Goal: Task Accomplishment & Management: Manage account settings

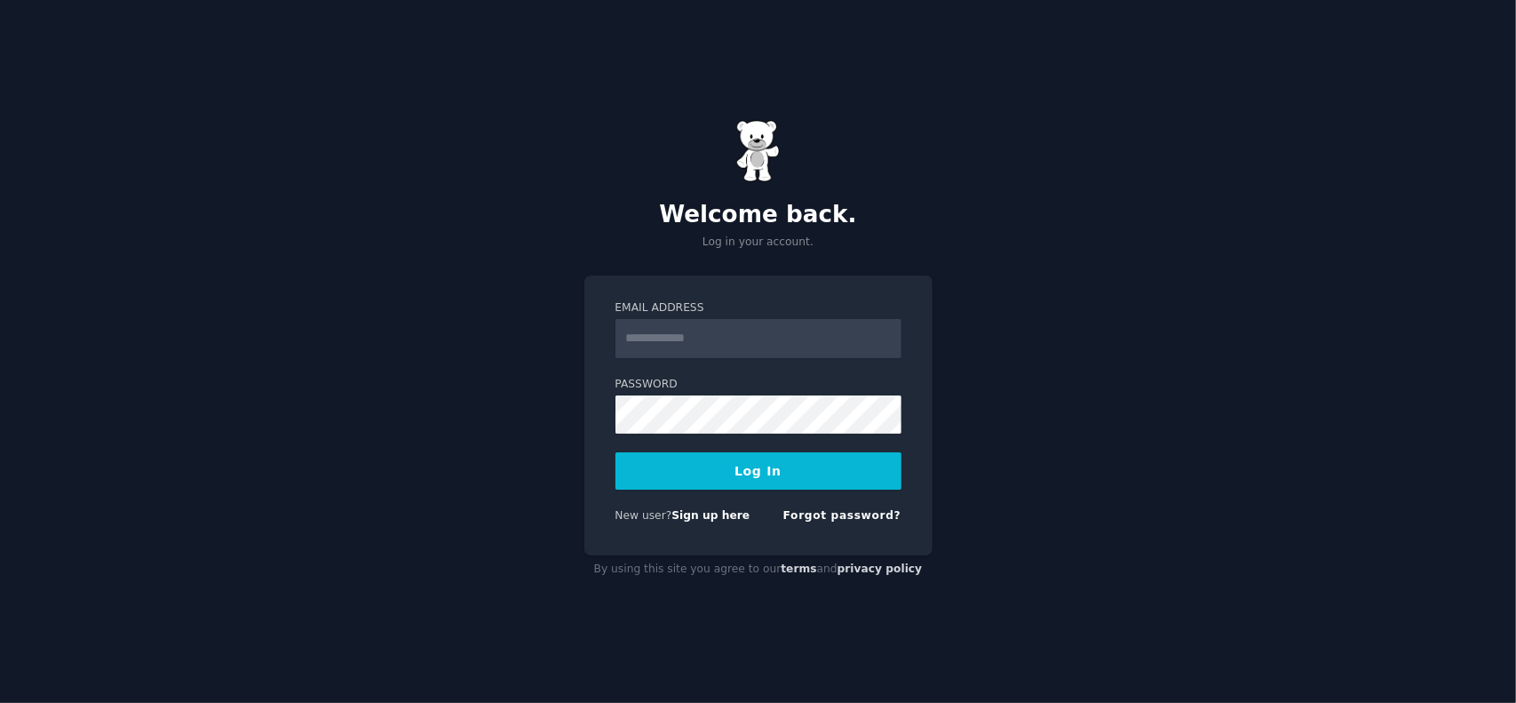
click at [696, 347] on input "Email Address" at bounding box center [759, 338] width 286 height 39
type input "**********"
click at [734, 464] on button "Log In" at bounding box center [759, 470] width 286 height 37
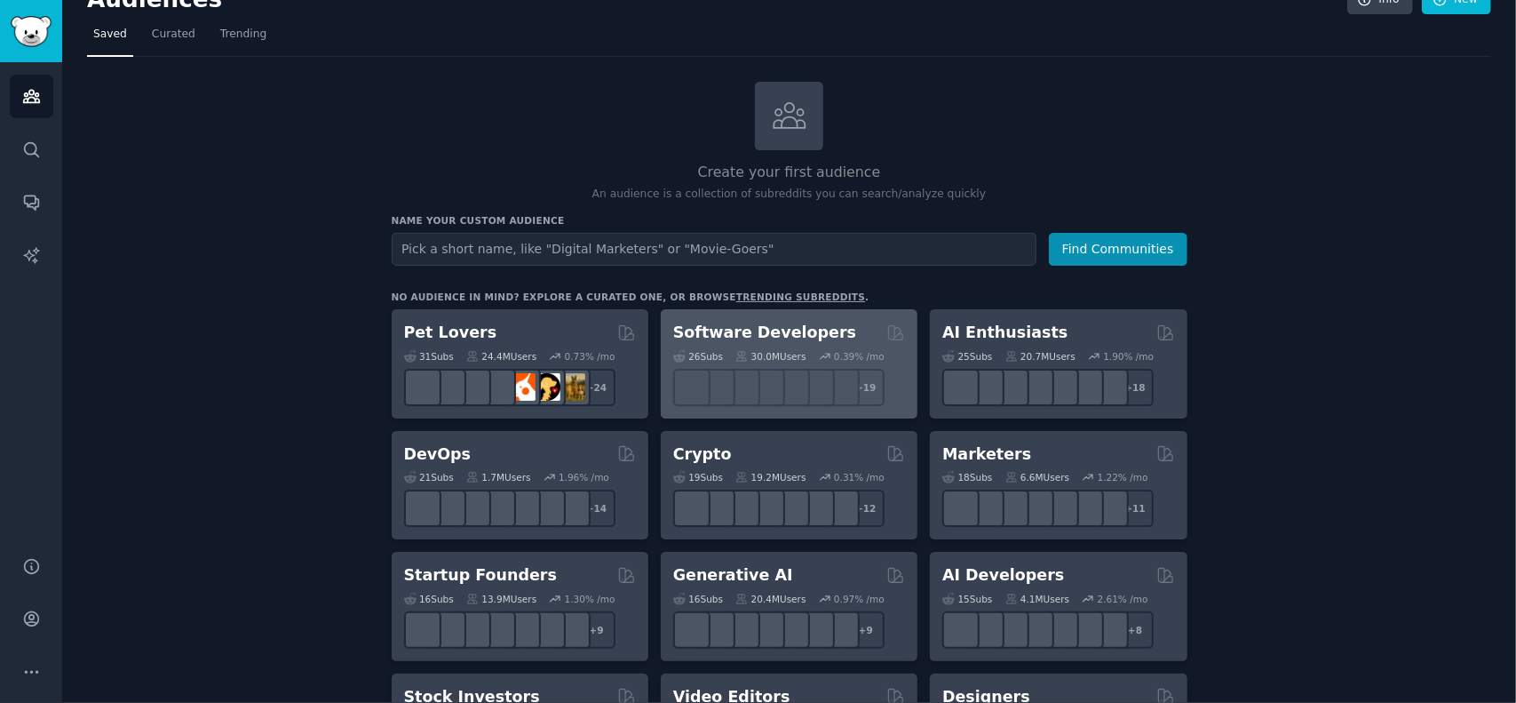
scroll to position [178, 0]
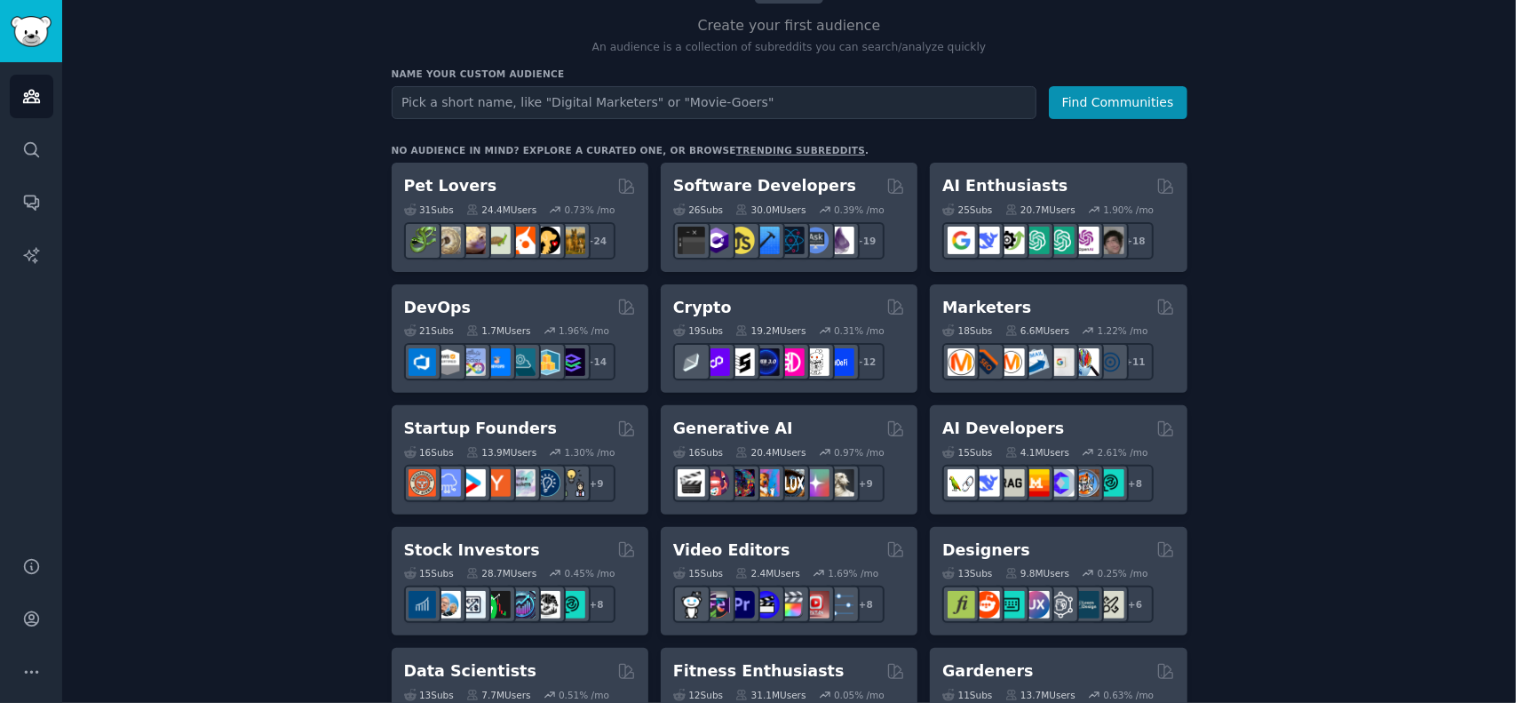
click at [469, 109] on input "text" at bounding box center [714, 102] width 645 height 33
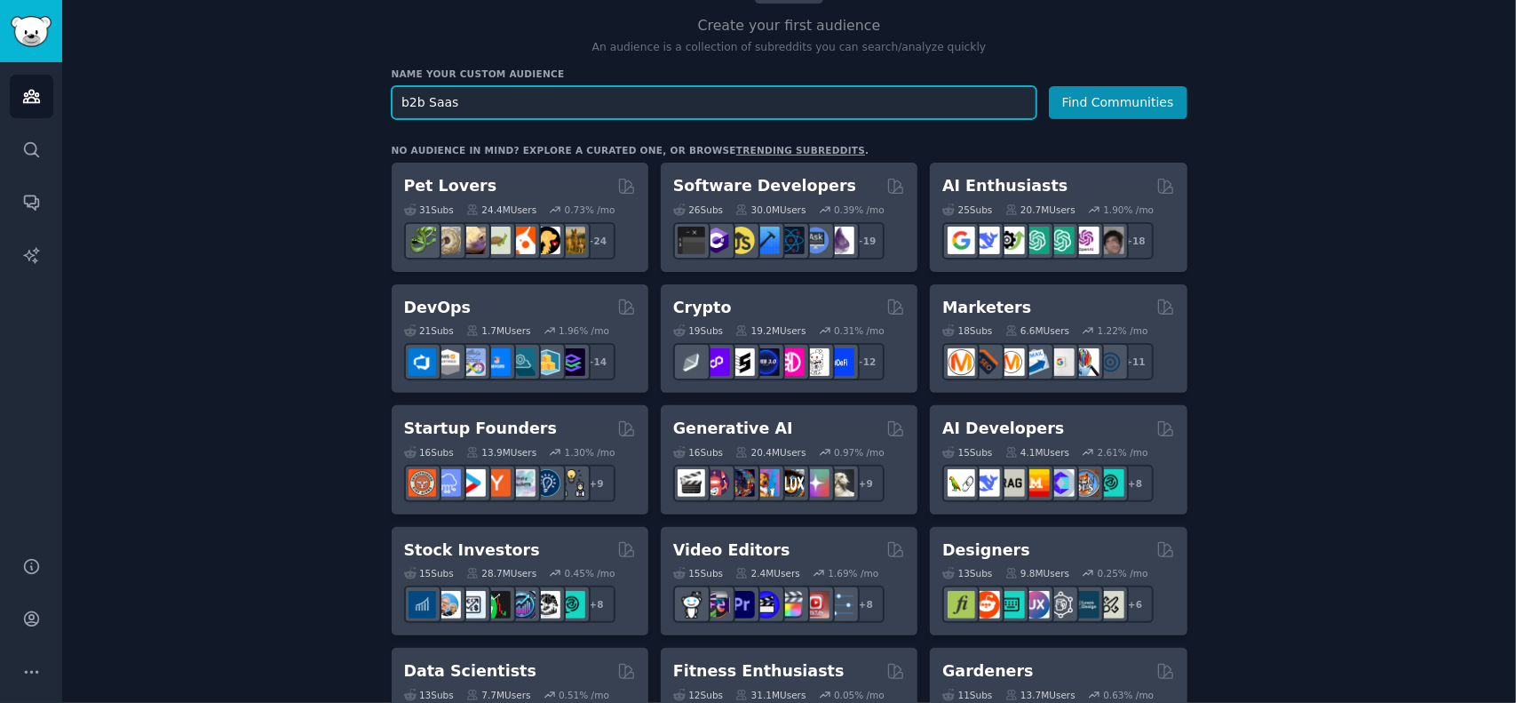
type input "b2b Saas\"
click at [1049, 86] on button "Find Communities" at bounding box center [1118, 102] width 139 height 33
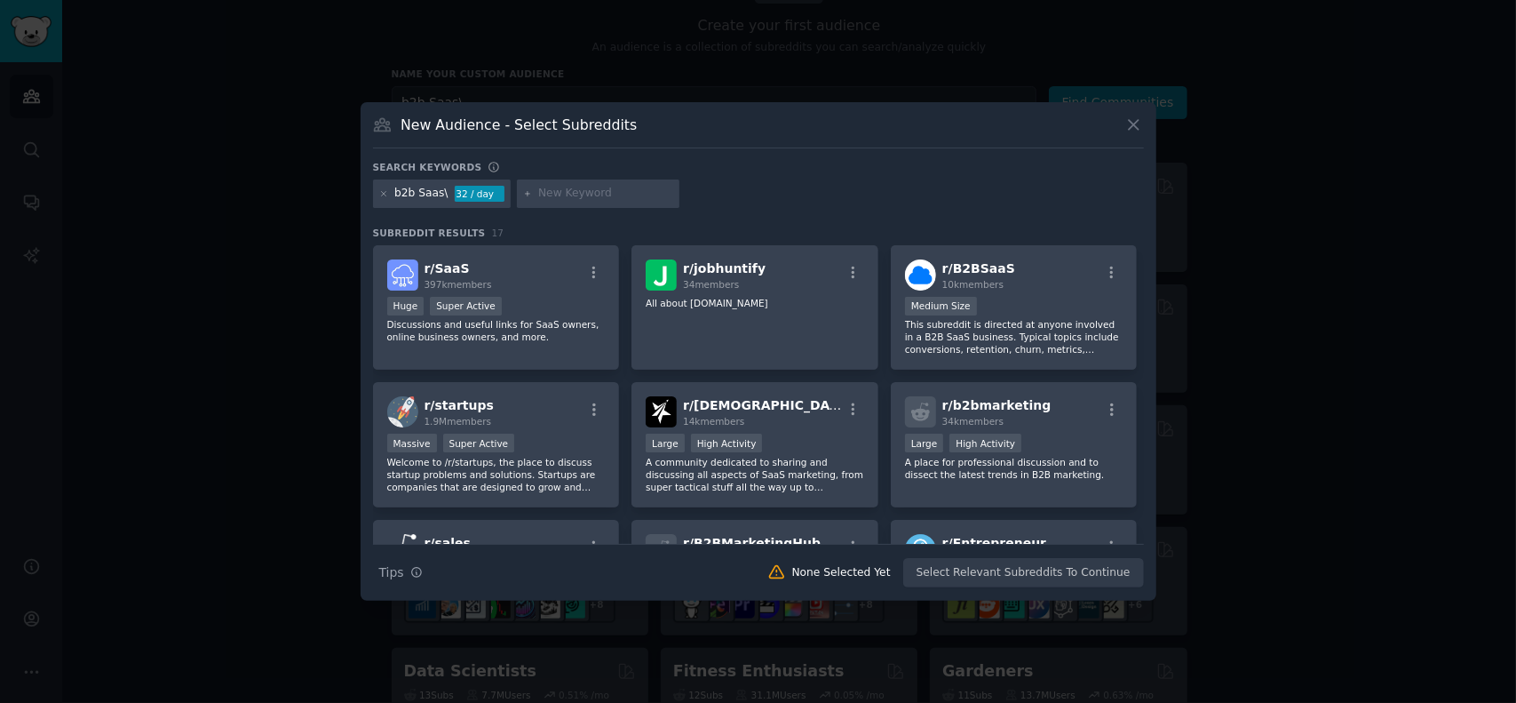
click at [442, 196] on div "b2b Saas\" at bounding box center [421, 194] width 54 height 16
click at [1139, 116] on icon at bounding box center [1134, 124] width 19 height 19
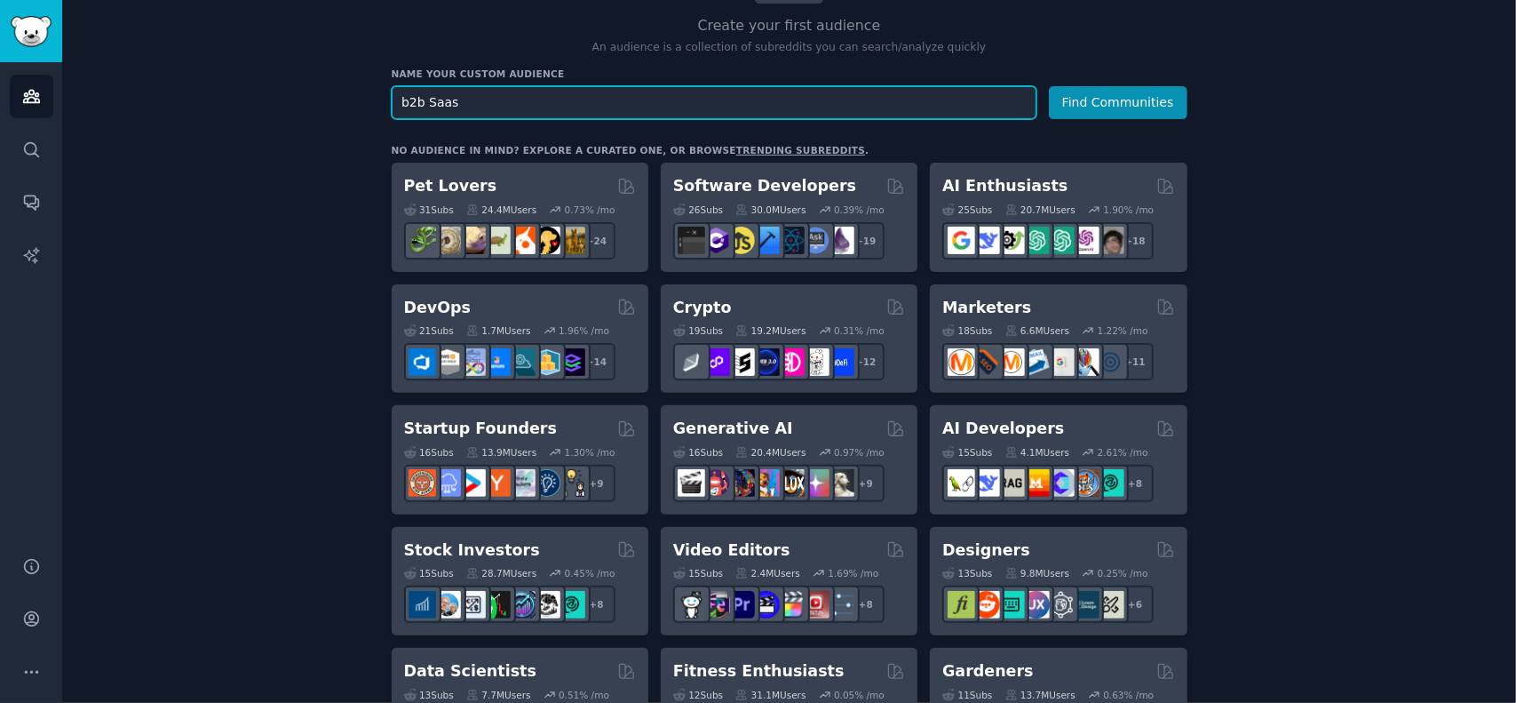
type input "b2b Saas"
click at [1049, 86] on button "Find Communities" at bounding box center [1118, 102] width 139 height 33
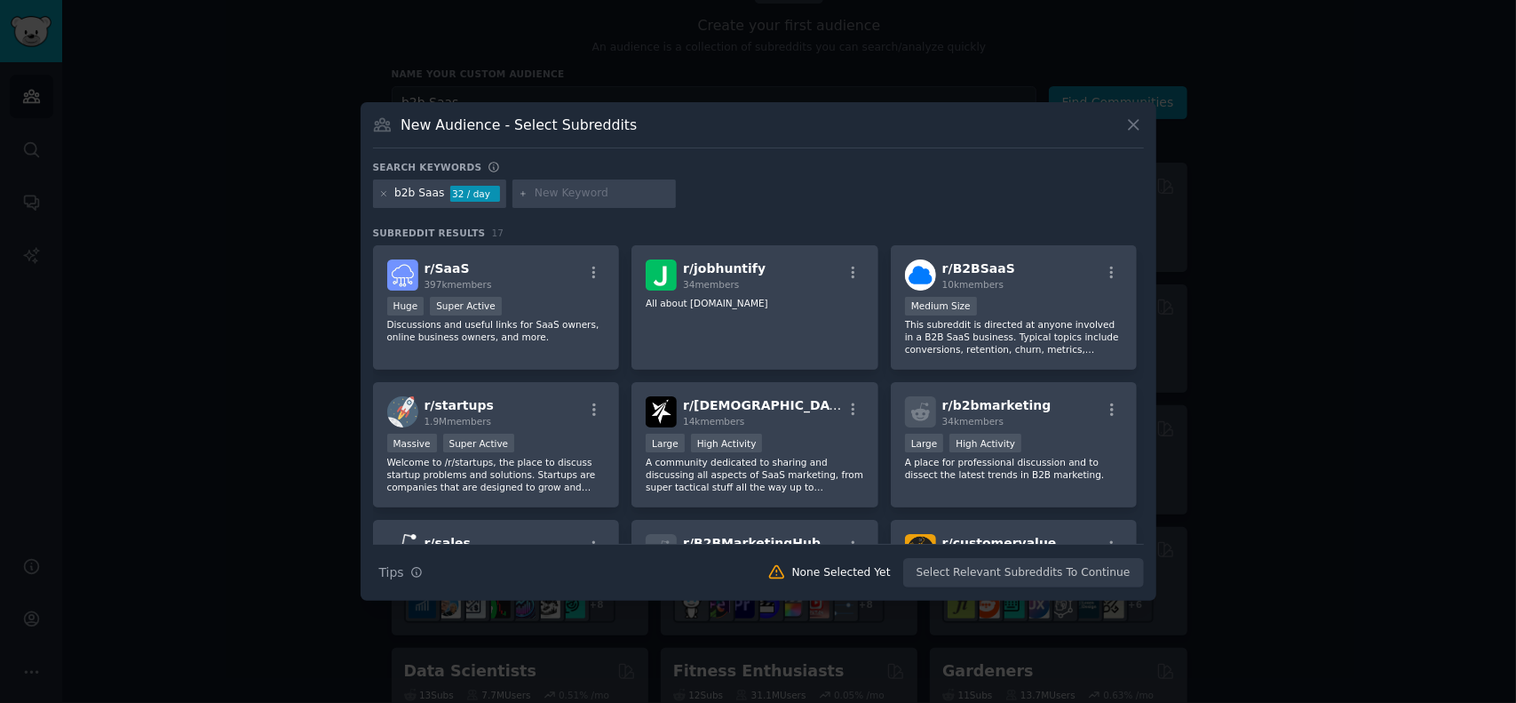
click at [482, 198] on div "32 / day" at bounding box center [475, 194] width 50 height 16
click at [1038, 286] on div "r/ B2BSaaS 10k members" at bounding box center [1014, 274] width 219 height 31
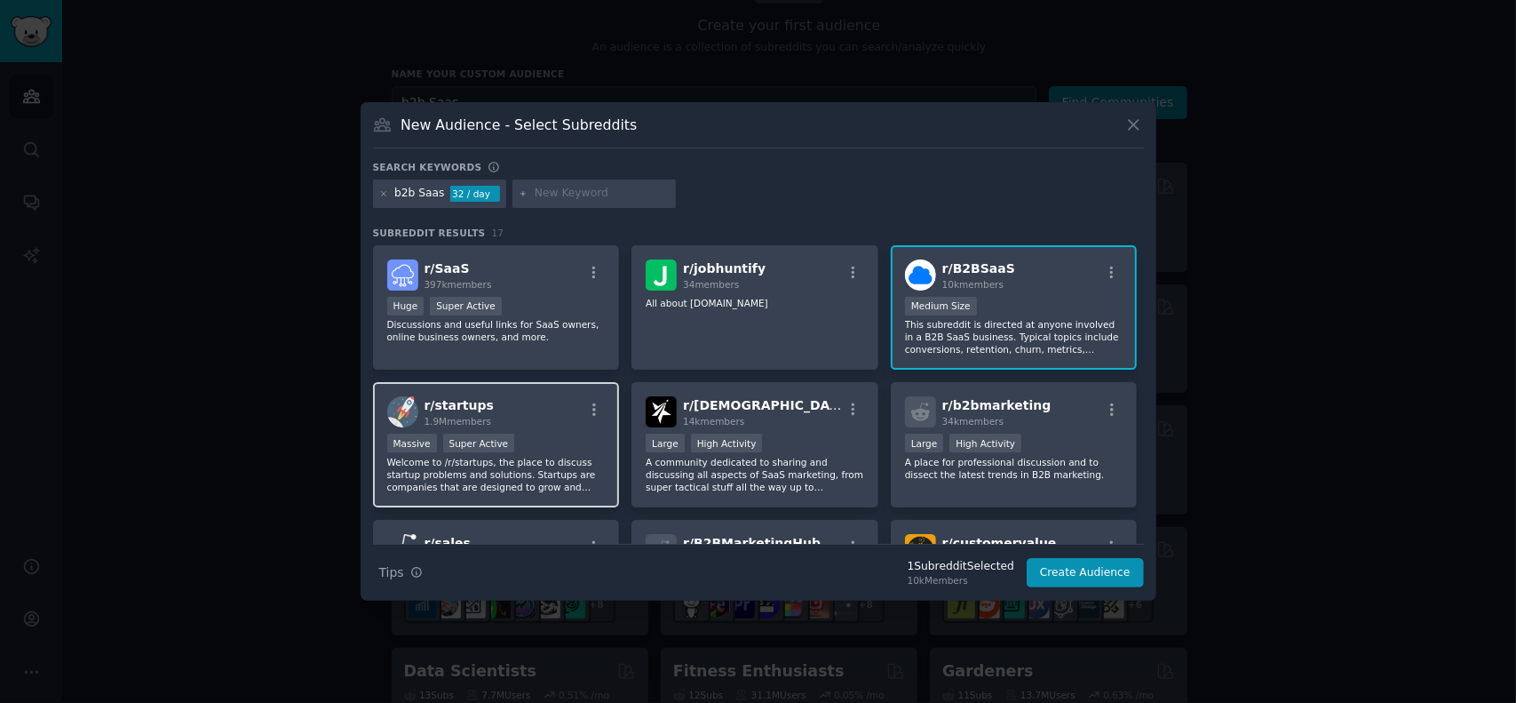
click at [460, 469] on p "Welcome to /r/startups, the place to discuss startup problems and solutions. St…" at bounding box center [496, 474] width 219 height 37
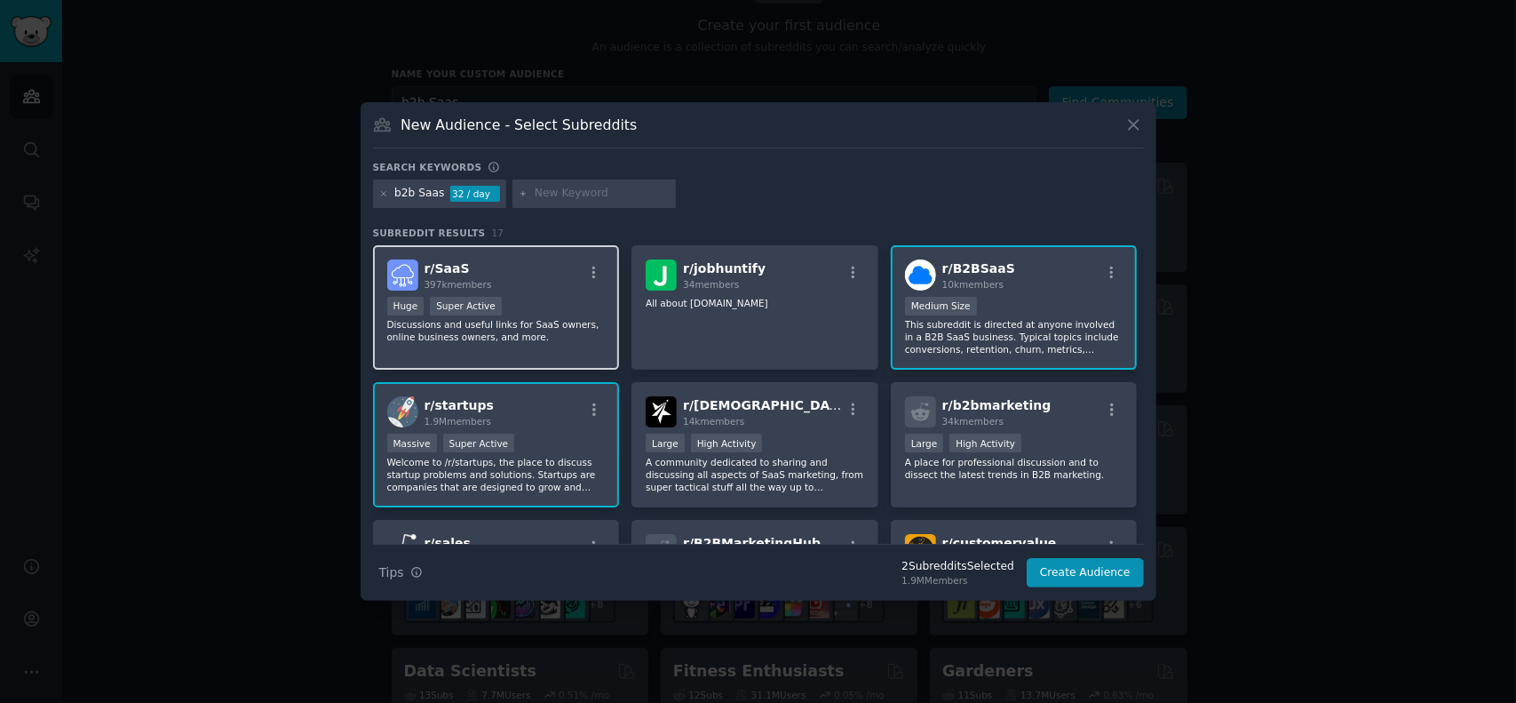
click at [578, 345] on div "r/ SaaS 397k members >= 95th percentile for submissions / day Huge Super Active…" at bounding box center [496, 307] width 247 height 125
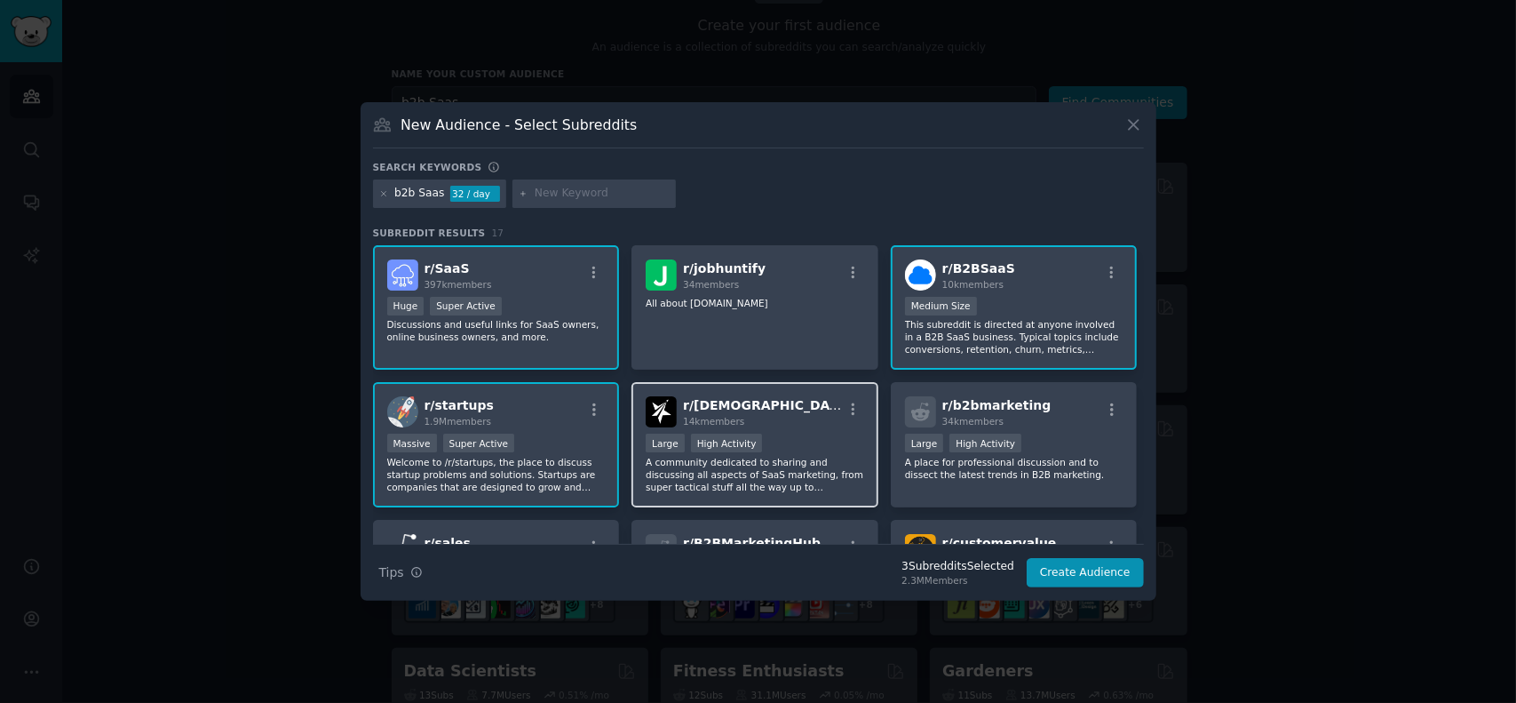
click at [824, 483] on p "A community dedicated to sharing and discussing all aspects of SaaS marketing, …" at bounding box center [755, 474] width 219 height 37
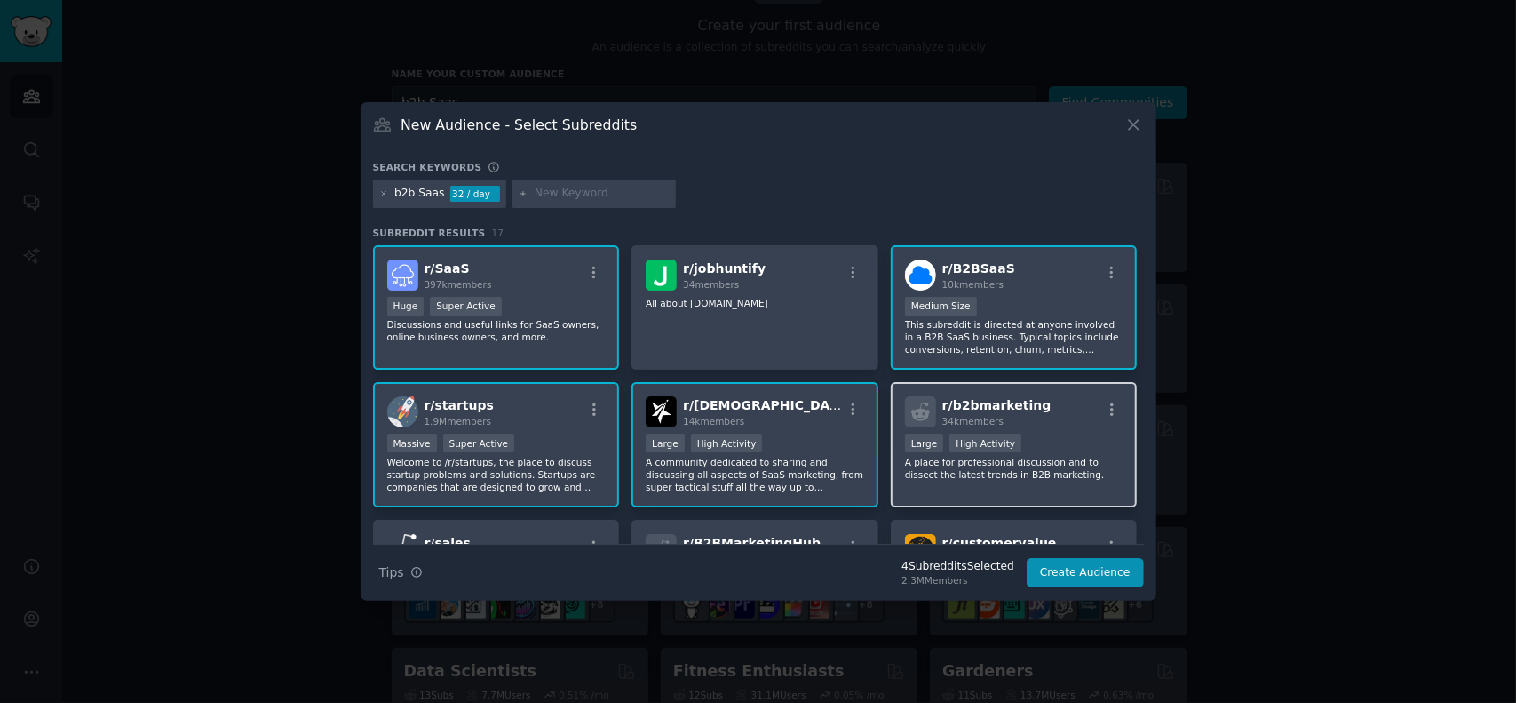
click at [1070, 434] on div ">= 80th percentile for submissions / day Large High Activity" at bounding box center [1014, 445] width 219 height 22
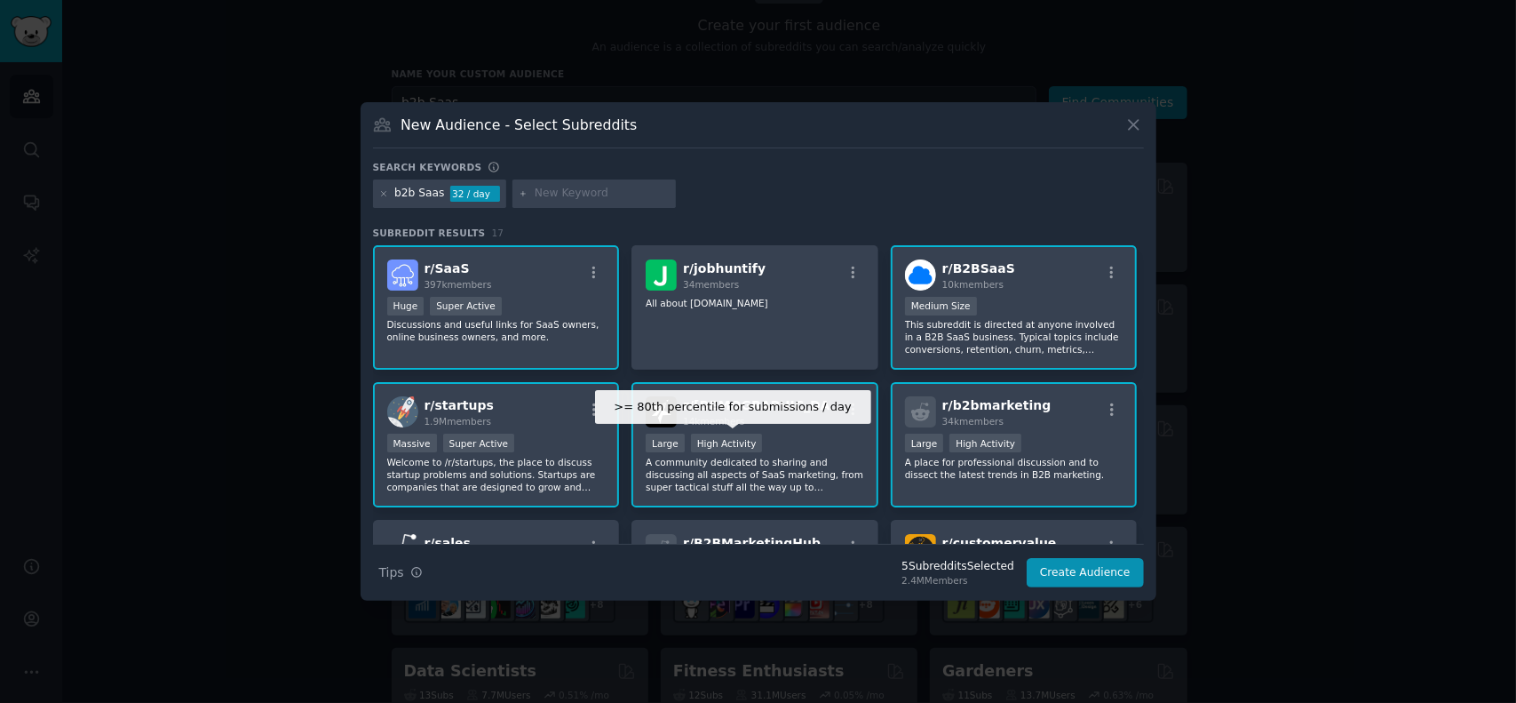
click at [718, 436] on div "High Activity" at bounding box center [727, 443] width 72 height 19
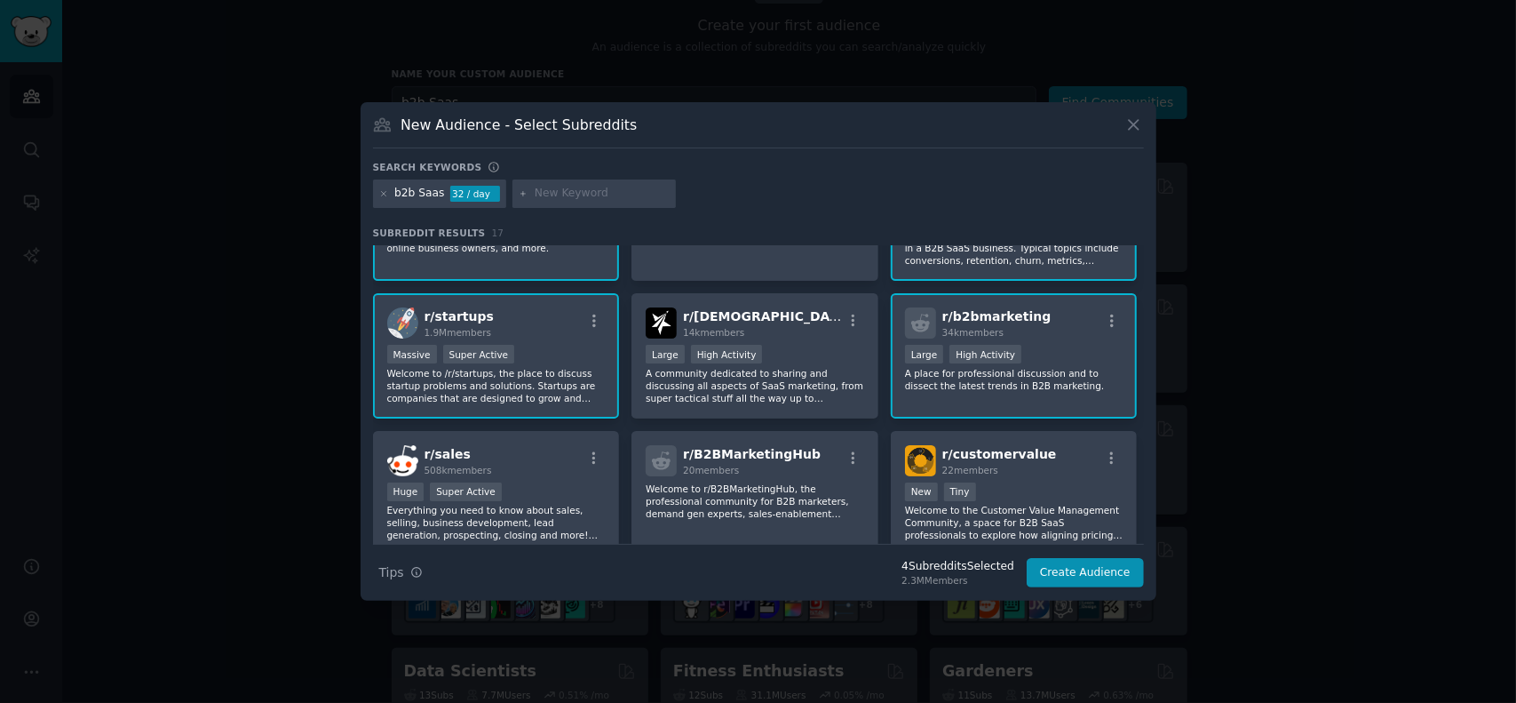
scroll to position [89, 0]
click at [636, 479] on div "r/ B2BMarketingHub 20 members Welcome to r/B2BMarketingHub, the professional co…" at bounding box center [755, 493] width 247 height 125
click at [567, 500] on div ">= 95th percentile for submissions / day Huge Super Active" at bounding box center [496, 493] width 219 height 22
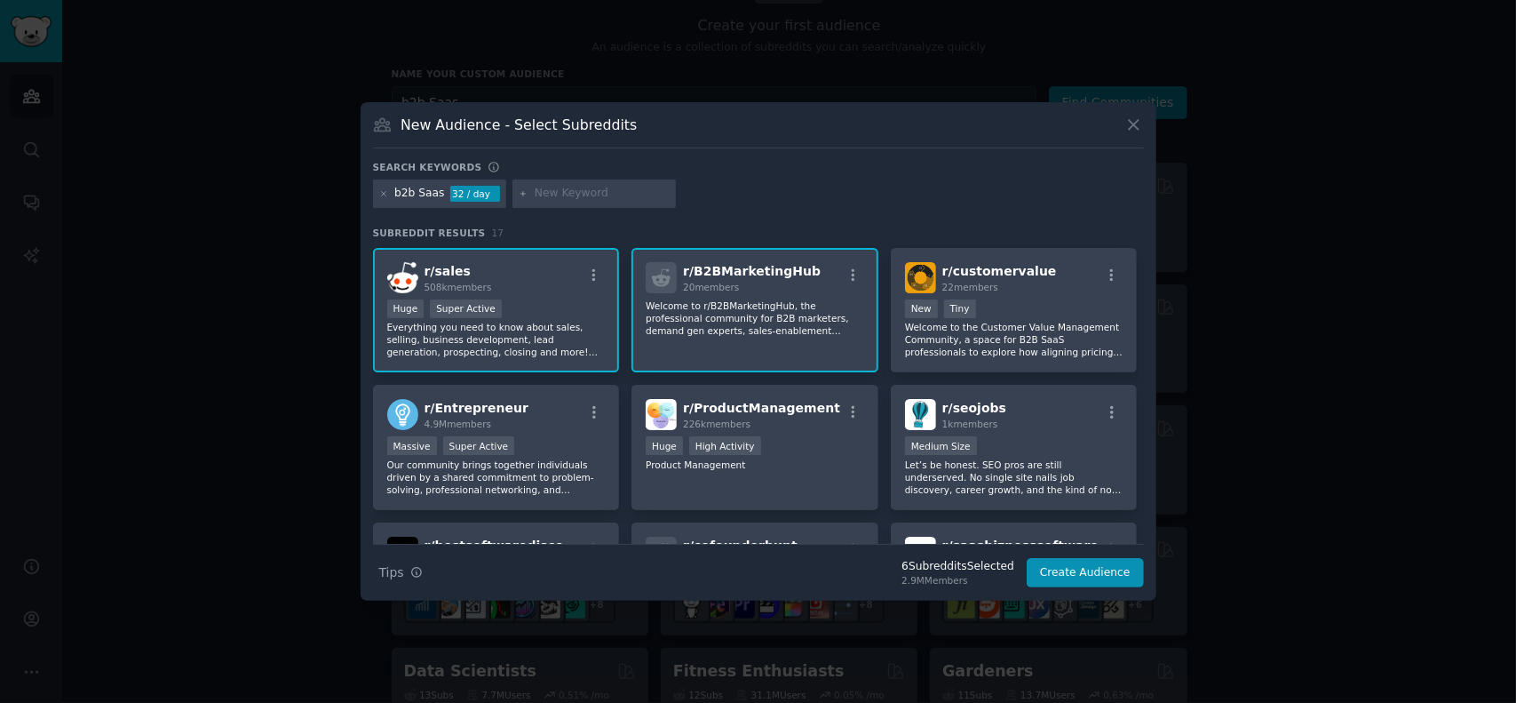
scroll to position [267, 0]
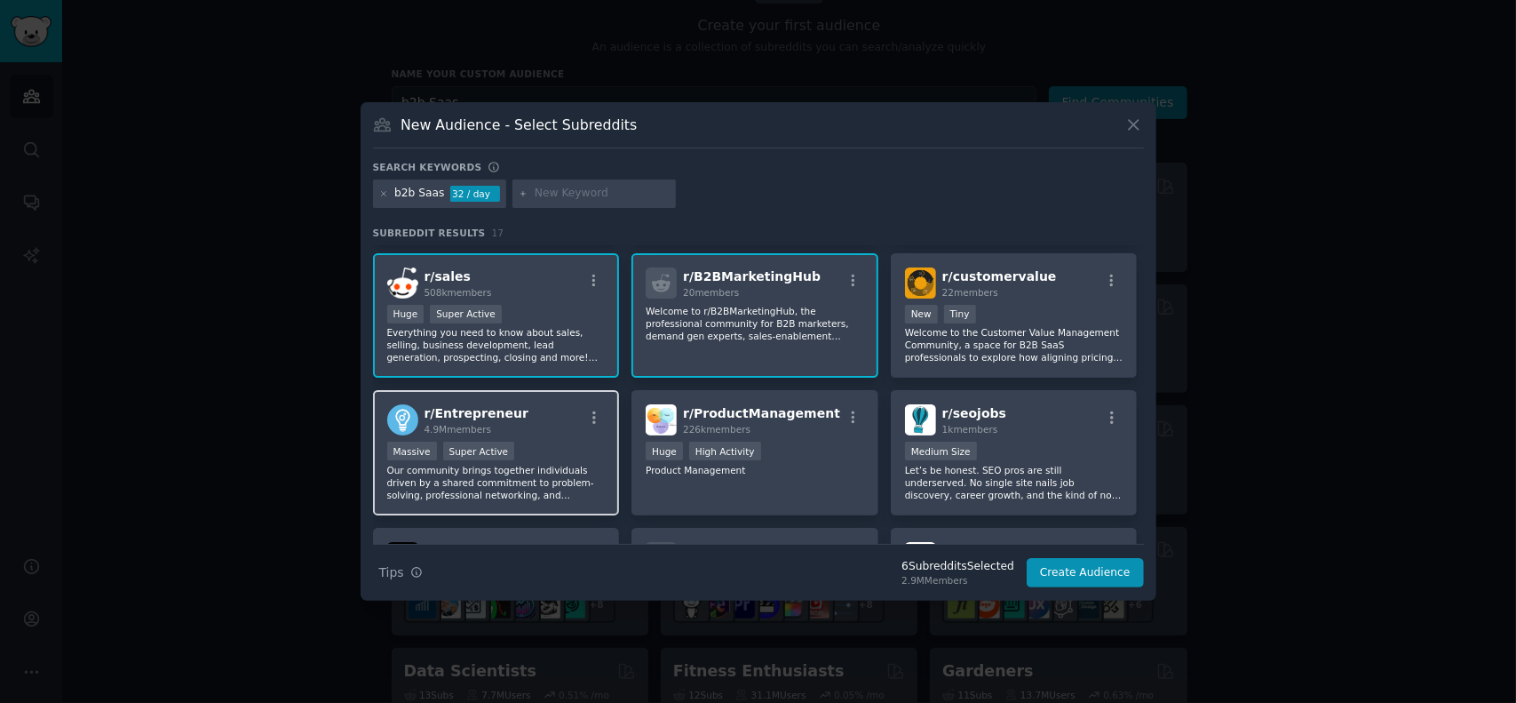
click at [402, 486] on p "Our community brings together individuals driven by a shared commitment to prob…" at bounding box center [496, 482] width 219 height 37
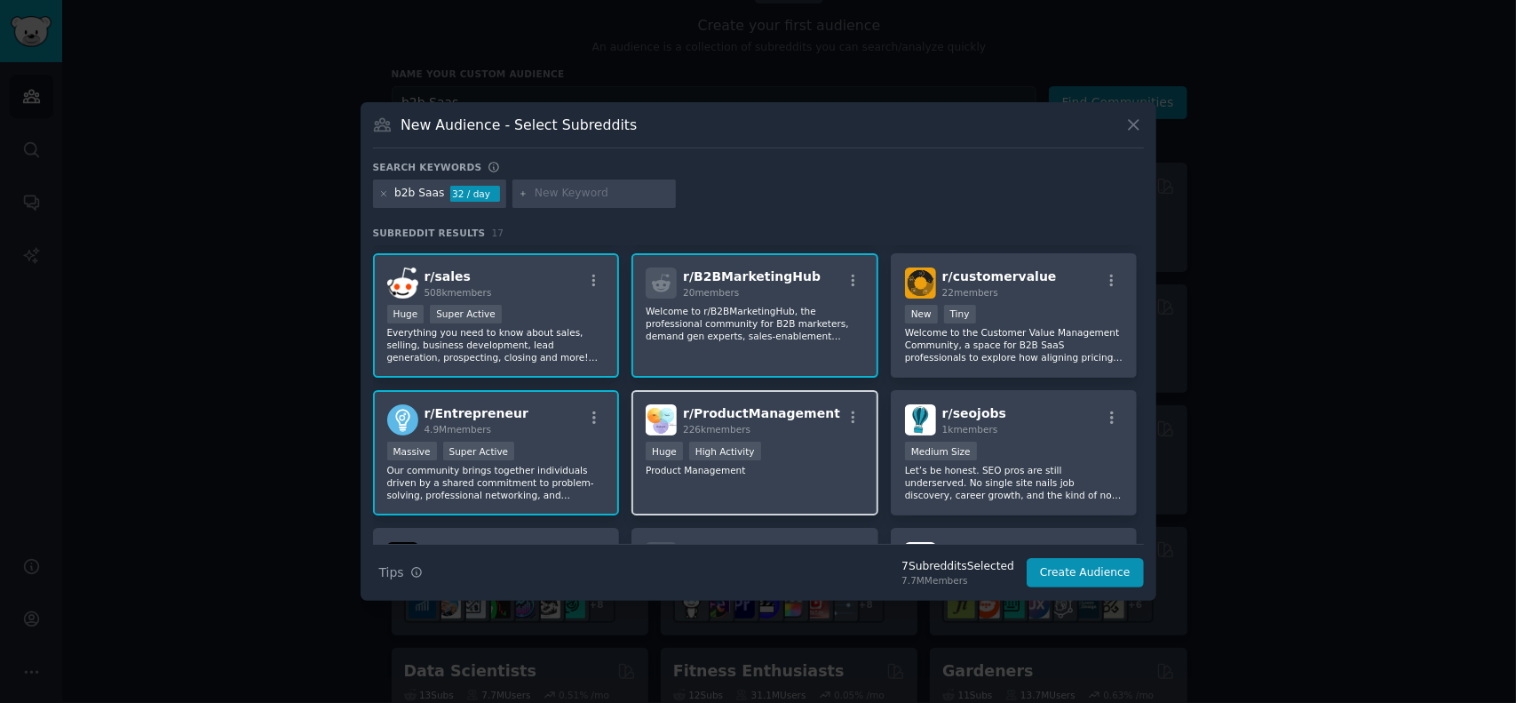
click at [820, 469] on p "Product Management" at bounding box center [755, 470] width 219 height 12
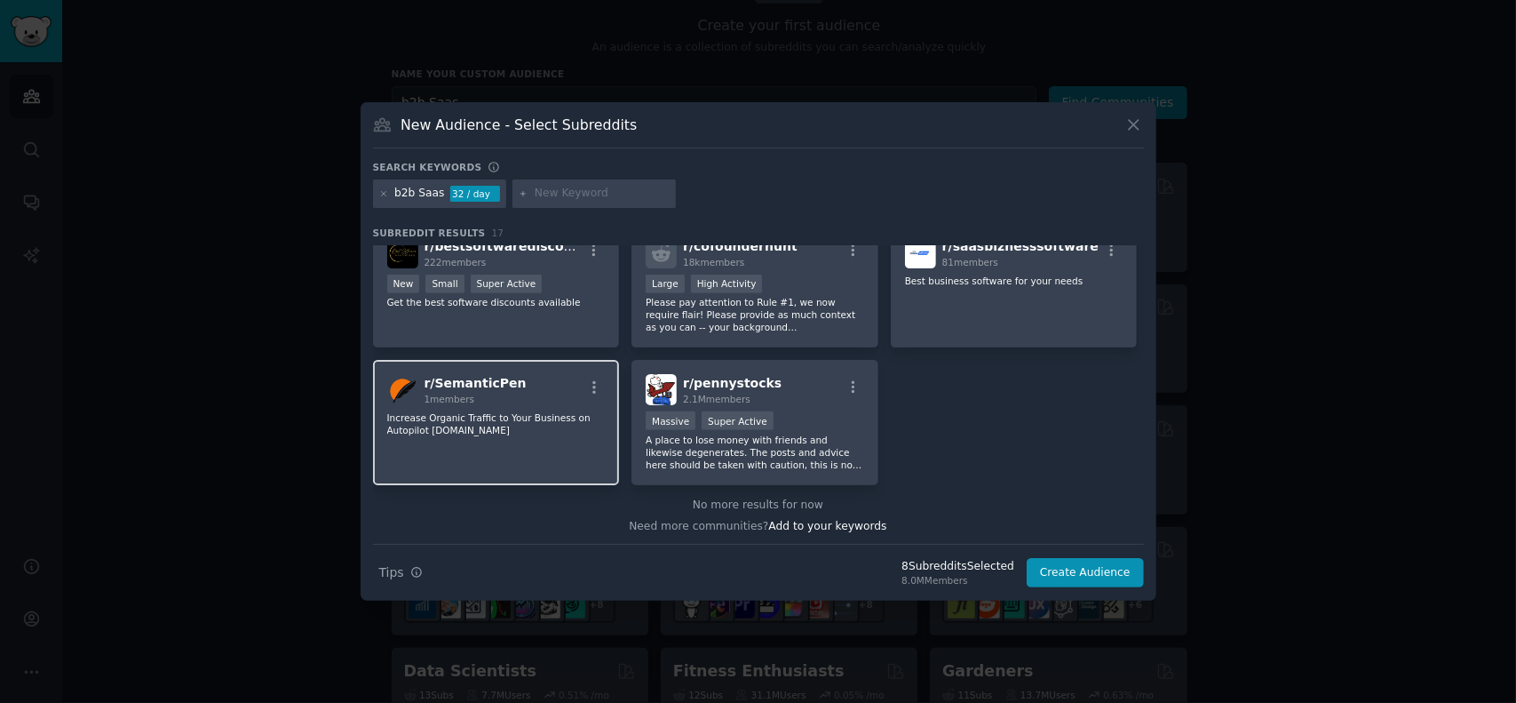
scroll to position [575, 0]
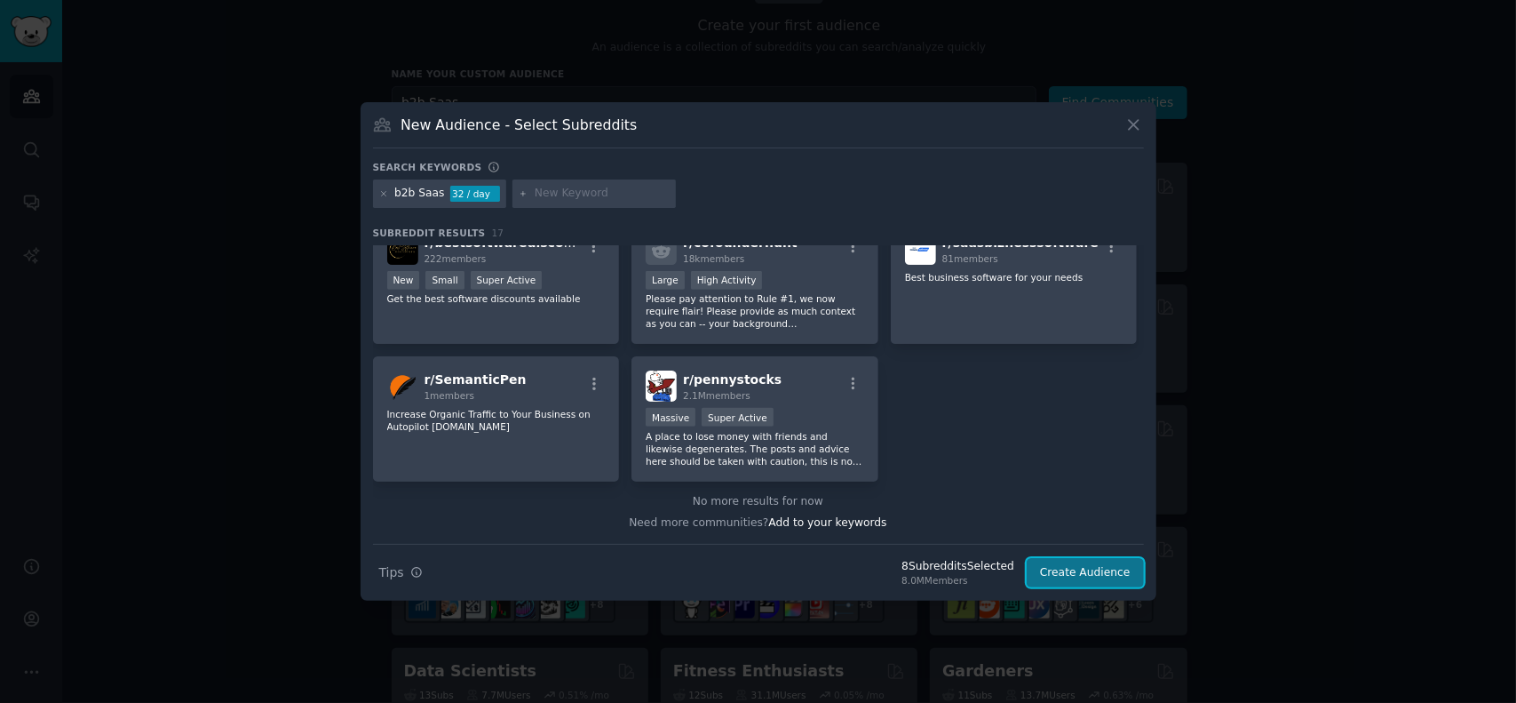
click at [1137, 577] on button "Create Audience" at bounding box center [1085, 573] width 117 height 30
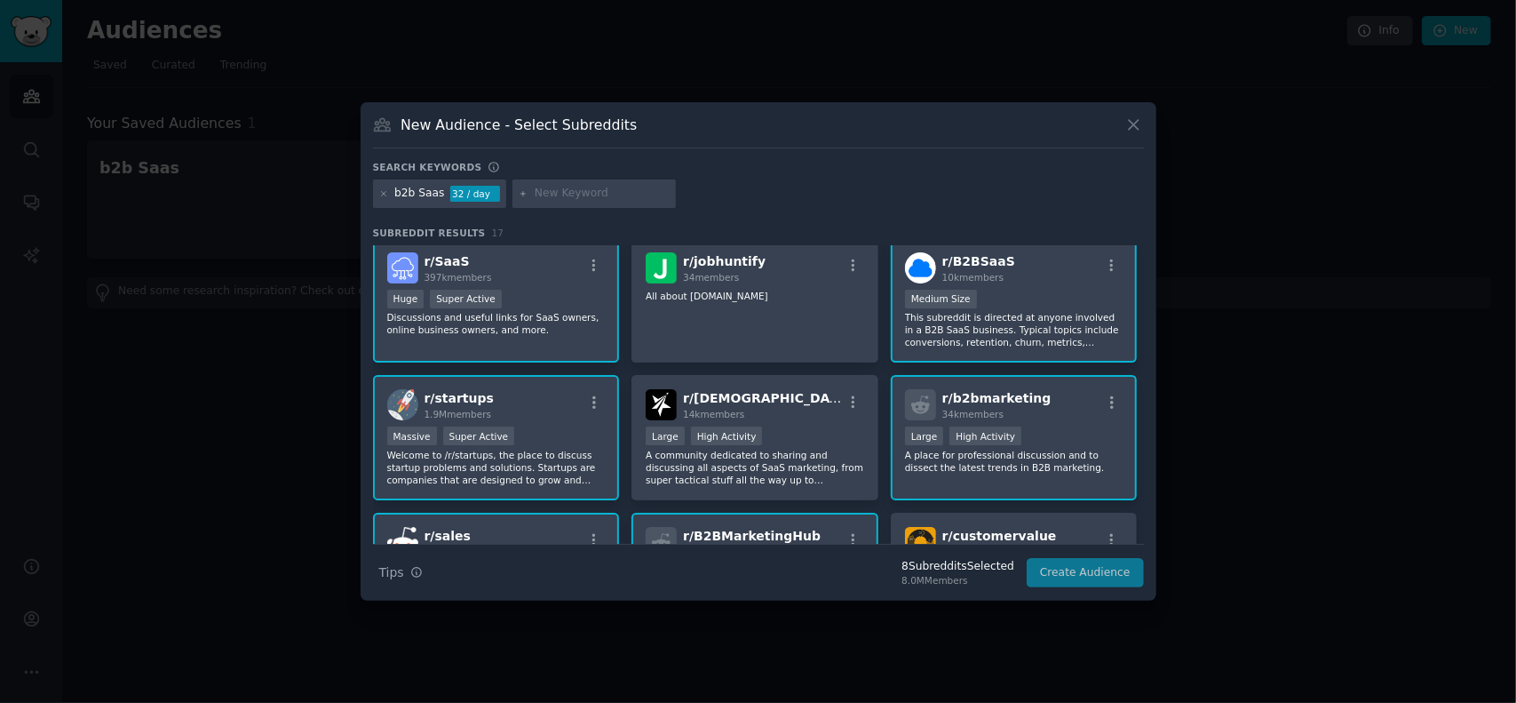
scroll to position [0, 0]
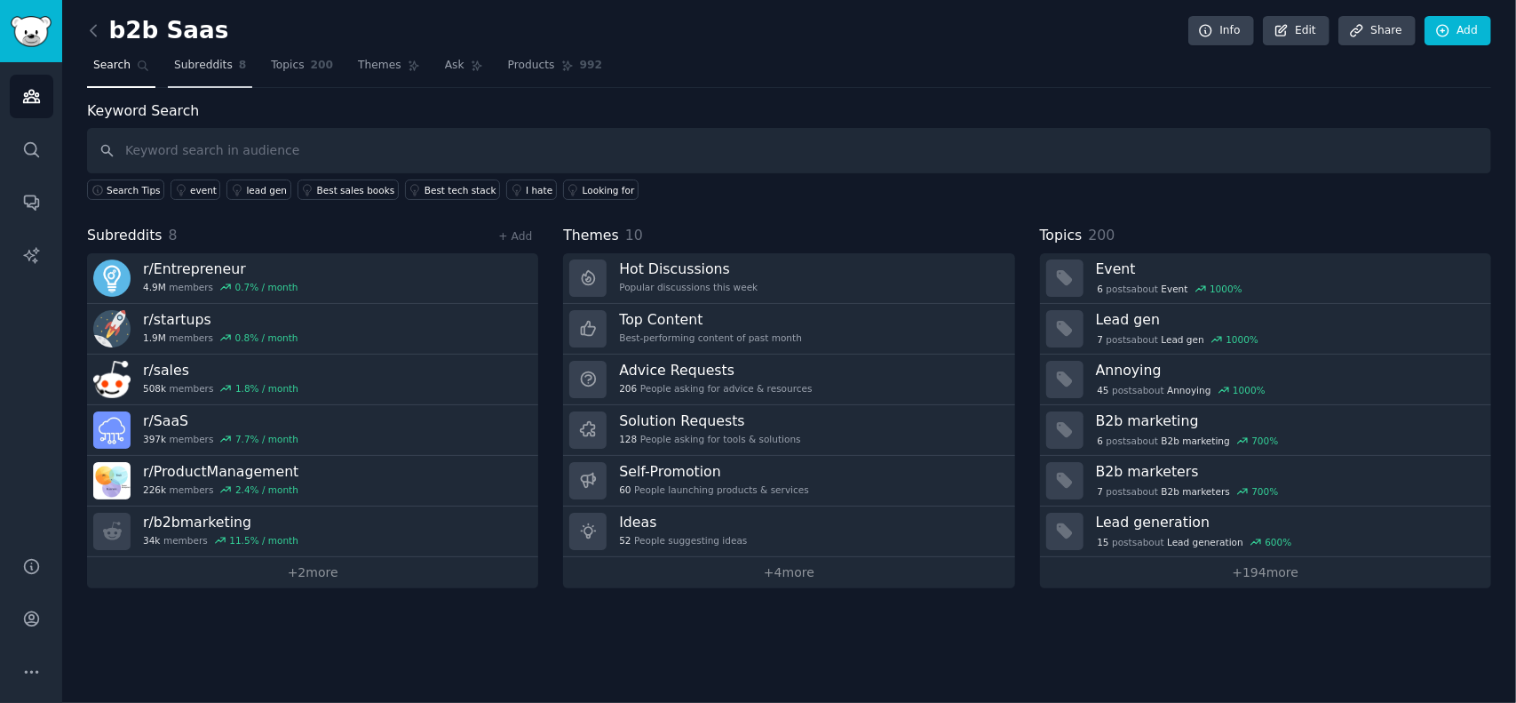
click at [203, 76] on link "Subreddits 8" at bounding box center [210, 70] width 84 height 36
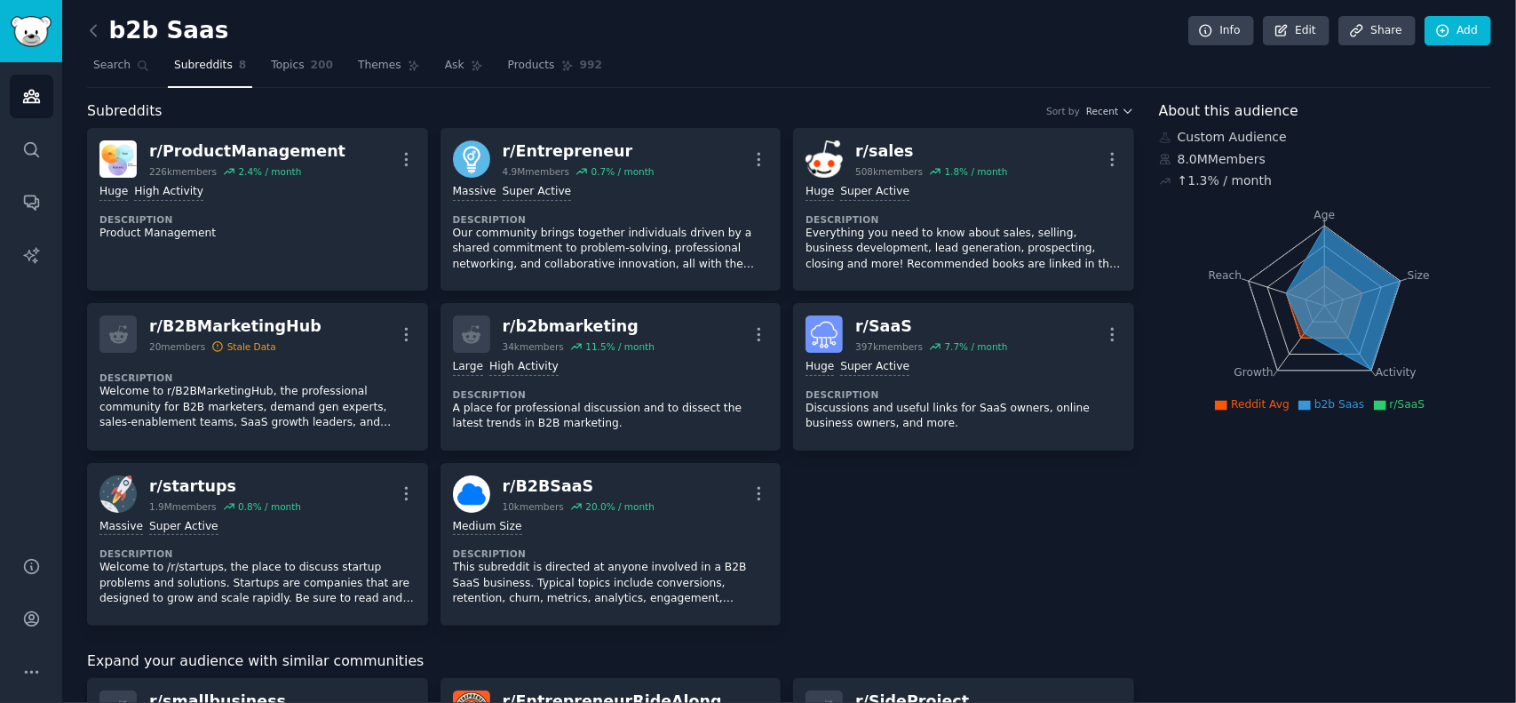
scroll to position [355, 0]
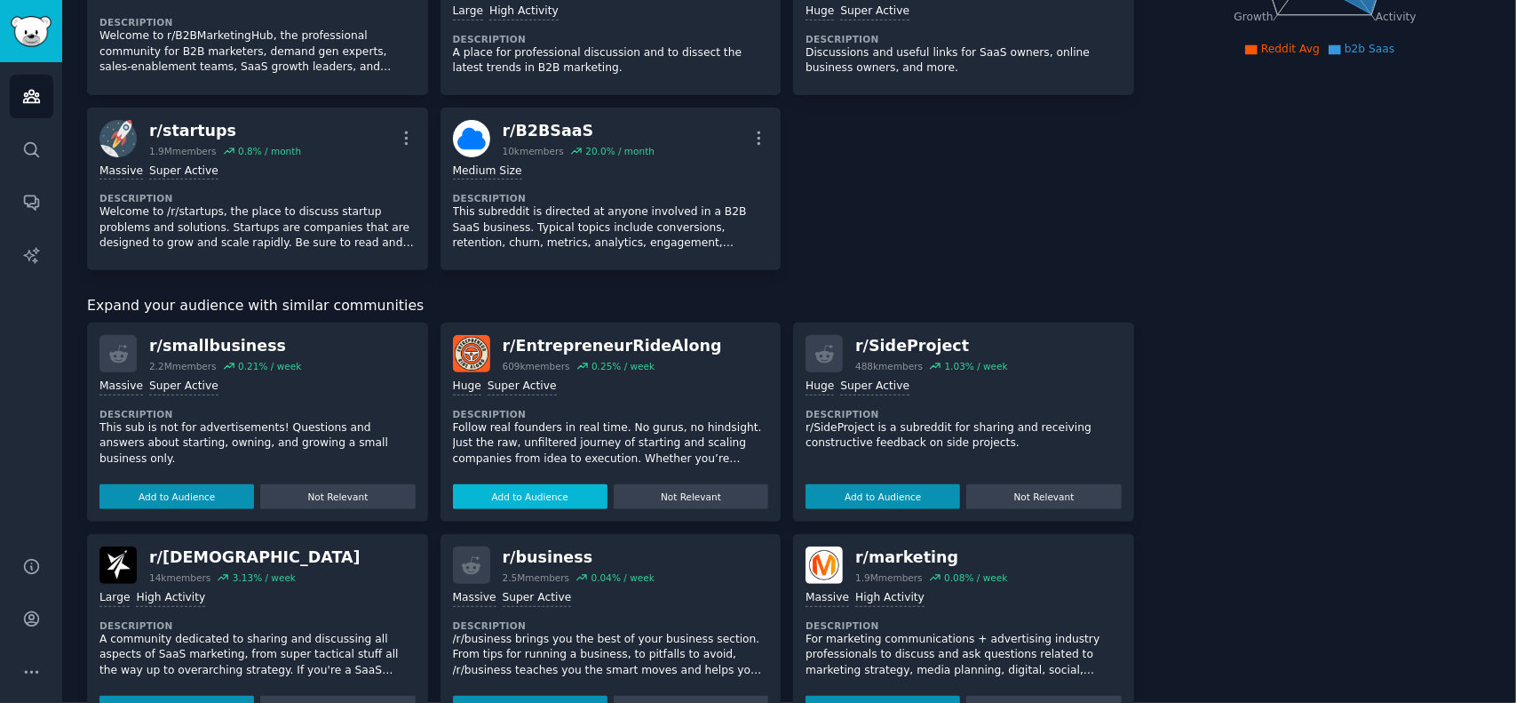
click at [513, 491] on button "Add to Audience" at bounding box center [530, 496] width 155 height 25
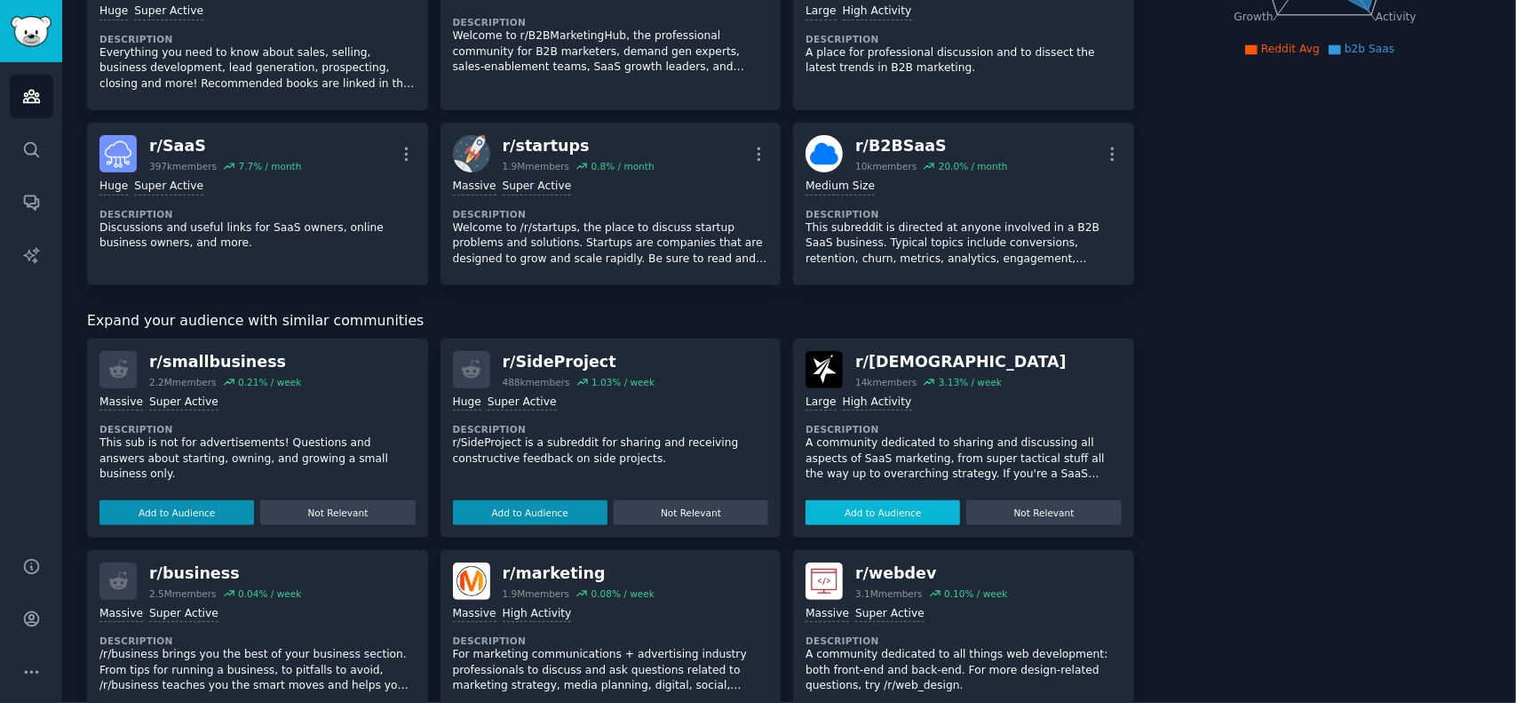
click at [885, 500] on button "Add to Audience" at bounding box center [883, 512] width 155 height 25
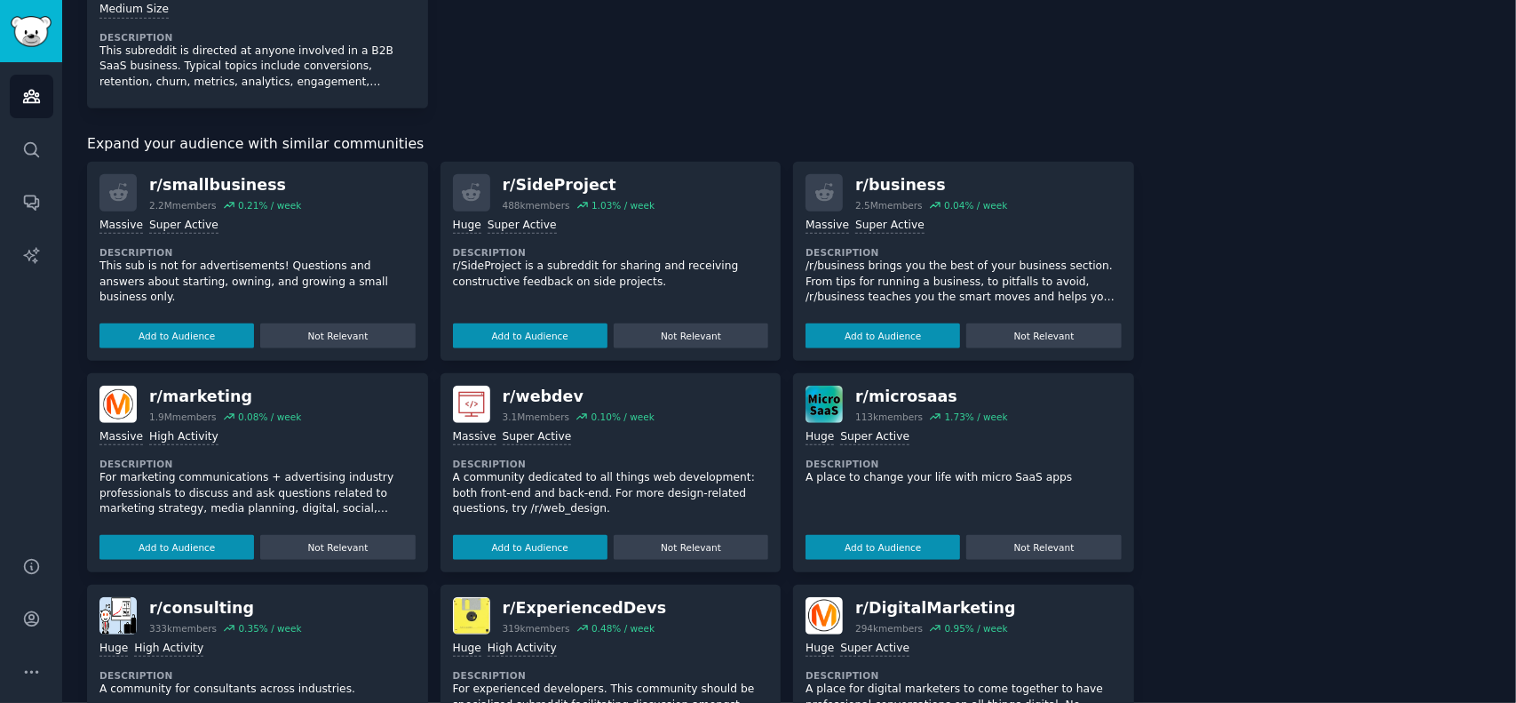
scroll to position [711, 0]
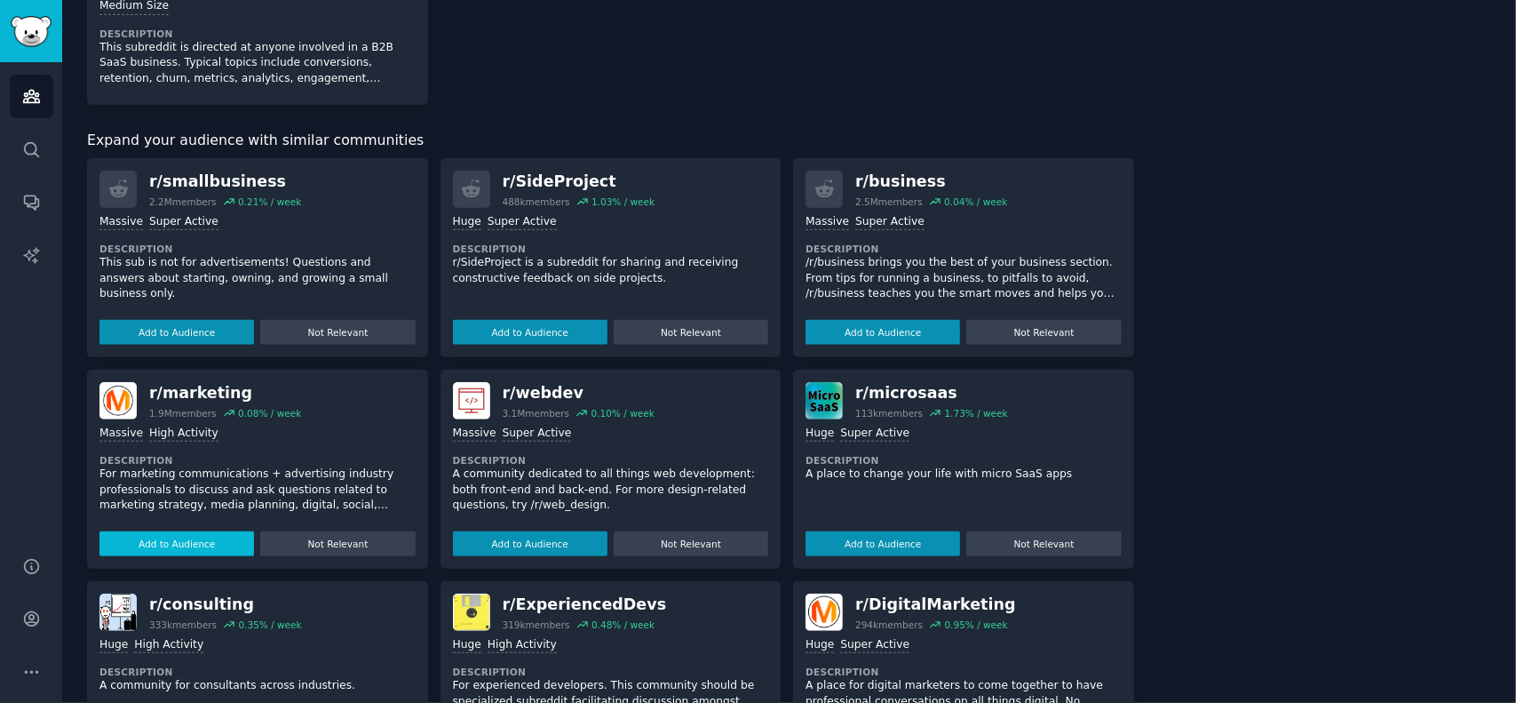
click at [186, 534] on button "Add to Audience" at bounding box center [176, 543] width 155 height 25
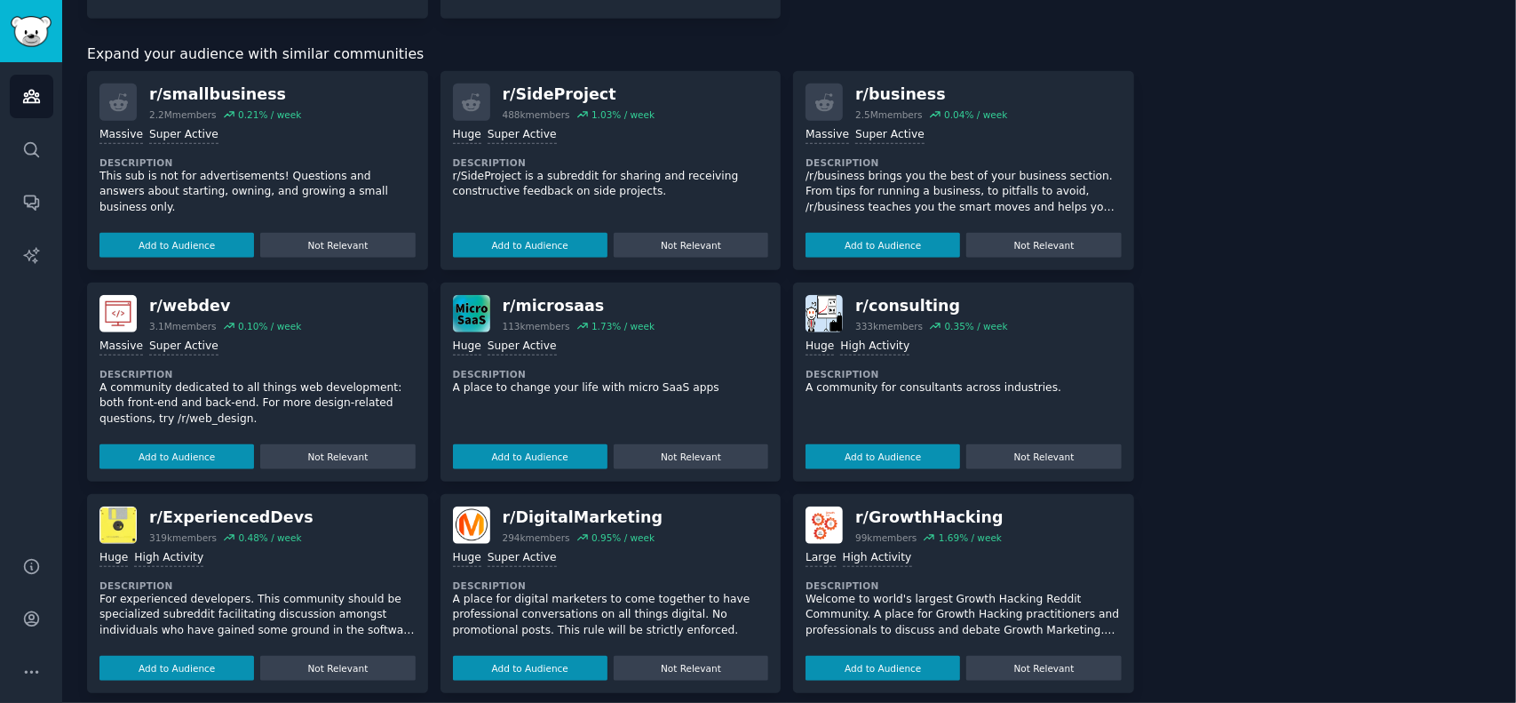
scroll to position [794, 0]
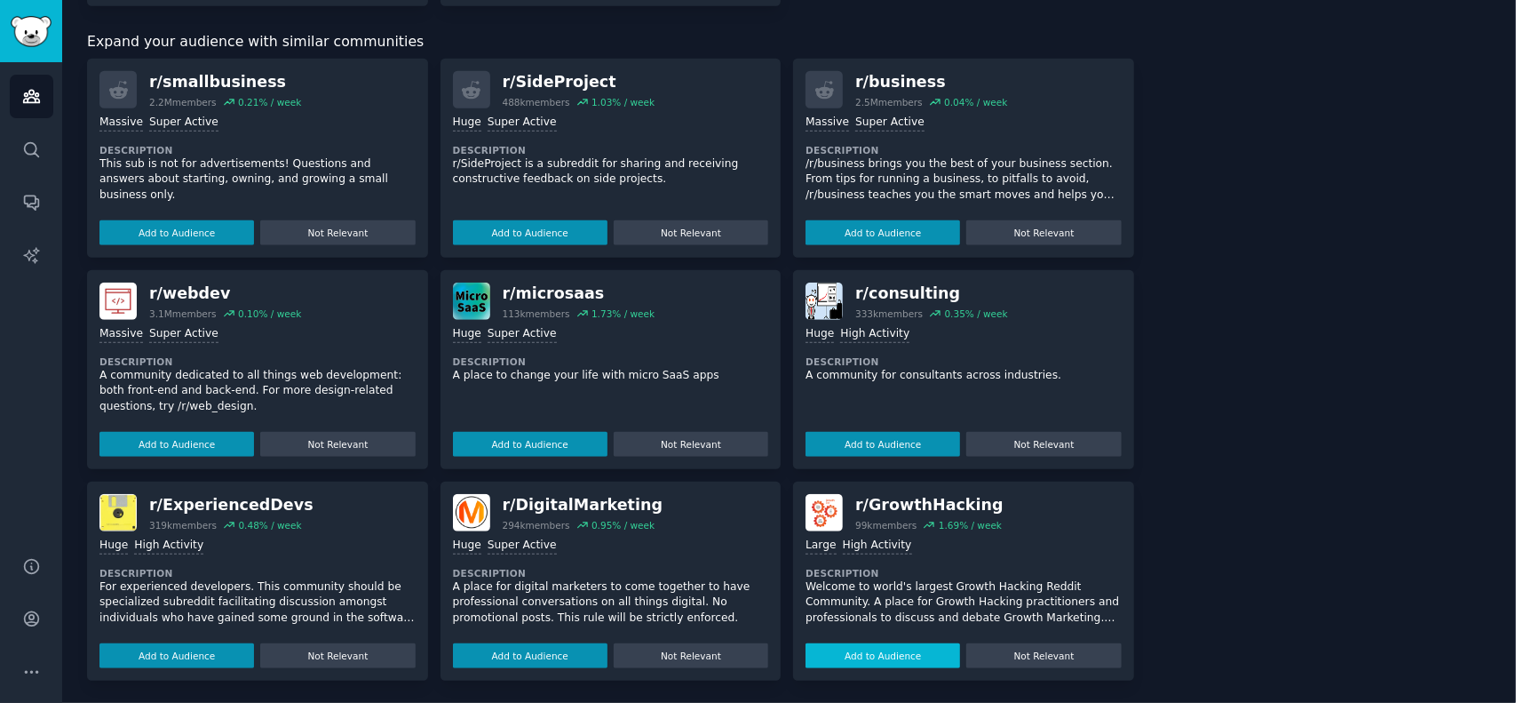
click at [843, 644] on button "Add to Audience" at bounding box center [883, 655] width 155 height 25
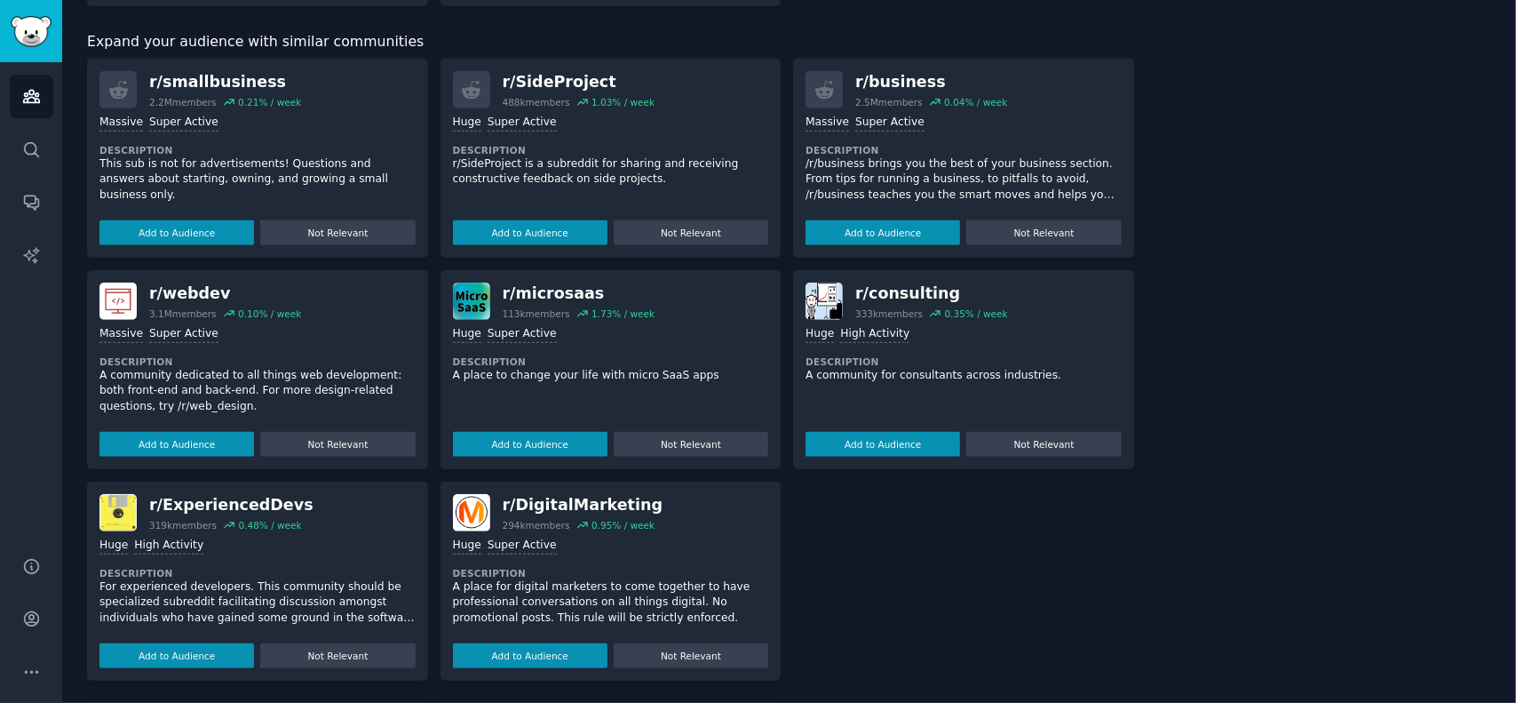
scroll to position [810, 0]
click at [513, 643] on button "Add to Audience" at bounding box center [530, 655] width 155 height 25
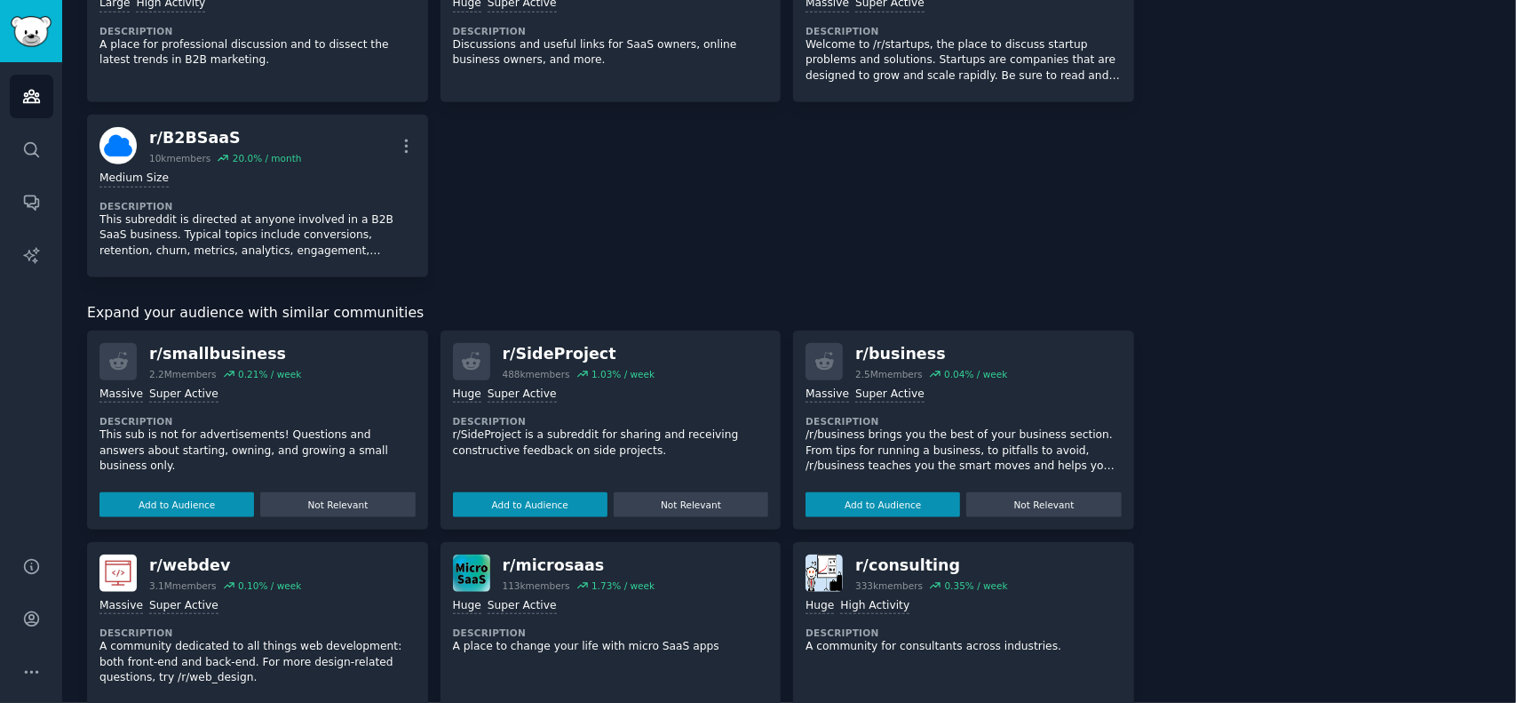
scroll to position [721, 0]
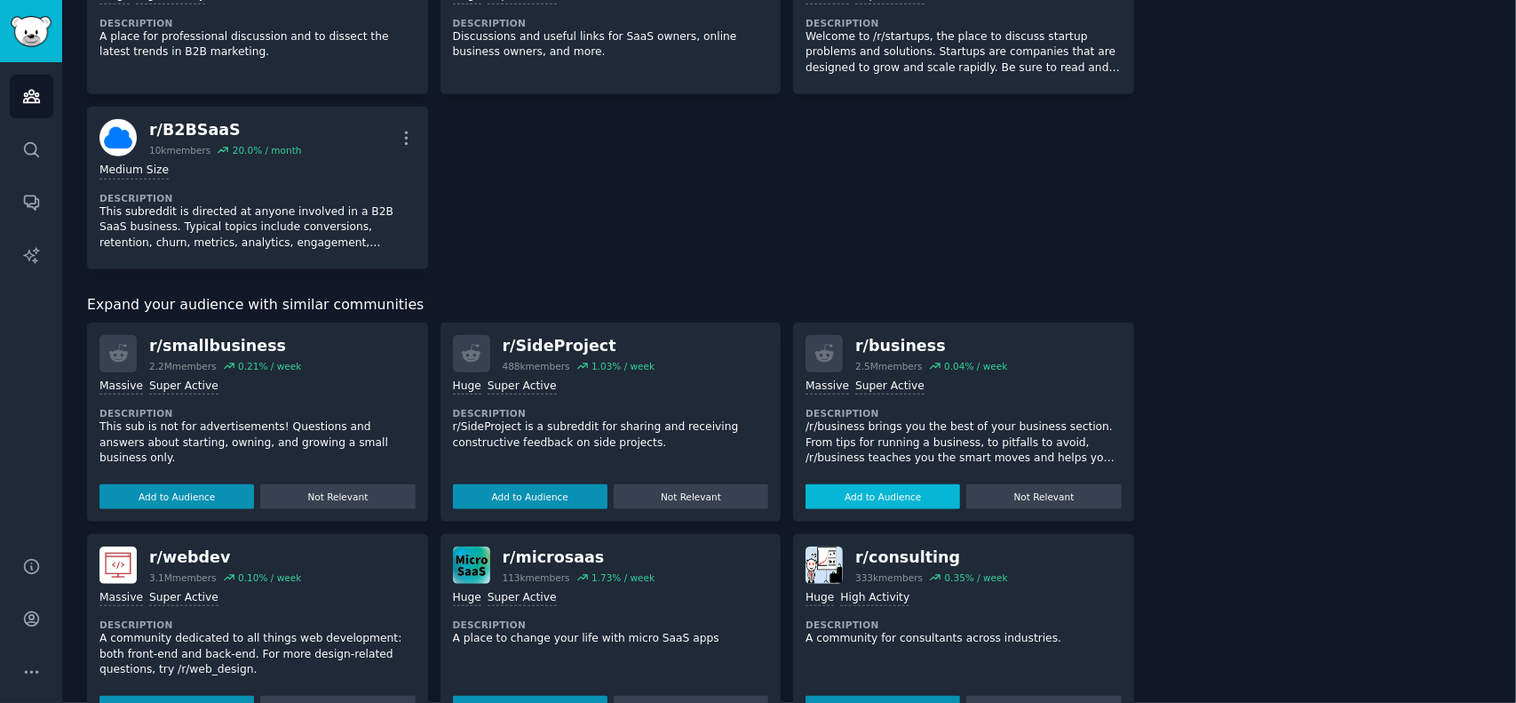
click at [829, 498] on button "Add to Audience" at bounding box center [883, 496] width 155 height 25
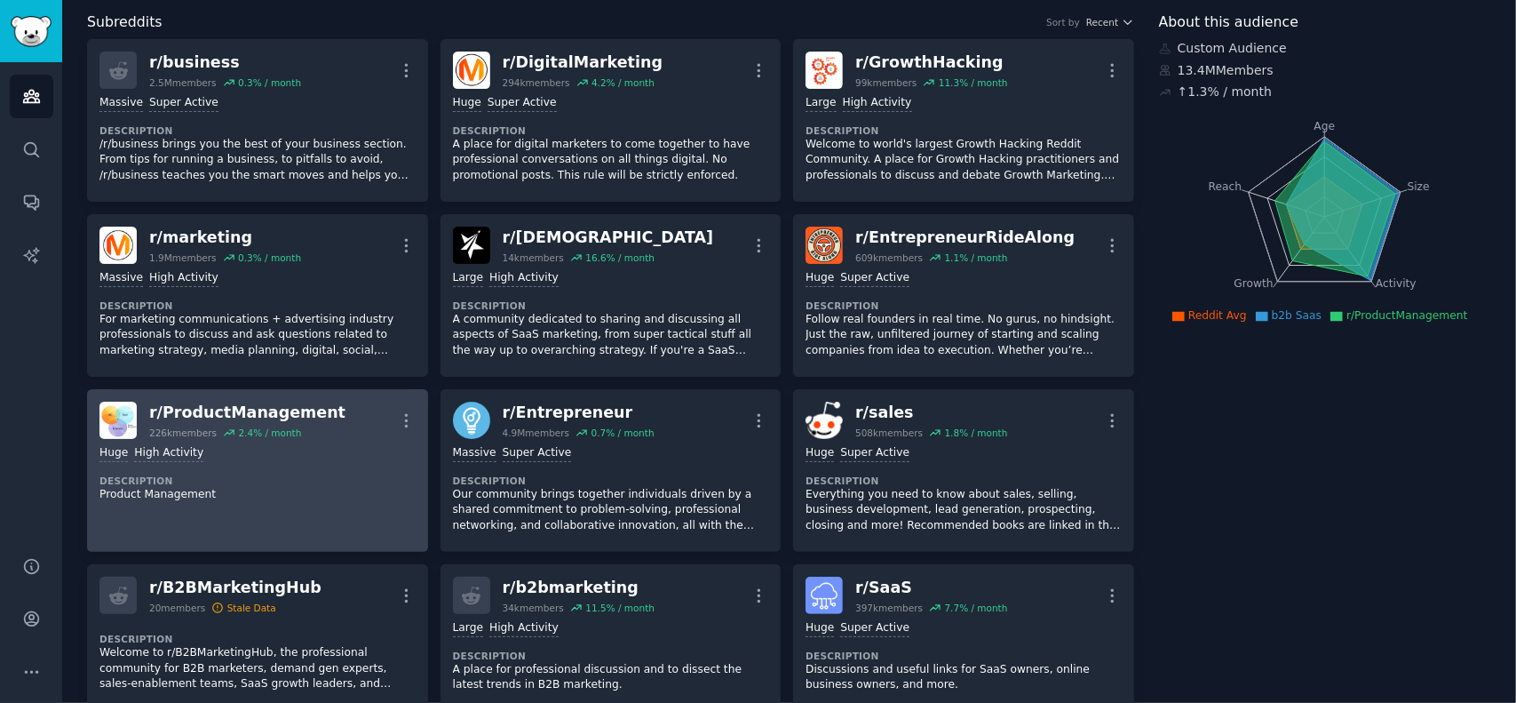
scroll to position [0, 0]
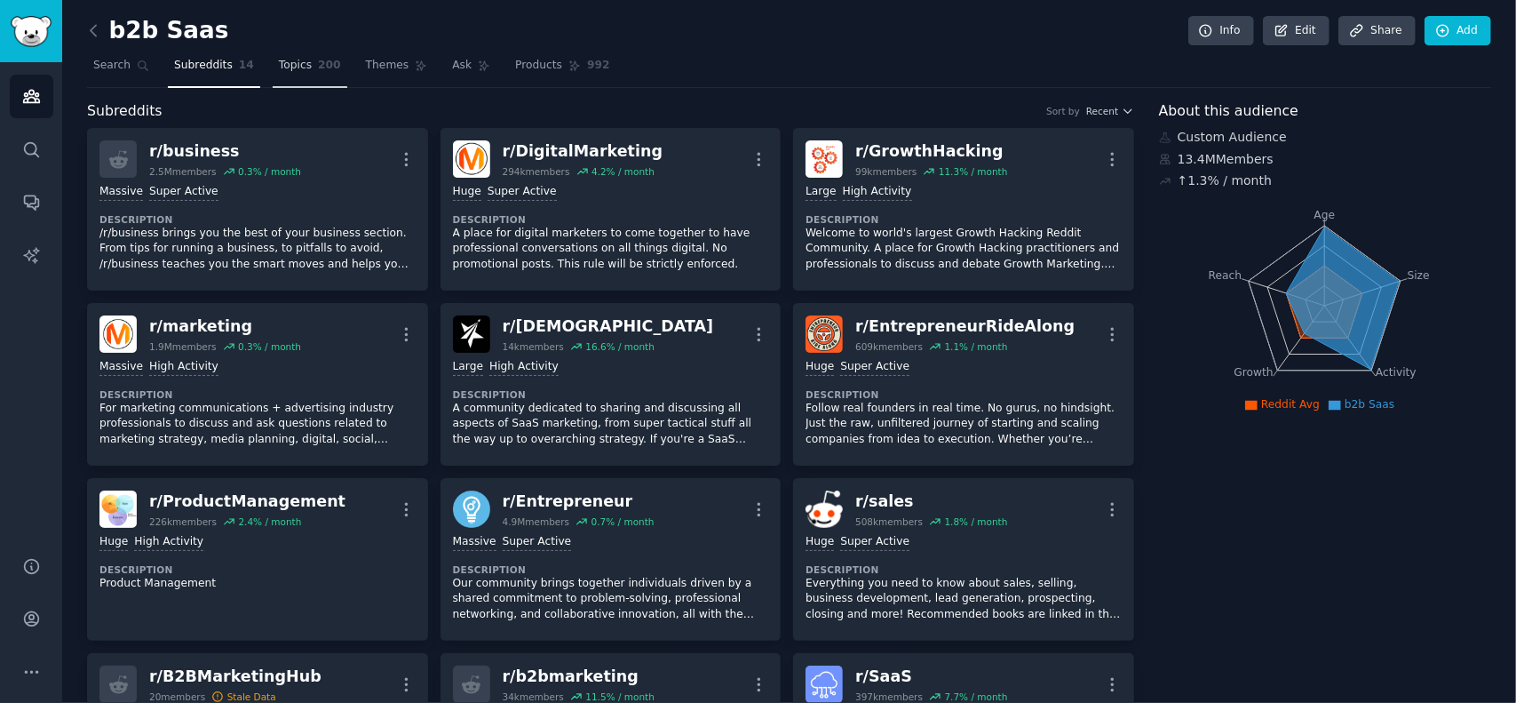
click at [318, 70] on span "200" at bounding box center [329, 66] width 23 height 16
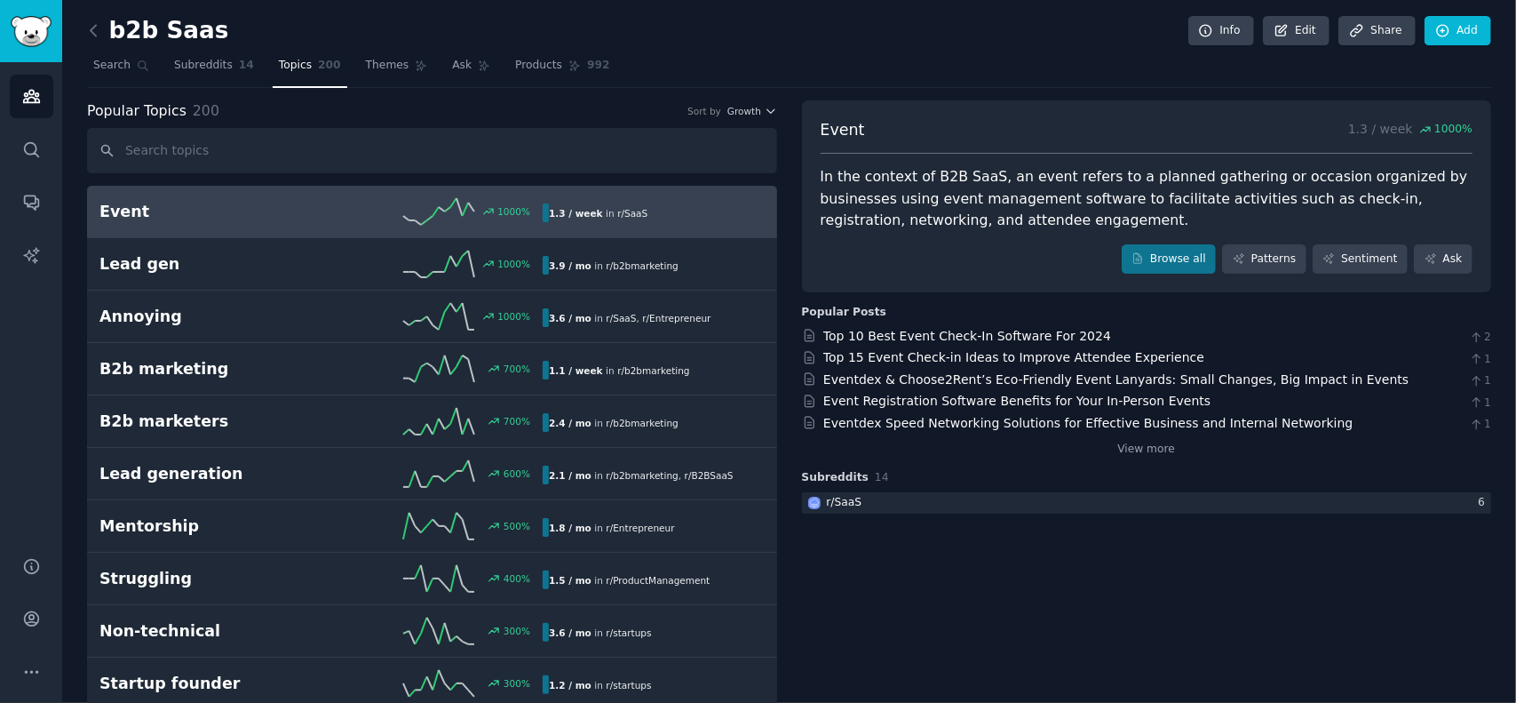
click at [359, 154] on input "text" at bounding box center [432, 150] width 690 height 45
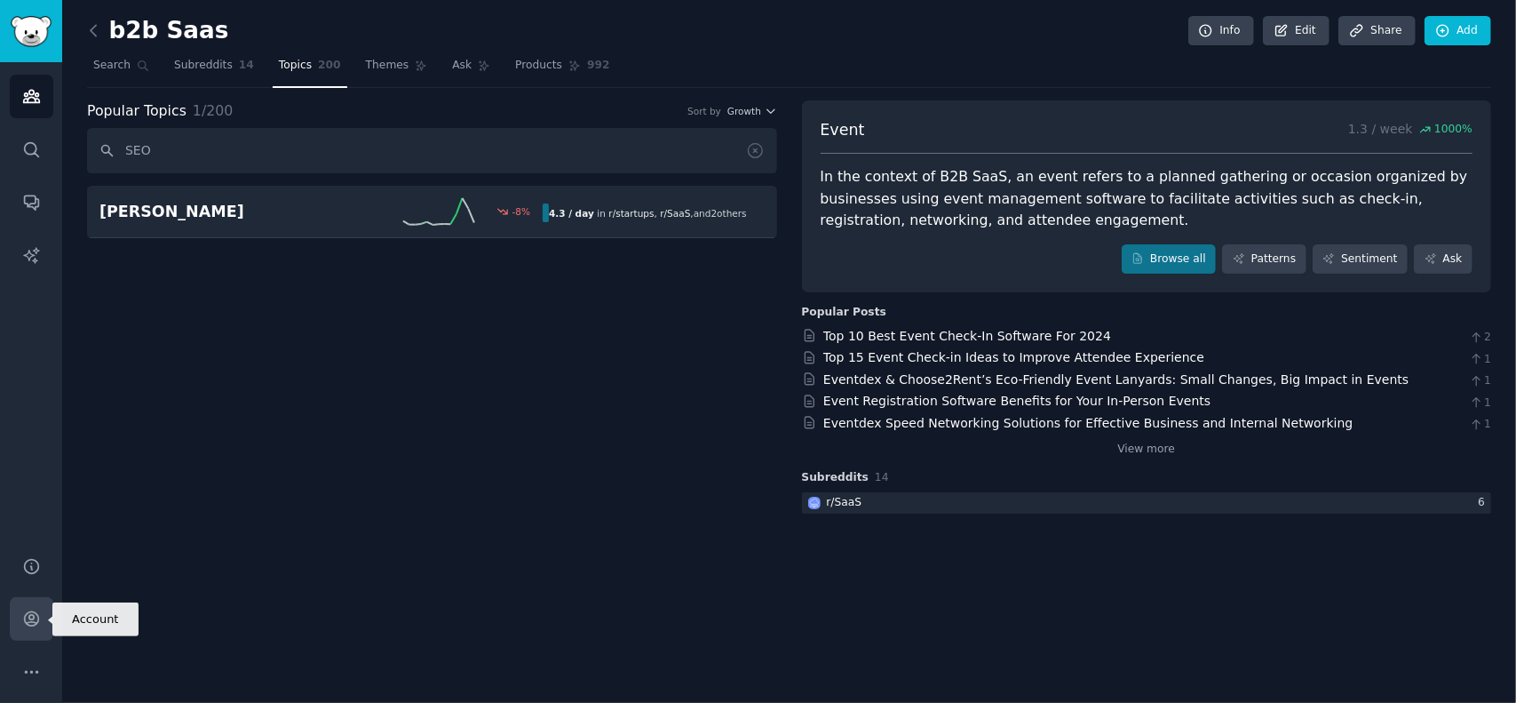
type input "SEO"
click at [25, 631] on link "Account" at bounding box center [32, 619] width 44 height 44
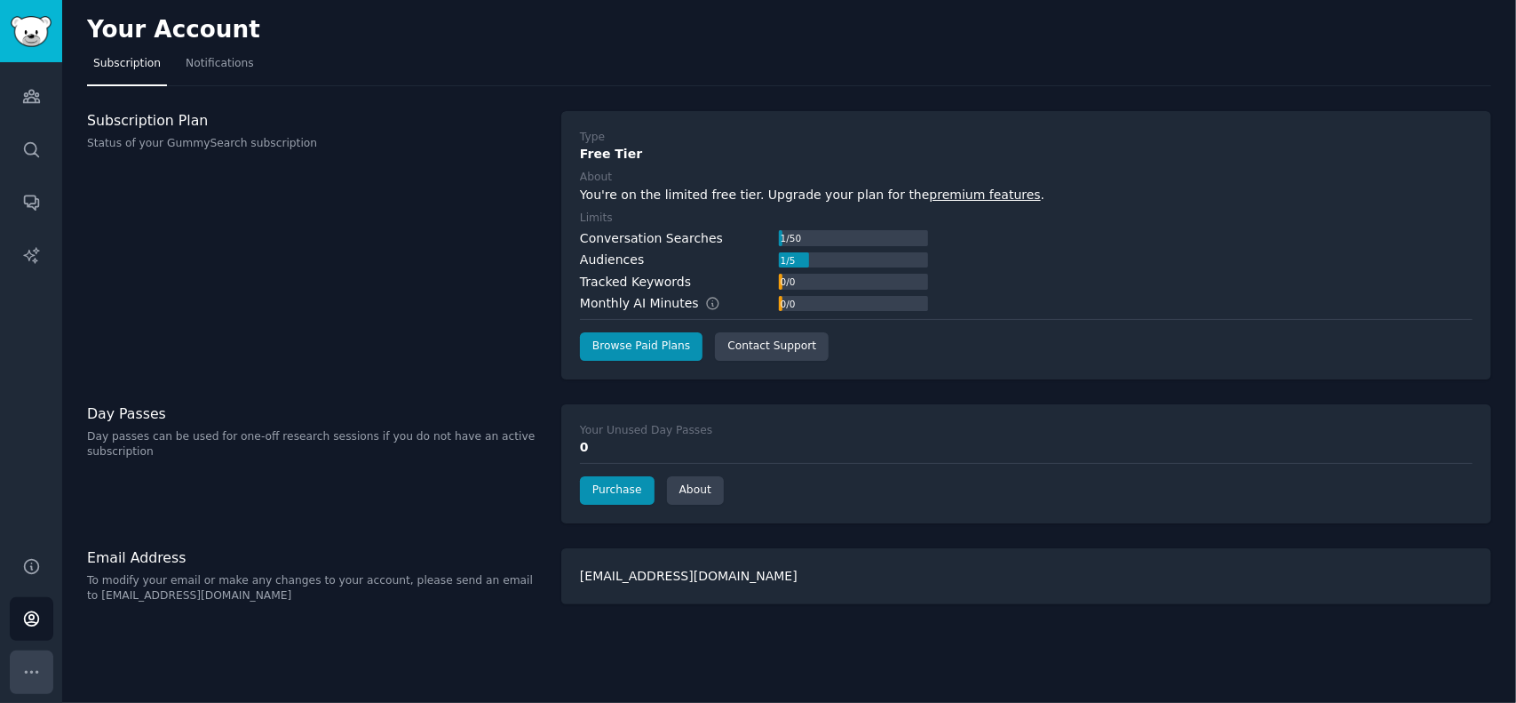
click at [25, 670] on icon "Sidebar" at bounding box center [31, 672] width 19 height 19
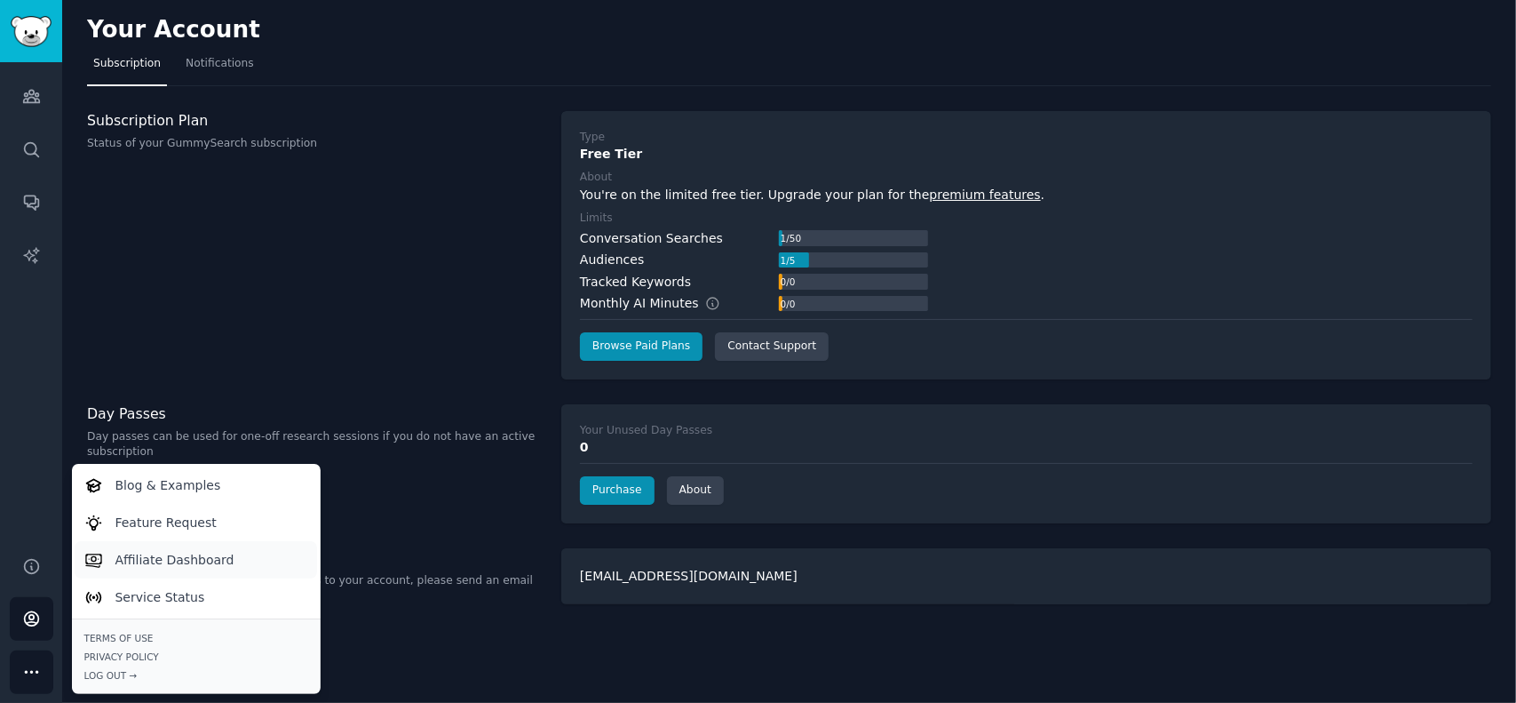
click at [111, 562] on link "Affiliate Dashboard" at bounding box center [196, 559] width 243 height 37
click at [346, 227] on div "Subscription Plan Status of your GummySearch subscription" at bounding box center [315, 245] width 456 height 268
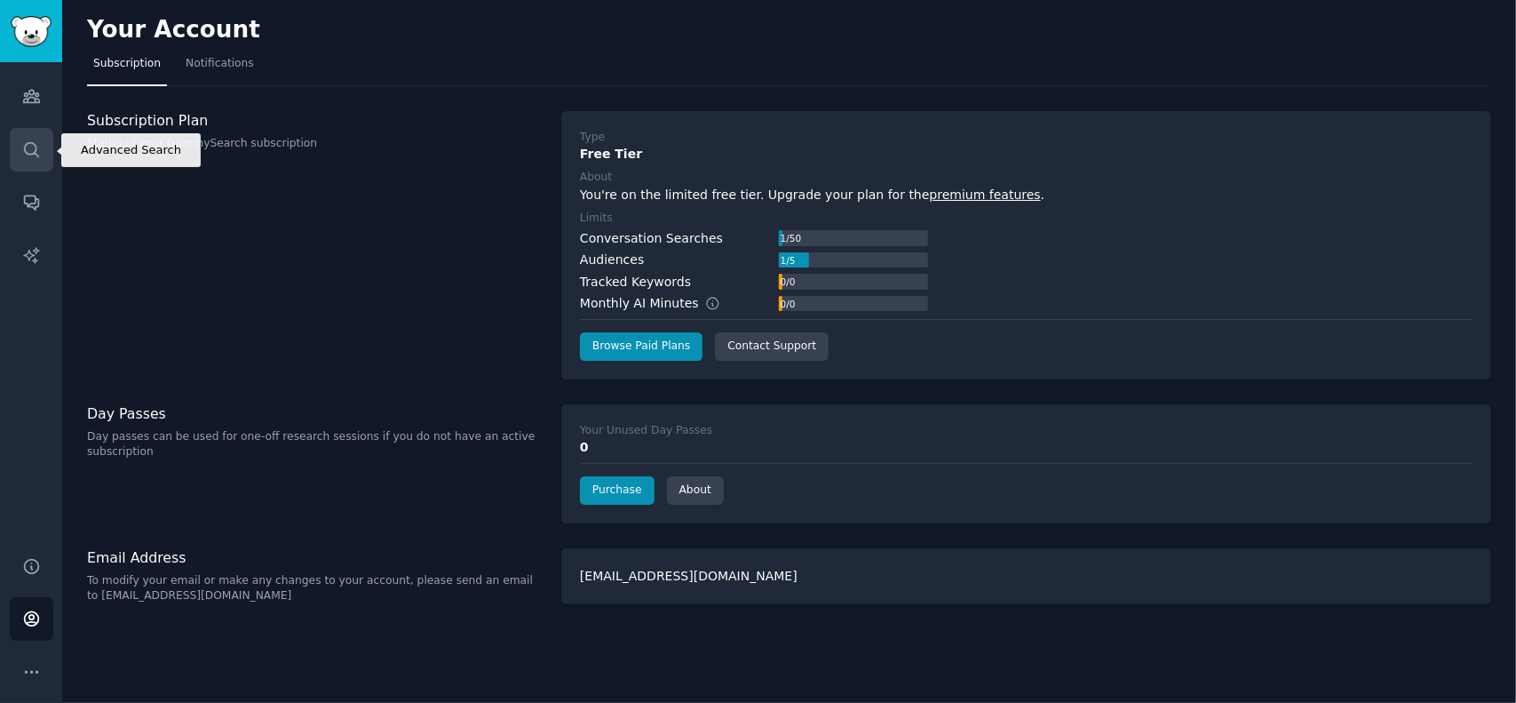
click at [42, 165] on link "Search" at bounding box center [32, 150] width 44 height 44
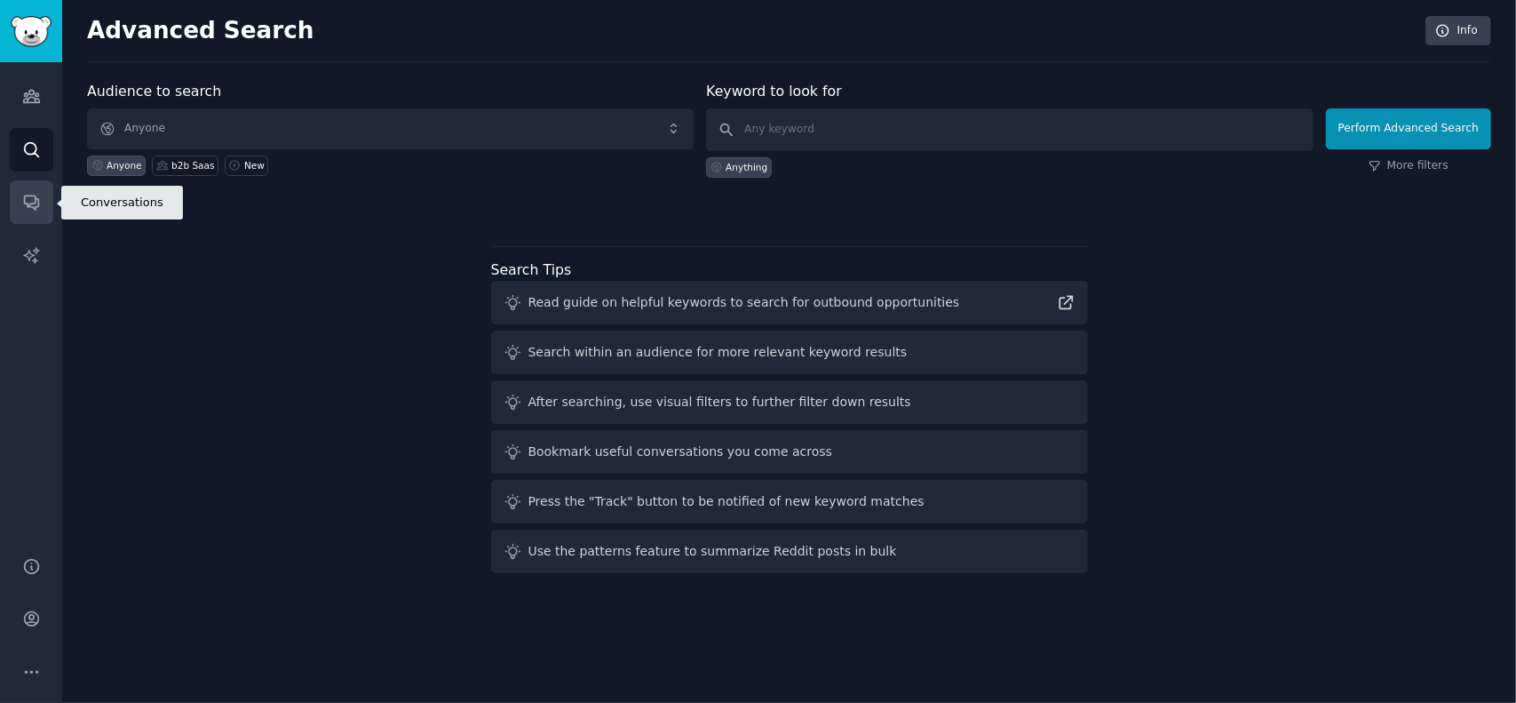
click at [21, 189] on link "Conversations" at bounding box center [32, 202] width 44 height 44
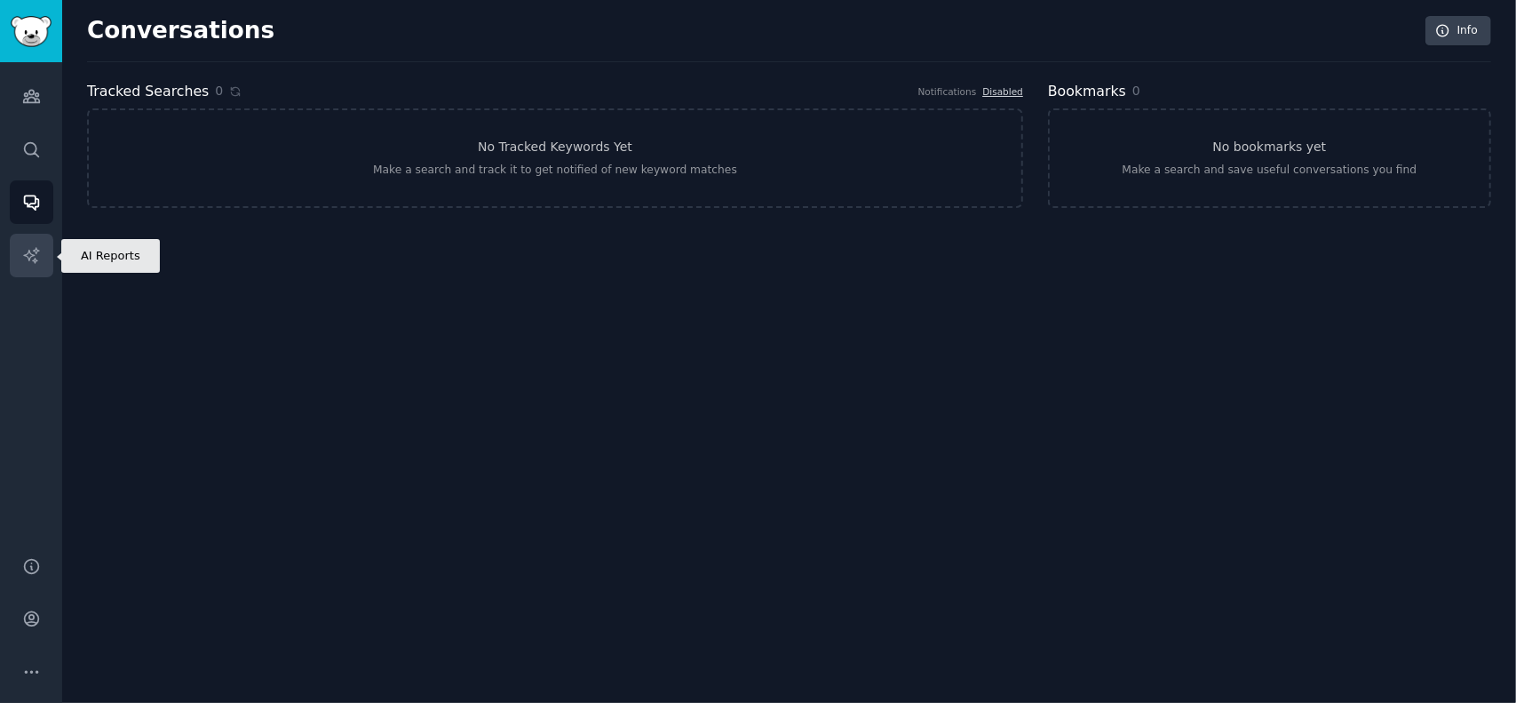
click at [40, 272] on link "AI Reports" at bounding box center [32, 256] width 44 height 44
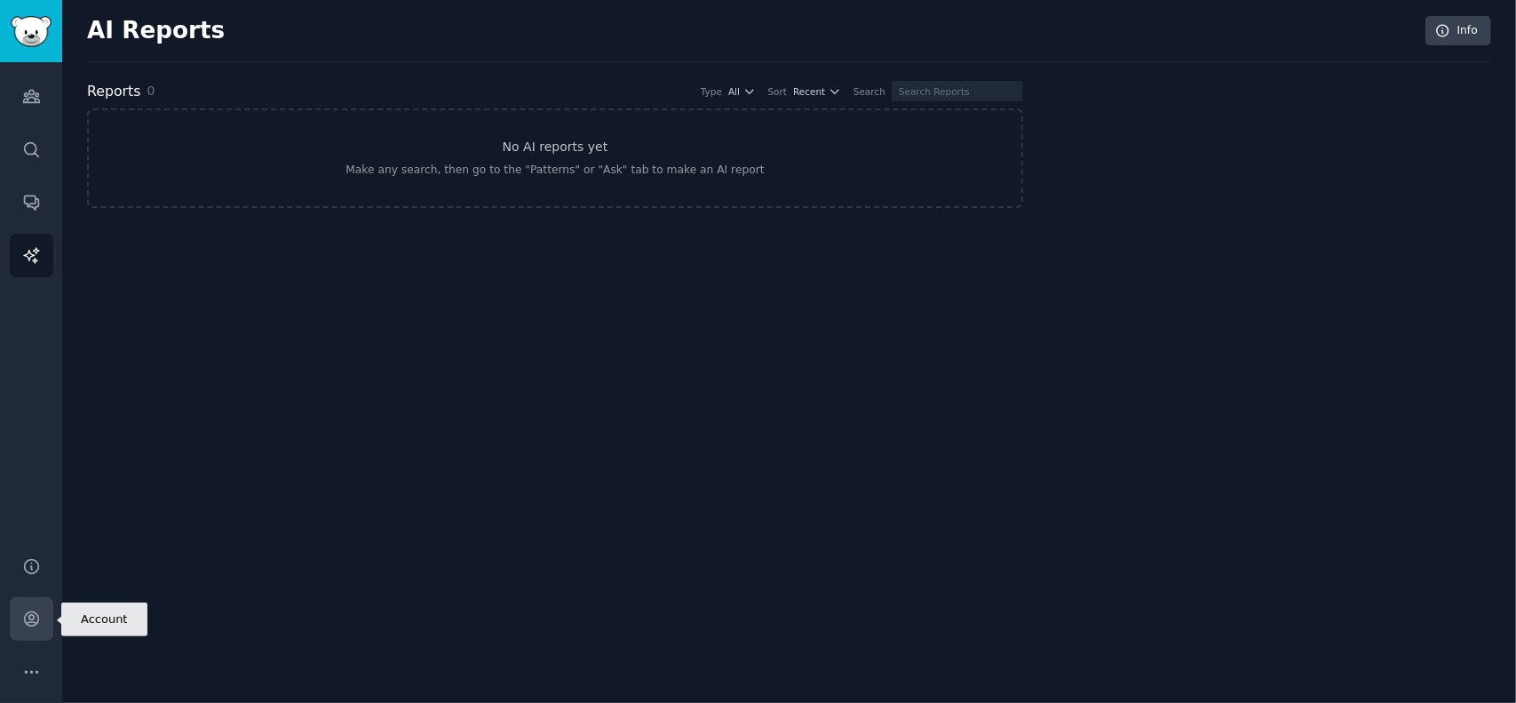
click at [28, 622] on icon "Sidebar" at bounding box center [31, 619] width 14 height 14
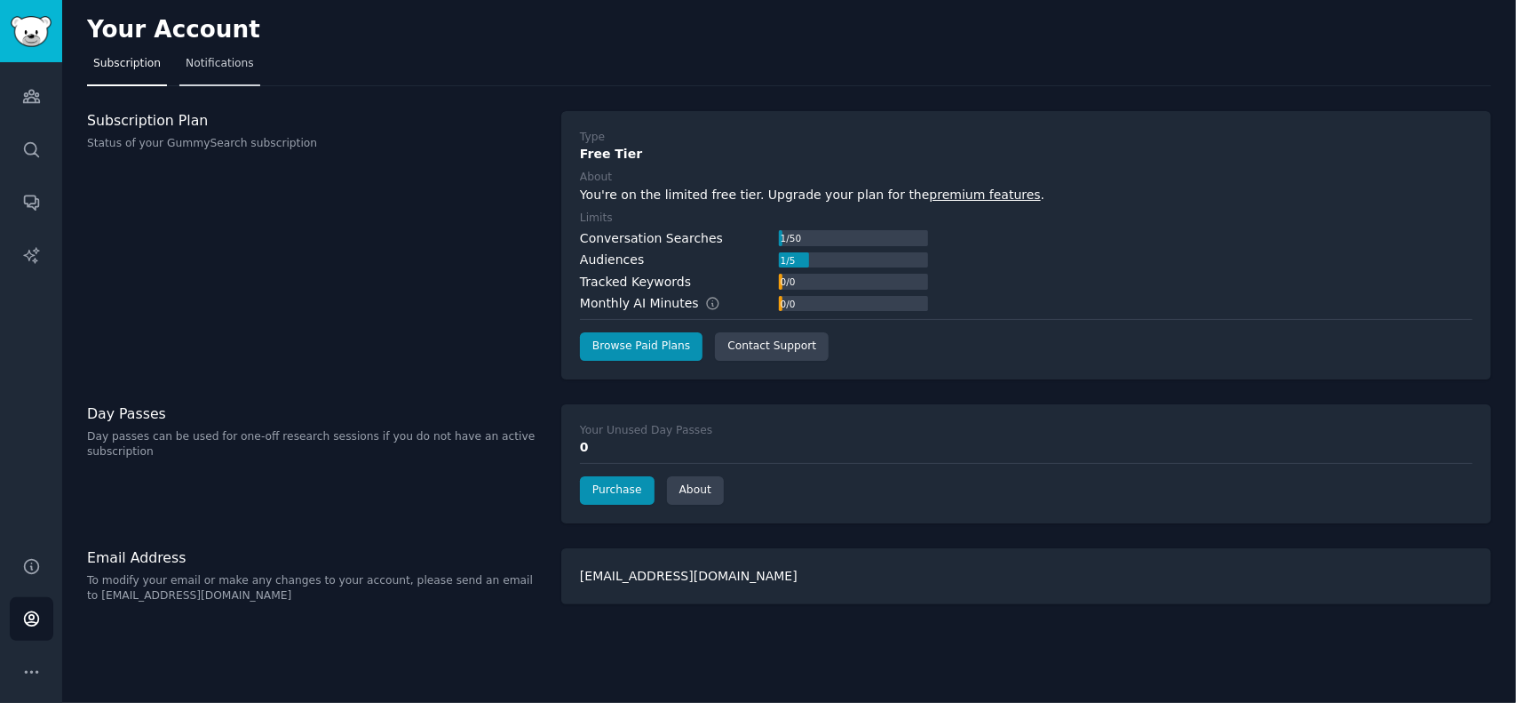
click at [196, 68] on span "Notifications" at bounding box center [220, 64] width 68 height 16
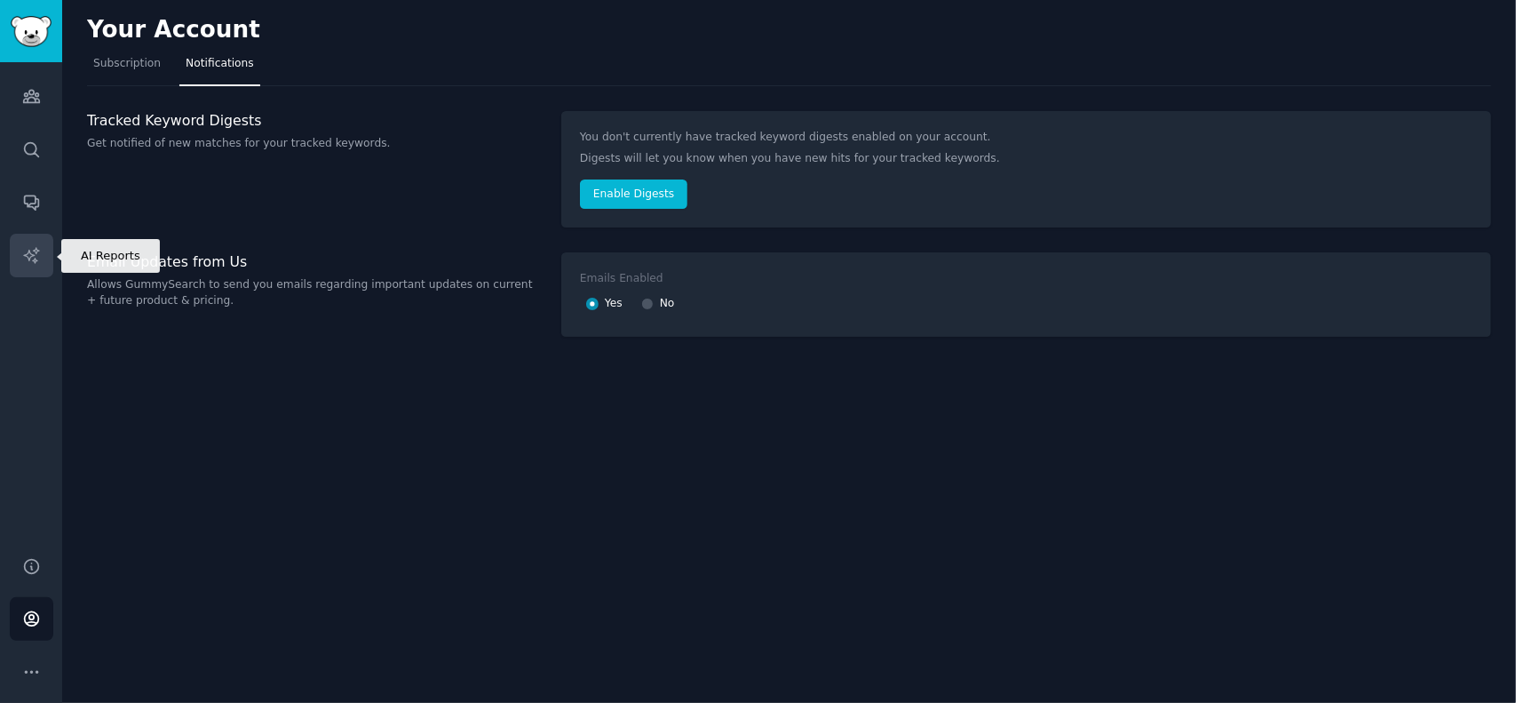
click at [28, 252] on icon "Sidebar" at bounding box center [30, 254] width 15 height 15
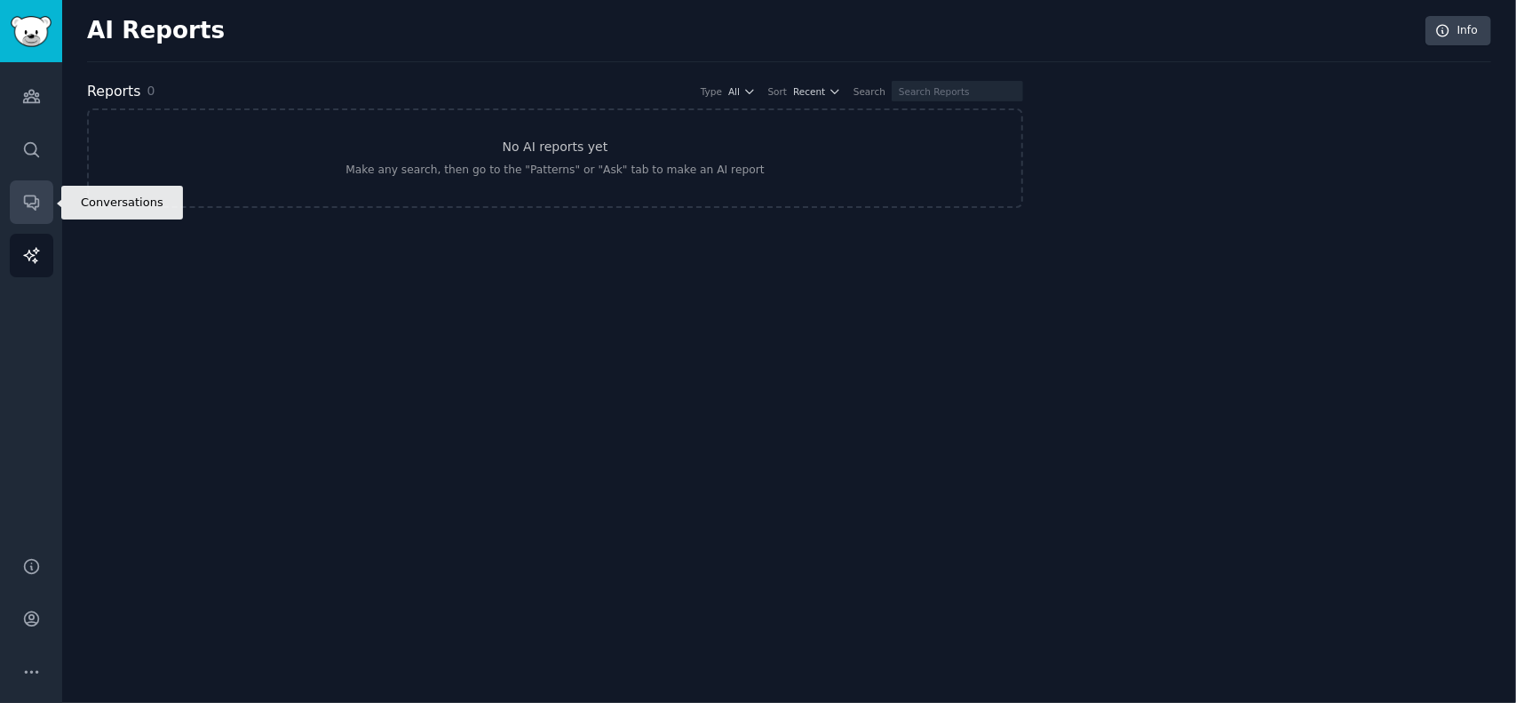
click at [34, 216] on link "Conversations" at bounding box center [32, 202] width 44 height 44
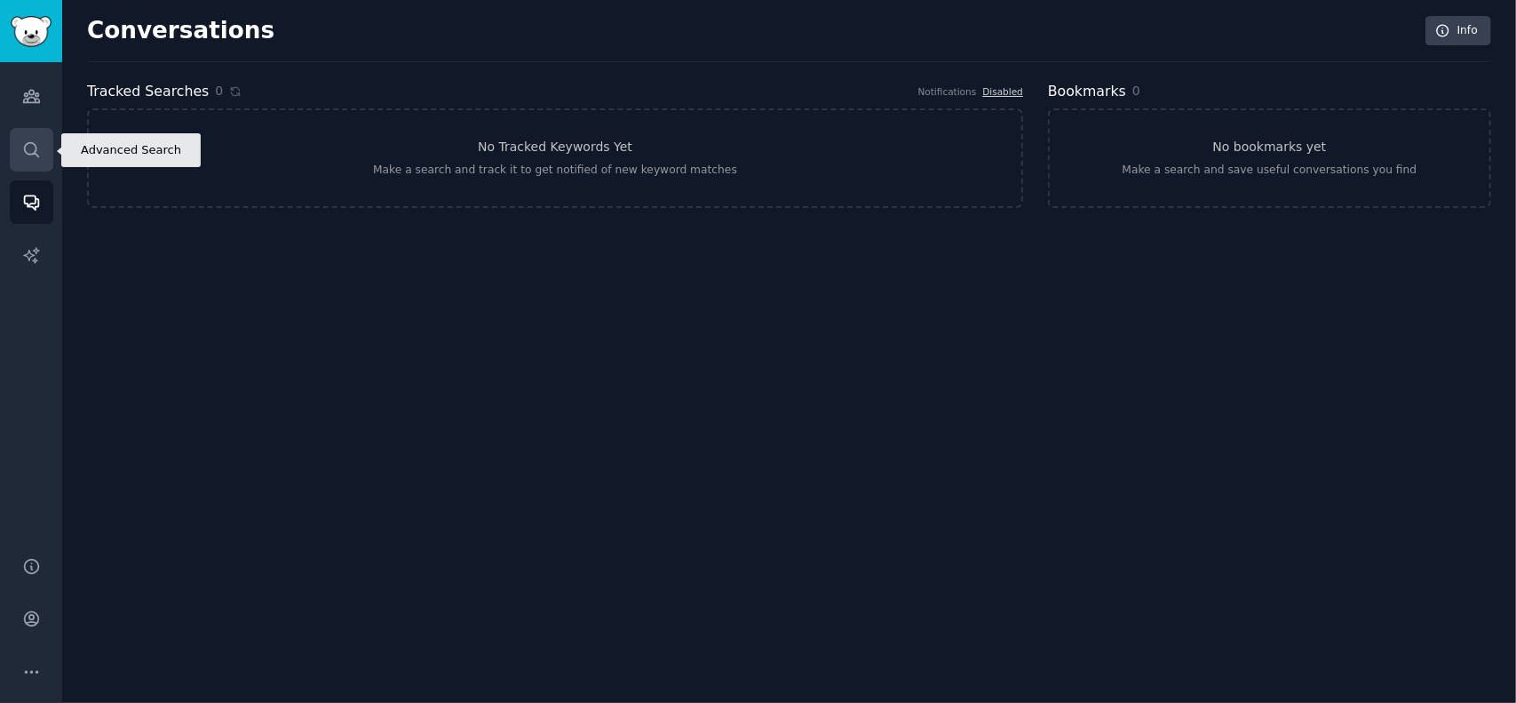
click at [27, 167] on link "Search" at bounding box center [32, 150] width 44 height 44
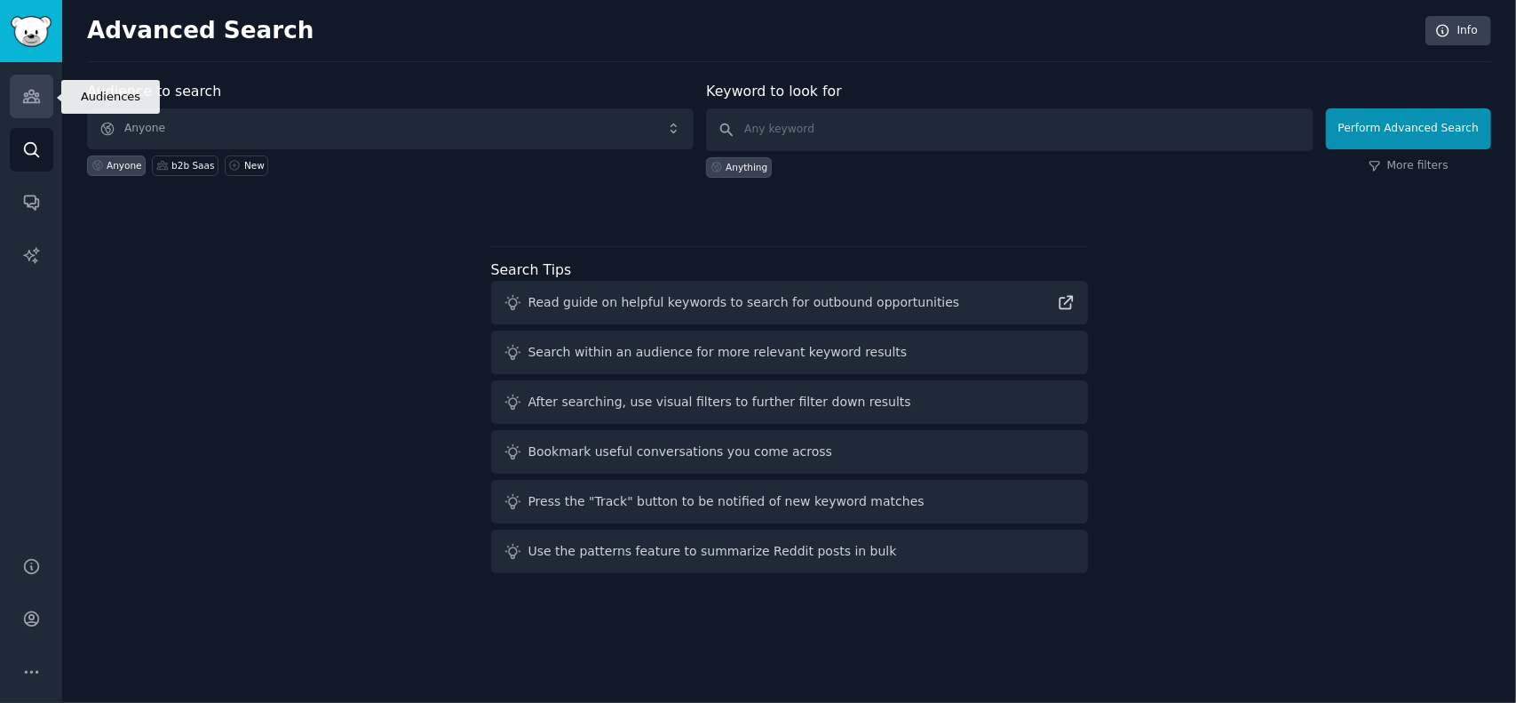
click at [41, 101] on link "Audiences" at bounding box center [32, 97] width 44 height 44
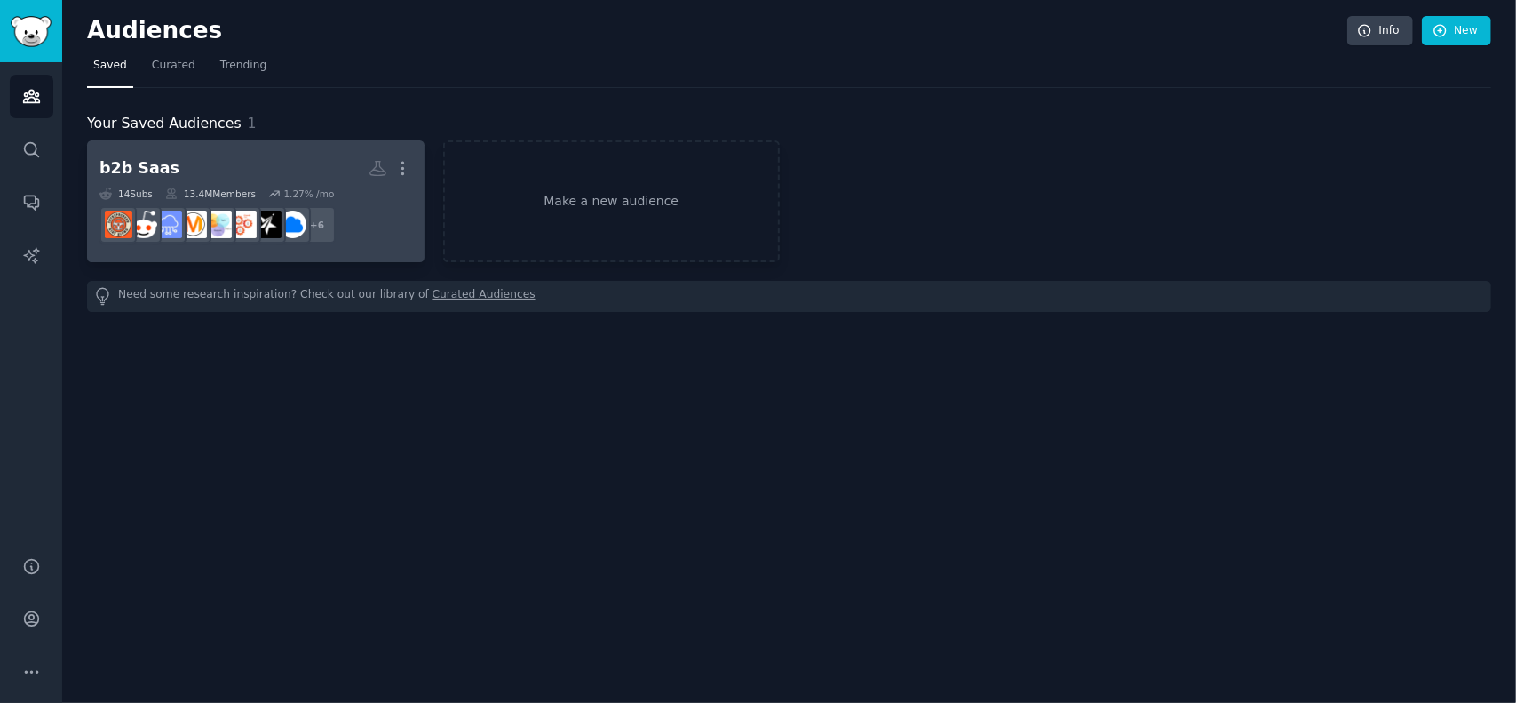
click at [394, 201] on dd "r/B2BMarketingHub, r/b2bmarketing, r/marketing, r/startups, r/business, r/Entre…" at bounding box center [255, 225] width 313 height 50
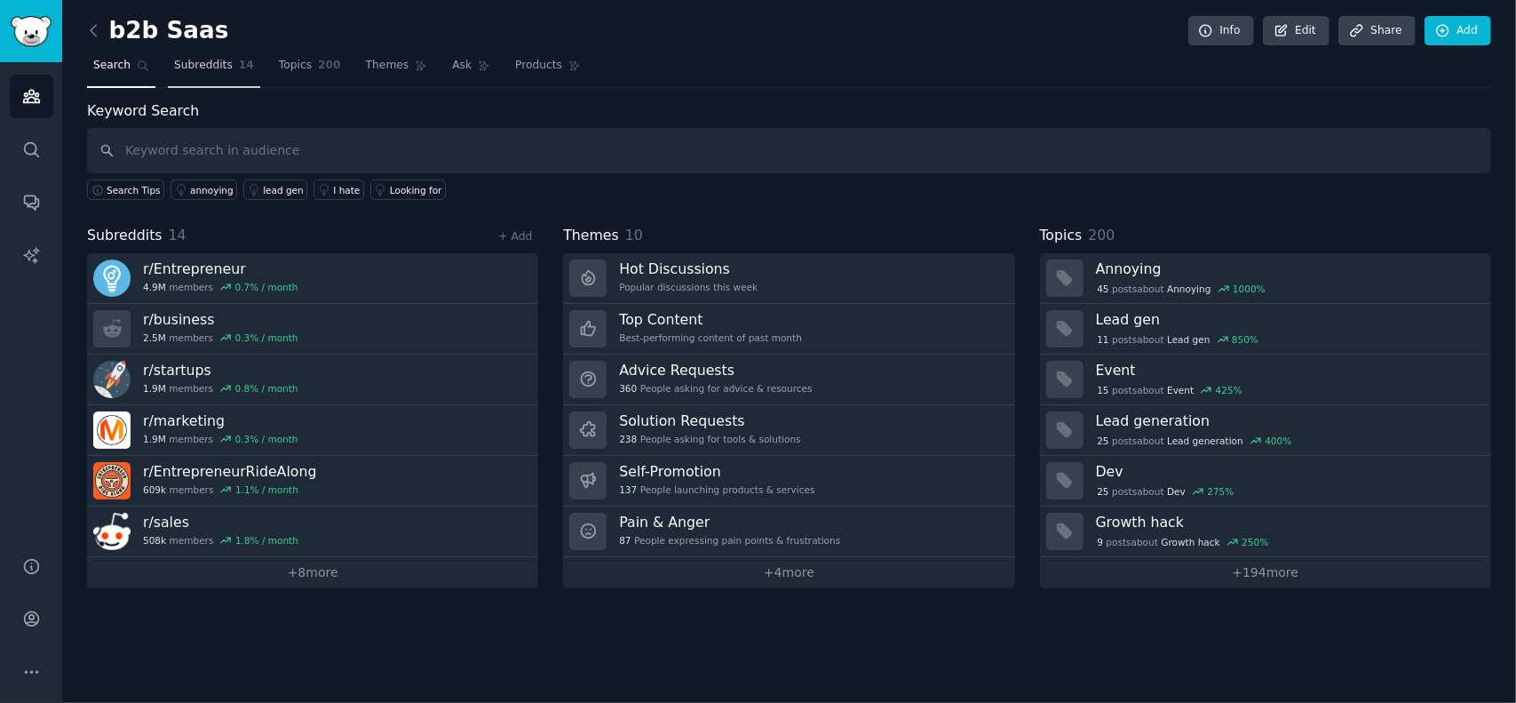
click at [183, 67] on span "Subreddits" at bounding box center [203, 66] width 59 height 16
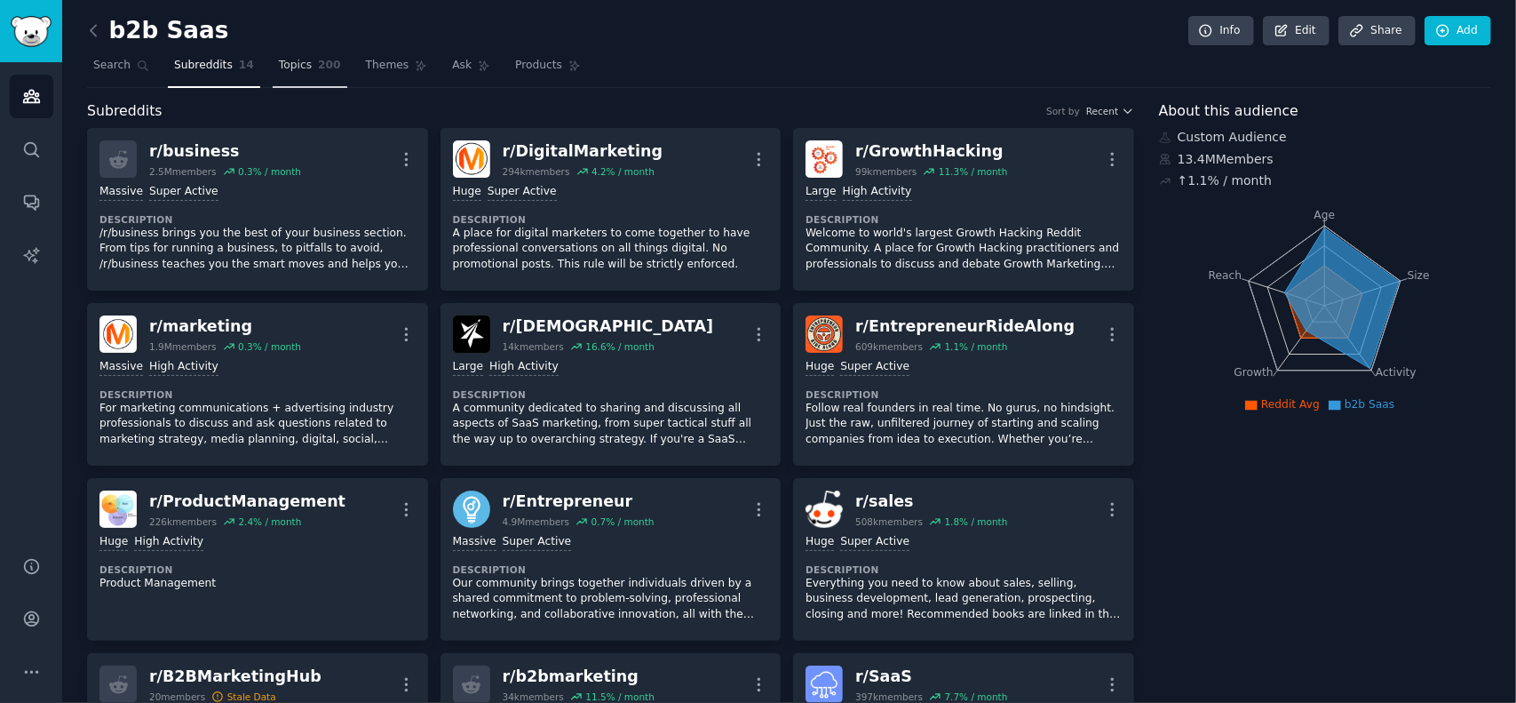
click at [293, 65] on span "Topics" at bounding box center [295, 66] width 33 height 16
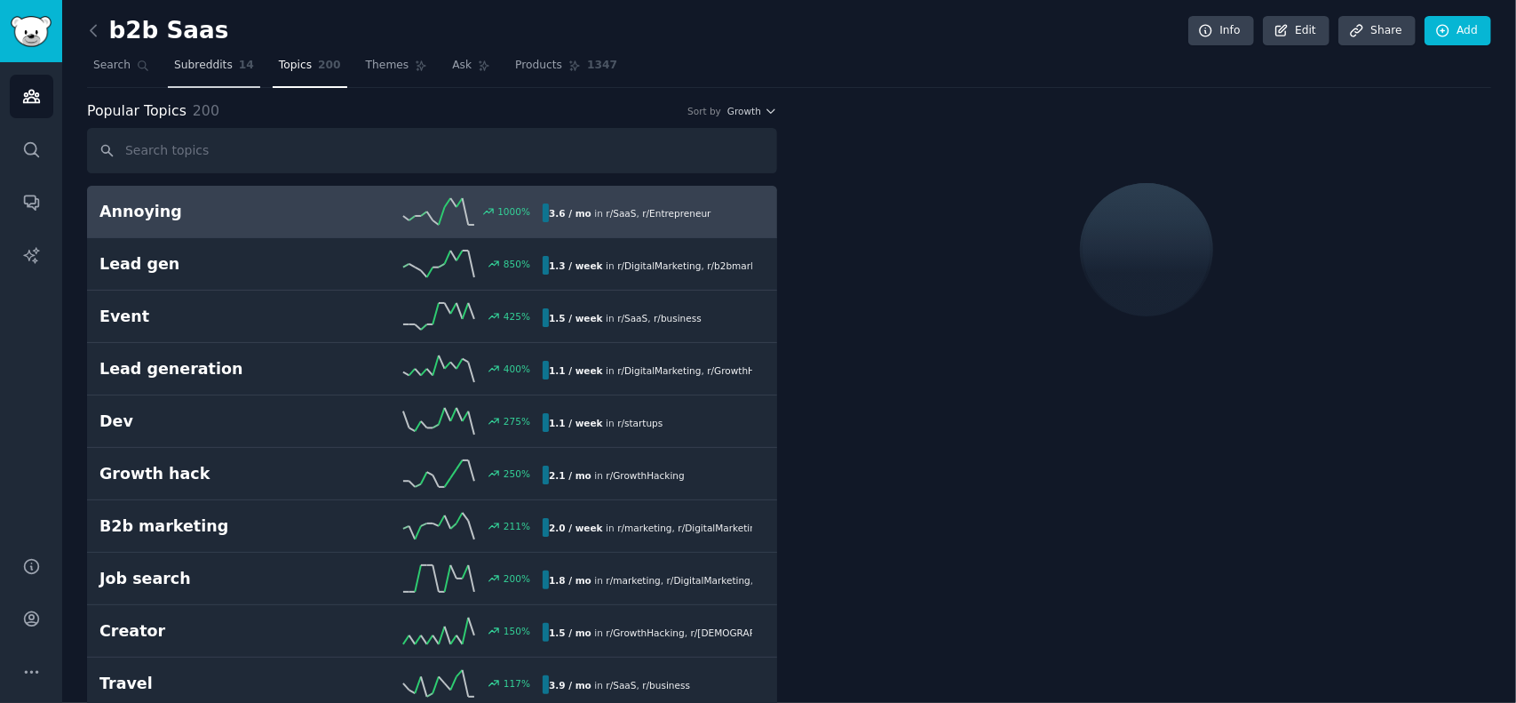
click at [210, 78] on link "Subreddits 14" at bounding box center [214, 70] width 92 height 36
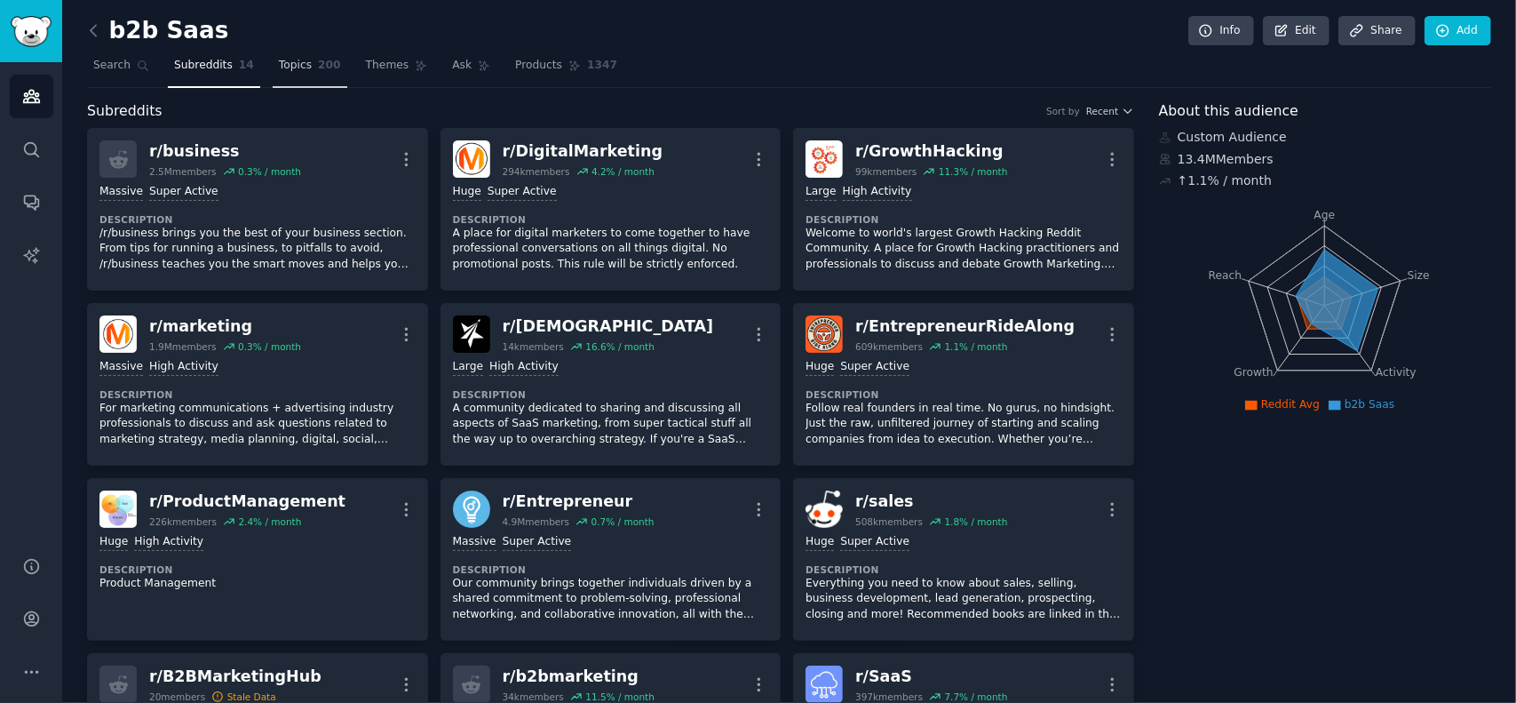
click at [318, 68] on span "200" at bounding box center [329, 66] width 23 height 16
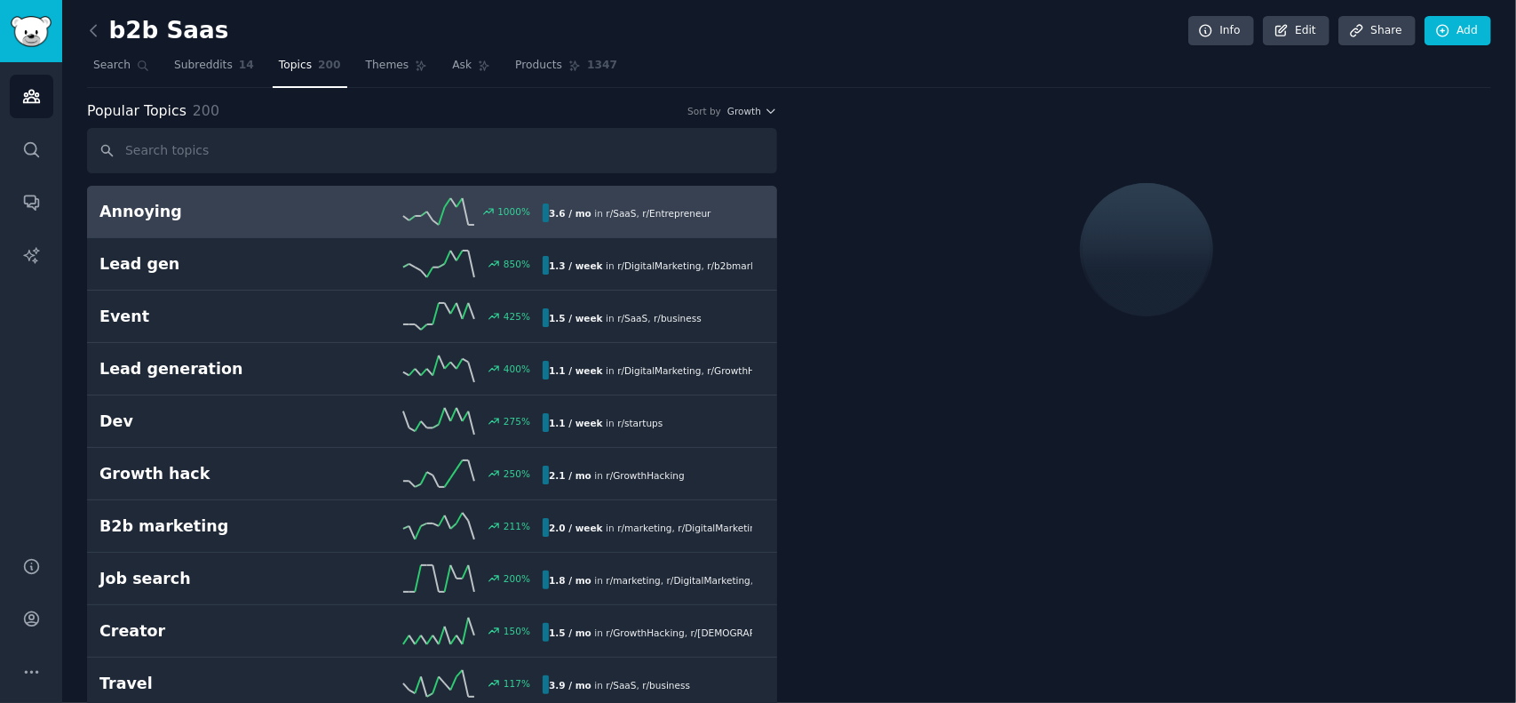
click at [96, 19] on link at bounding box center [98, 31] width 22 height 28
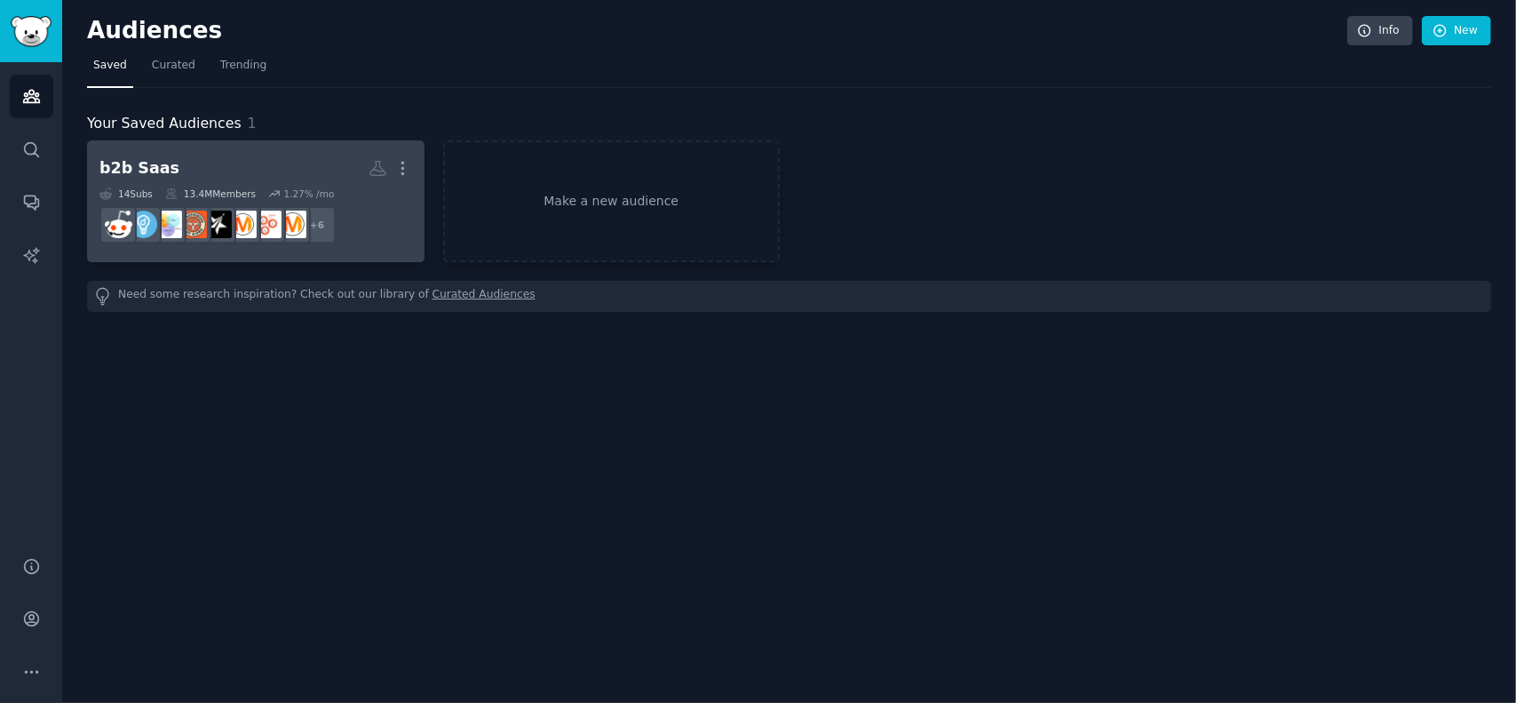
click at [359, 210] on dd "r/business, r/B2BMarketingHub, r/b2bmarketing, r/SaaS, r/startups, r/B2BSaaS + 6" at bounding box center [255, 225] width 313 height 50
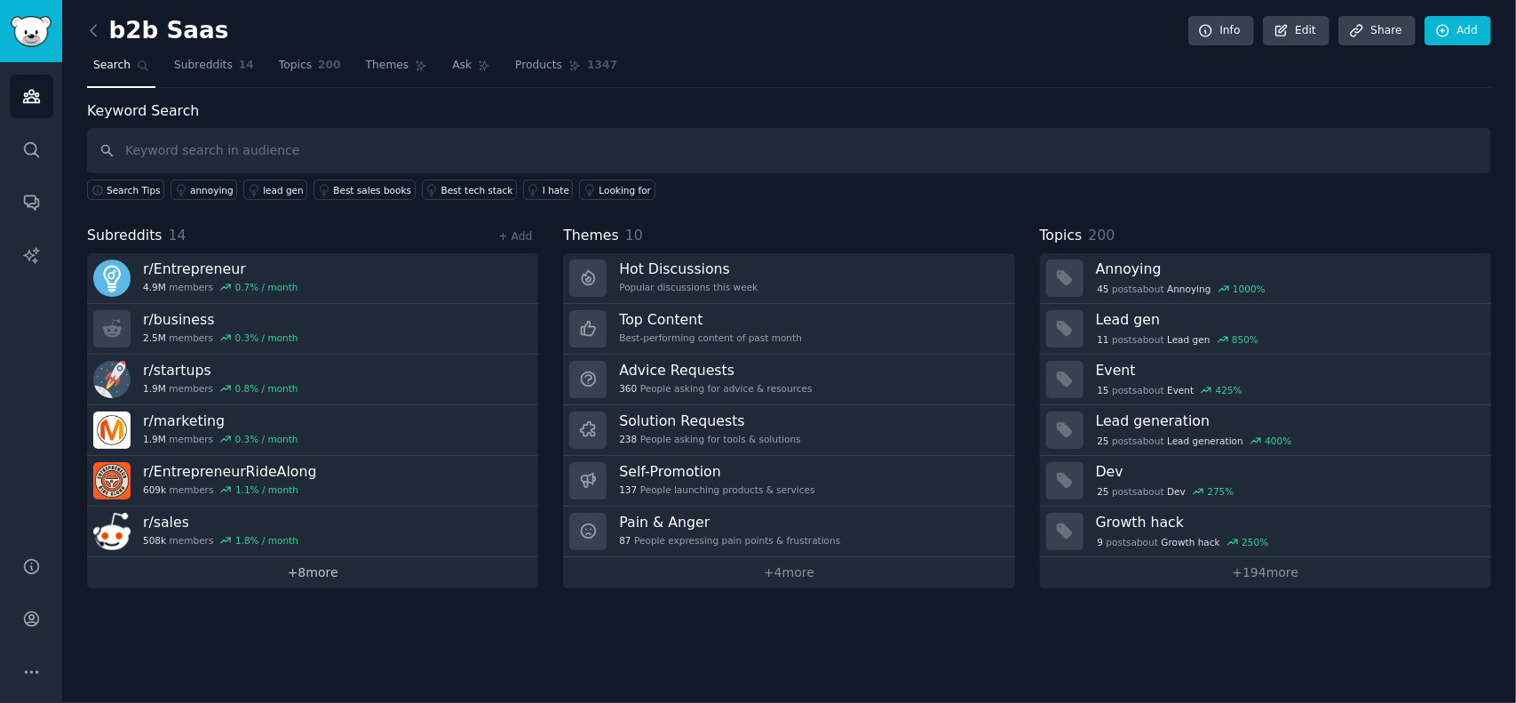
click at [330, 570] on link "+ 8 more" at bounding box center [312, 572] width 451 height 31
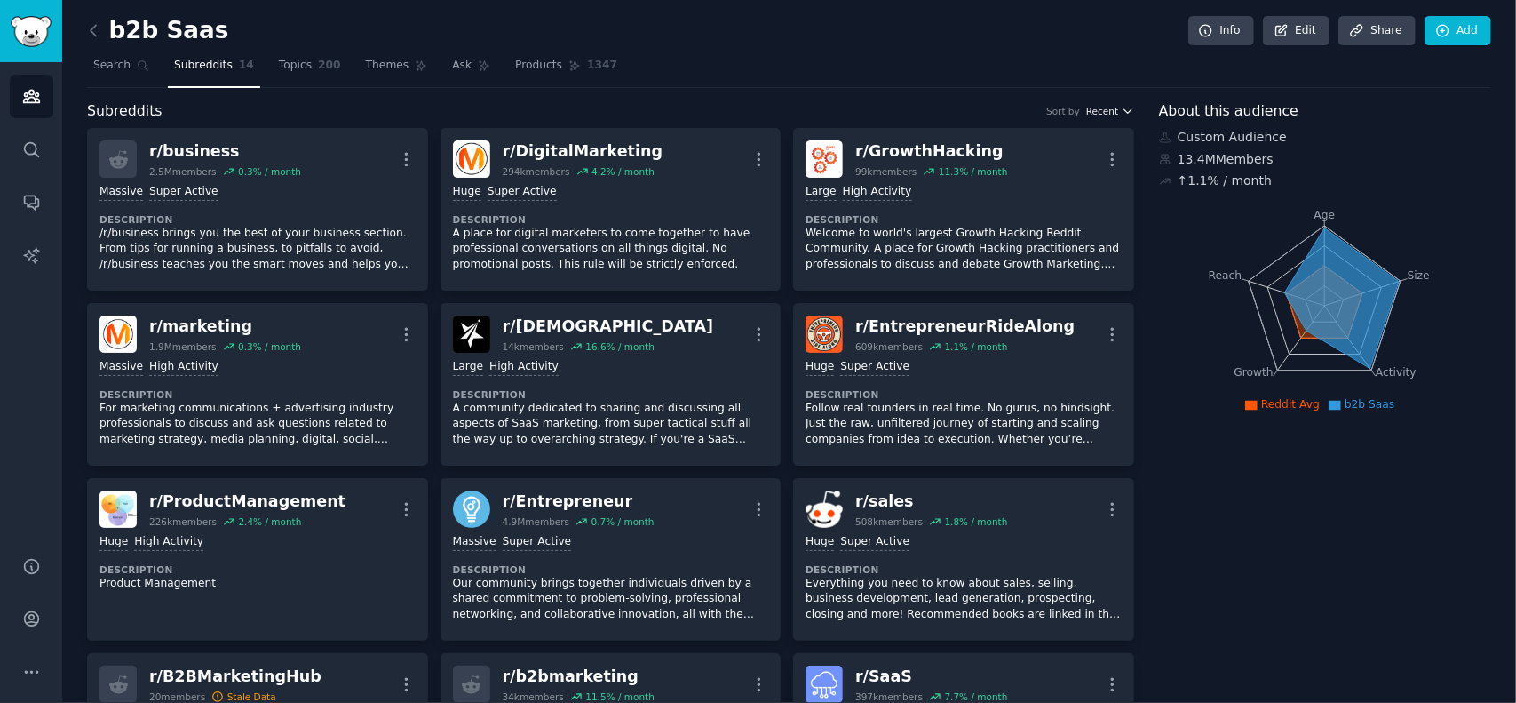
click at [1122, 113] on icon "button" at bounding box center [1128, 111] width 12 height 12
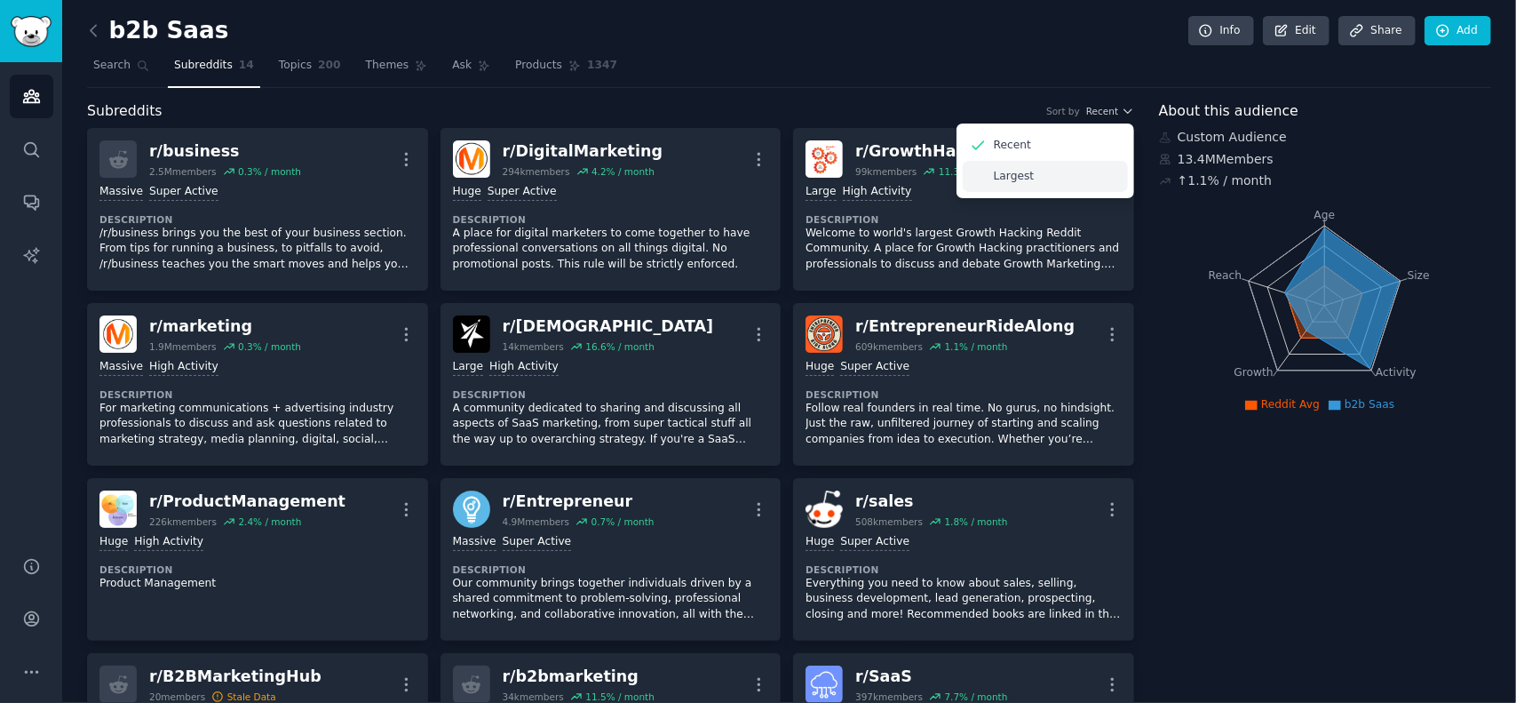
click at [1054, 184] on div "Largest" at bounding box center [1045, 176] width 165 height 31
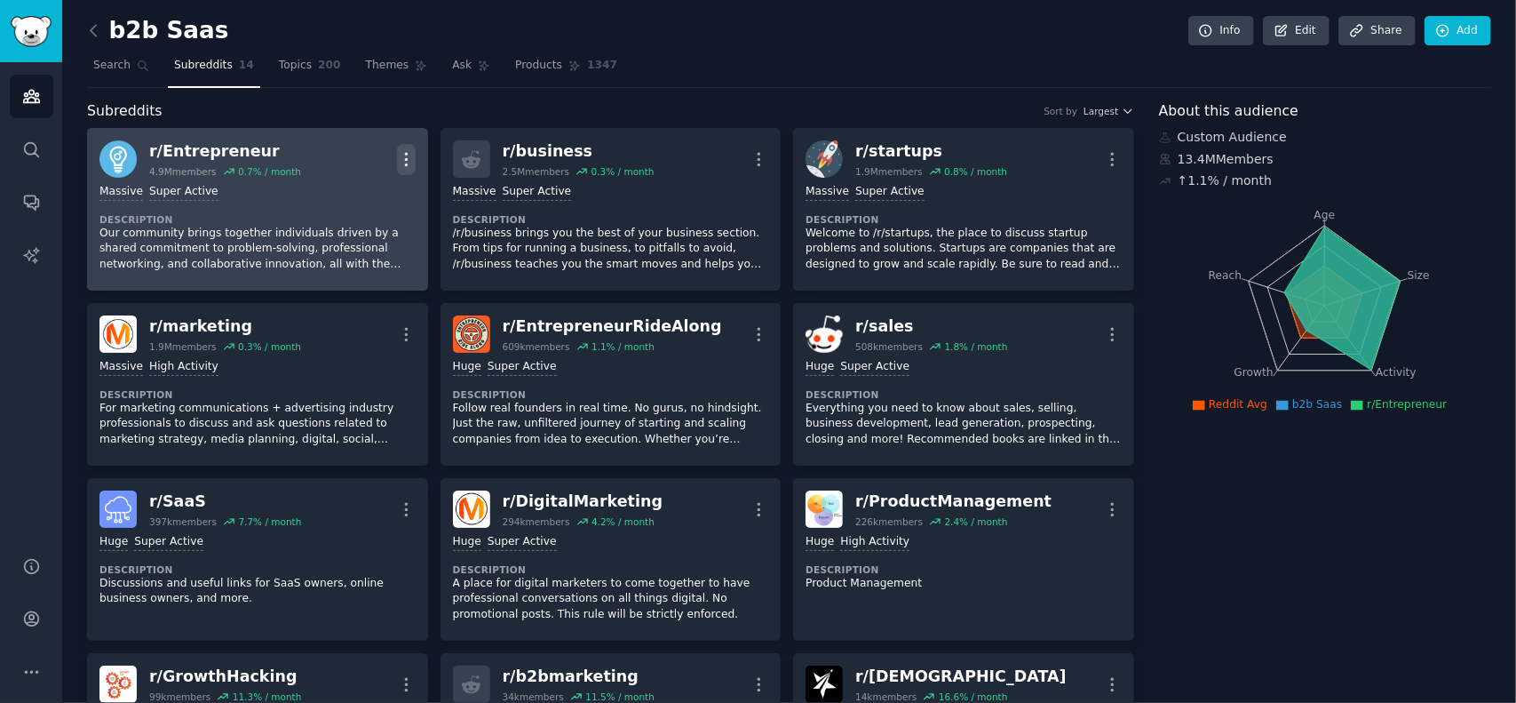
click at [400, 162] on icon "button" at bounding box center [406, 159] width 19 height 19
click at [338, 171] on p "View" at bounding box center [330, 165] width 29 height 19
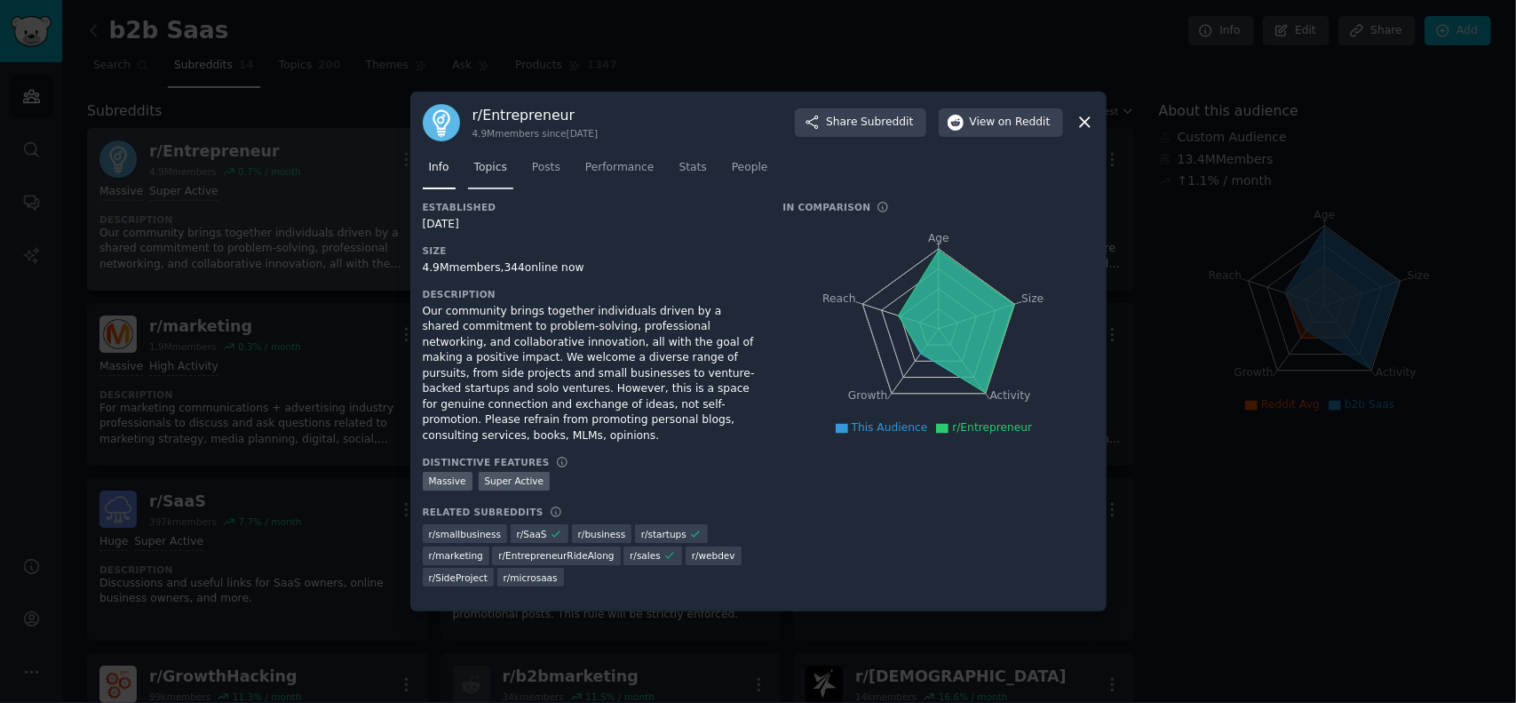
click at [494, 173] on span "Topics" at bounding box center [490, 168] width 33 height 16
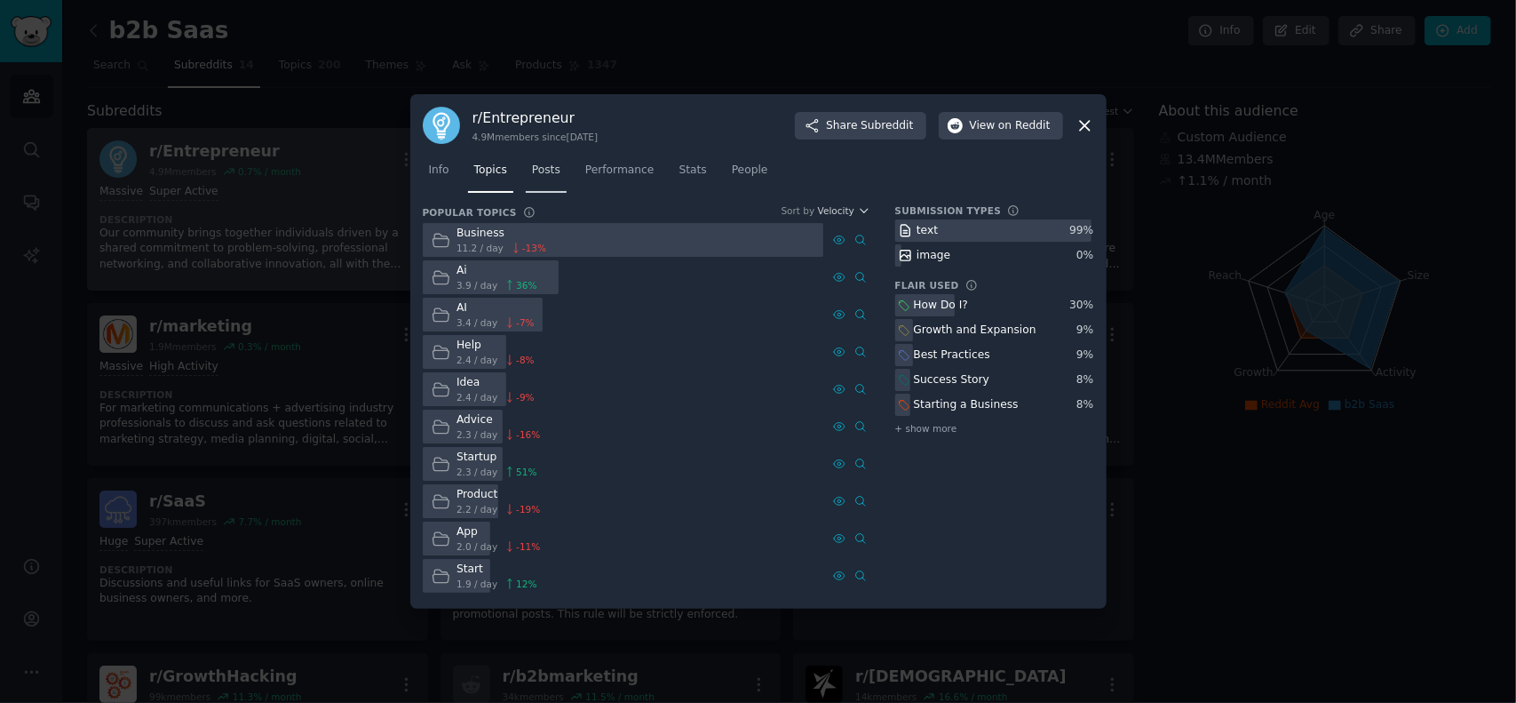
click at [540, 179] on link "Posts" at bounding box center [546, 174] width 41 height 36
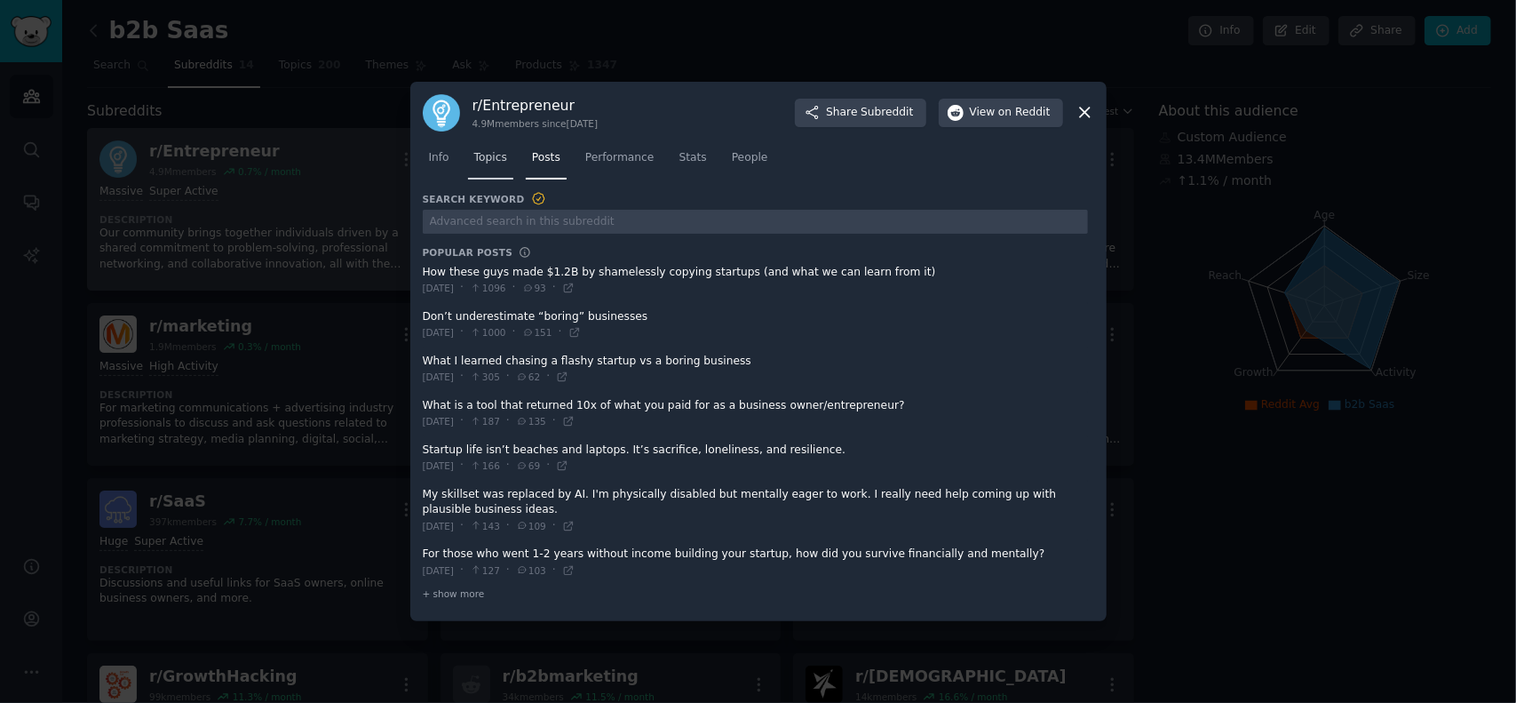
click at [504, 166] on span "Topics" at bounding box center [490, 158] width 33 height 16
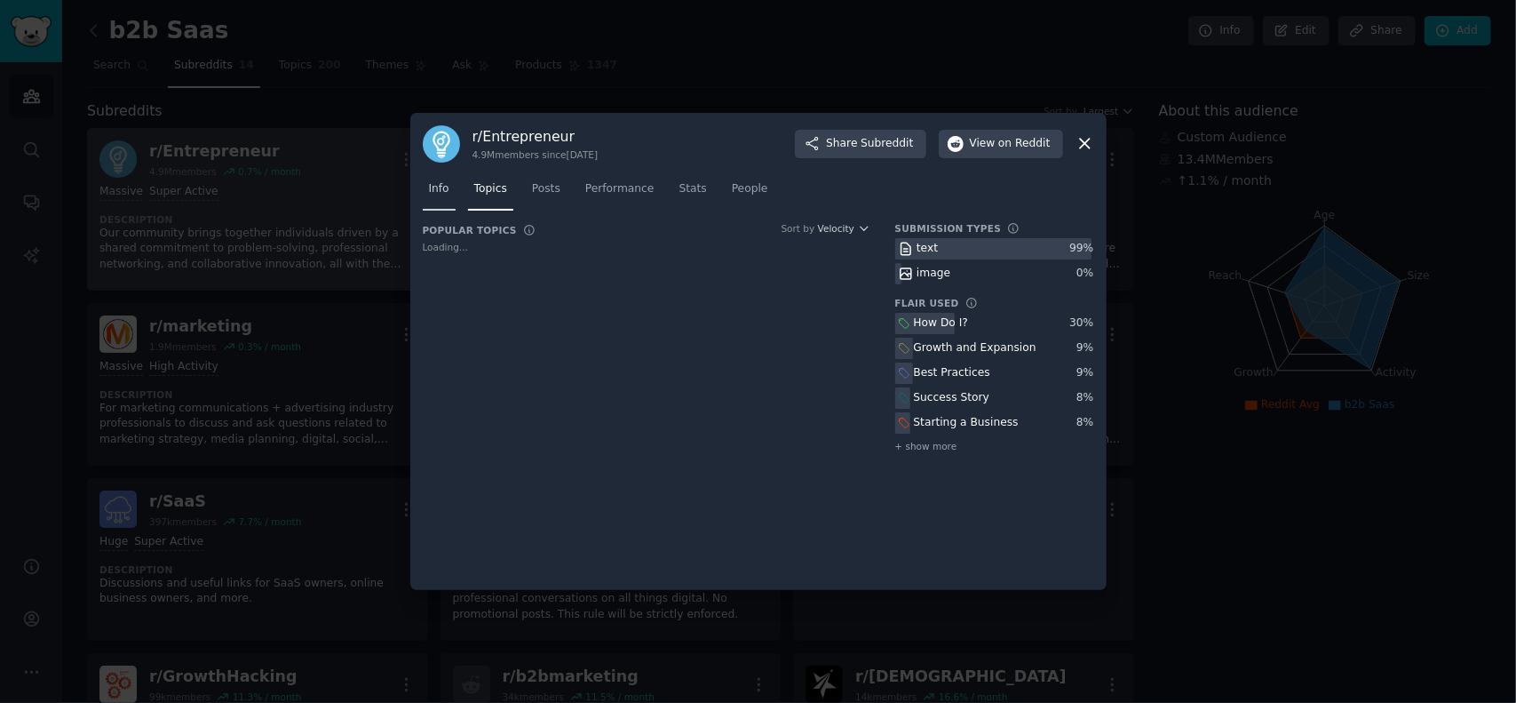
click at [442, 195] on span "Info" at bounding box center [439, 189] width 20 height 16
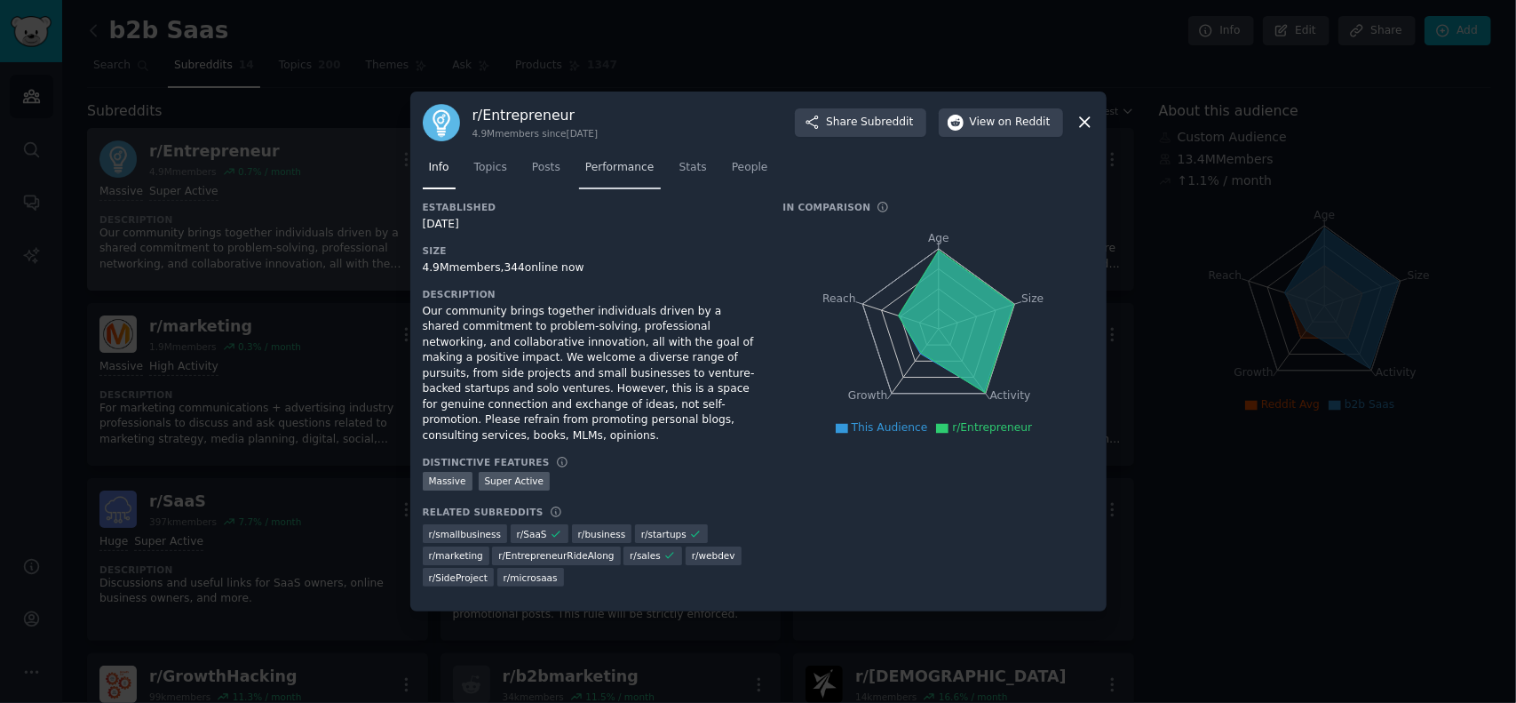
click at [629, 176] on span "Performance" at bounding box center [619, 168] width 69 height 16
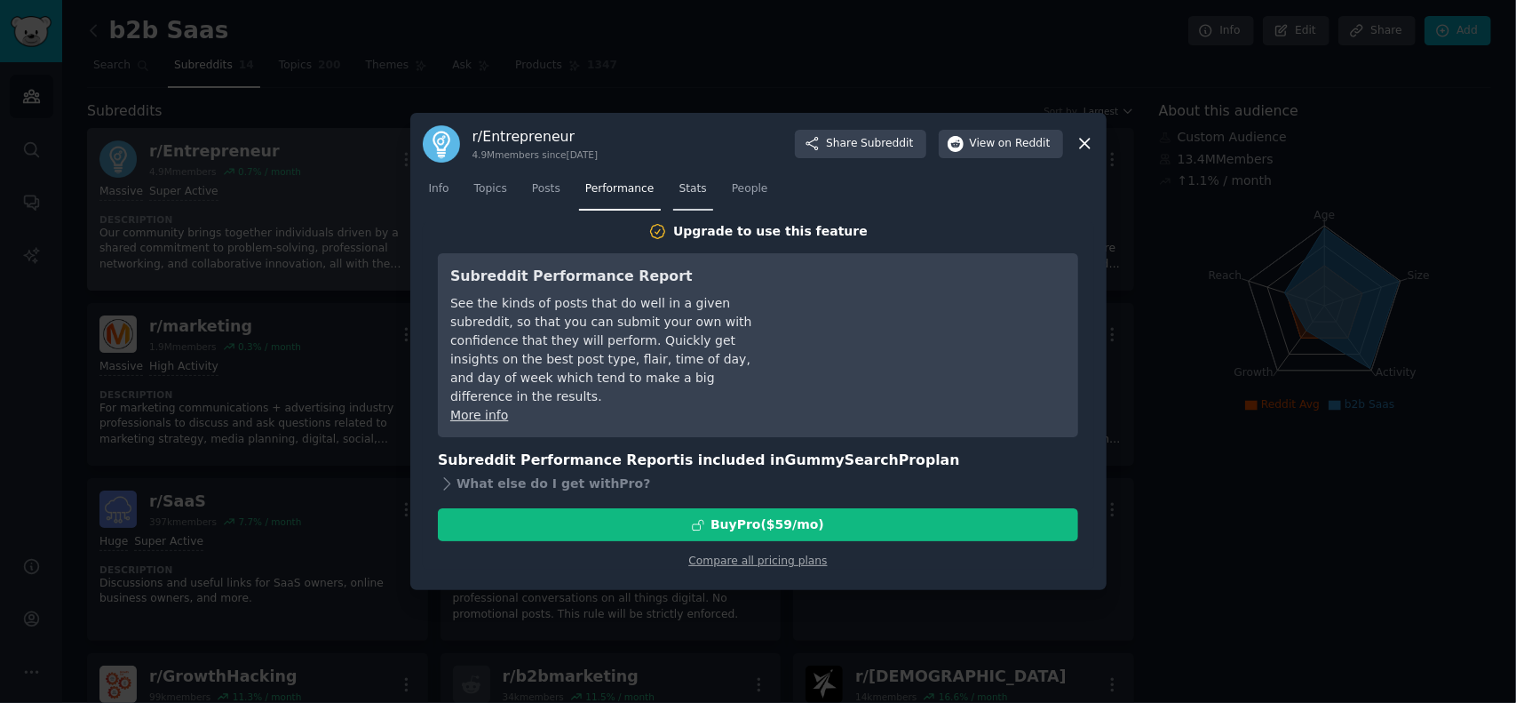
click at [693, 193] on link "Stats" at bounding box center [693, 193] width 40 height 36
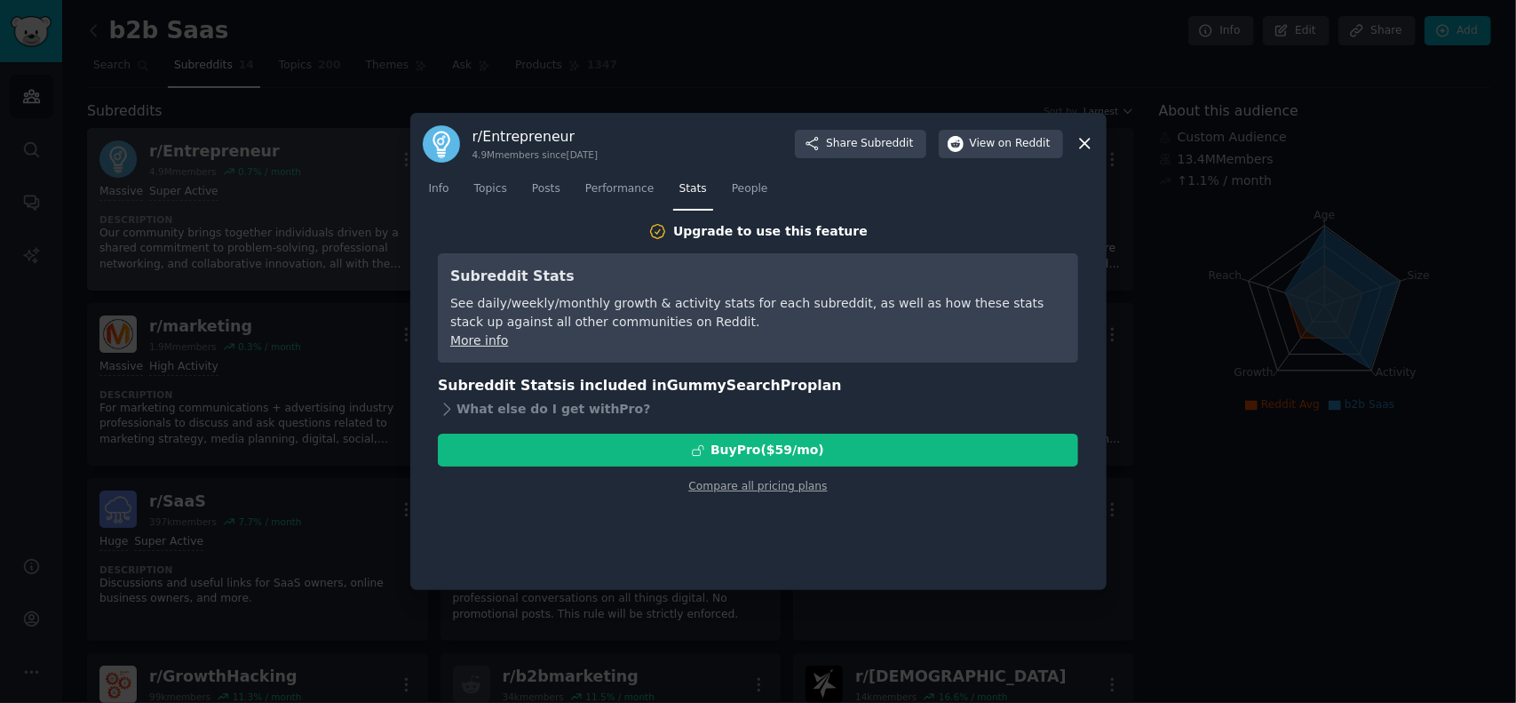
click at [764, 188] on nav "Info Topics Posts Performance Stats People" at bounding box center [759, 193] width 672 height 36
click at [751, 191] on link "People" at bounding box center [750, 193] width 49 height 36
click at [726, 188] on link "People" at bounding box center [750, 193] width 49 height 36
click at [686, 189] on span "Stats" at bounding box center [694, 189] width 28 height 16
click at [617, 195] on span "Performance" at bounding box center [619, 189] width 69 height 16
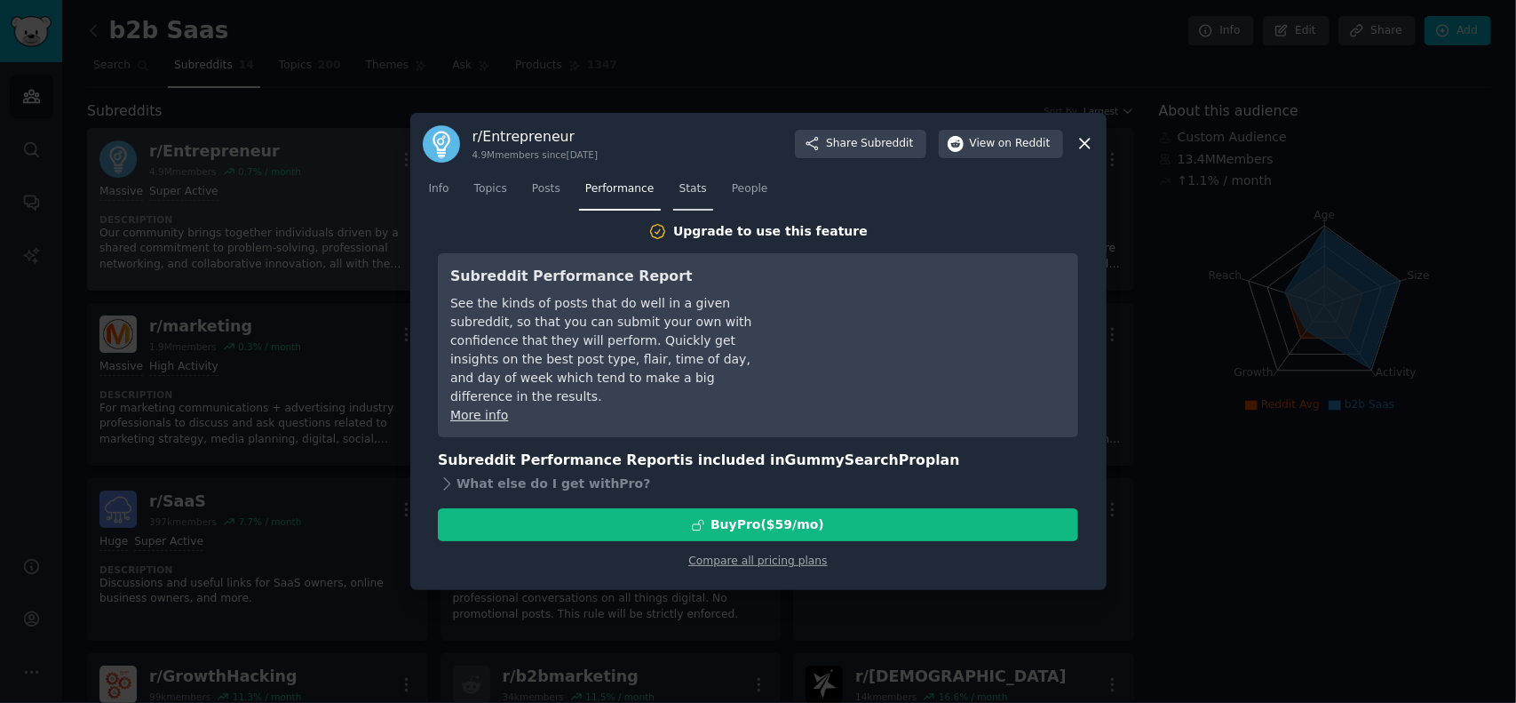
click at [680, 195] on span "Stats" at bounding box center [694, 189] width 28 height 16
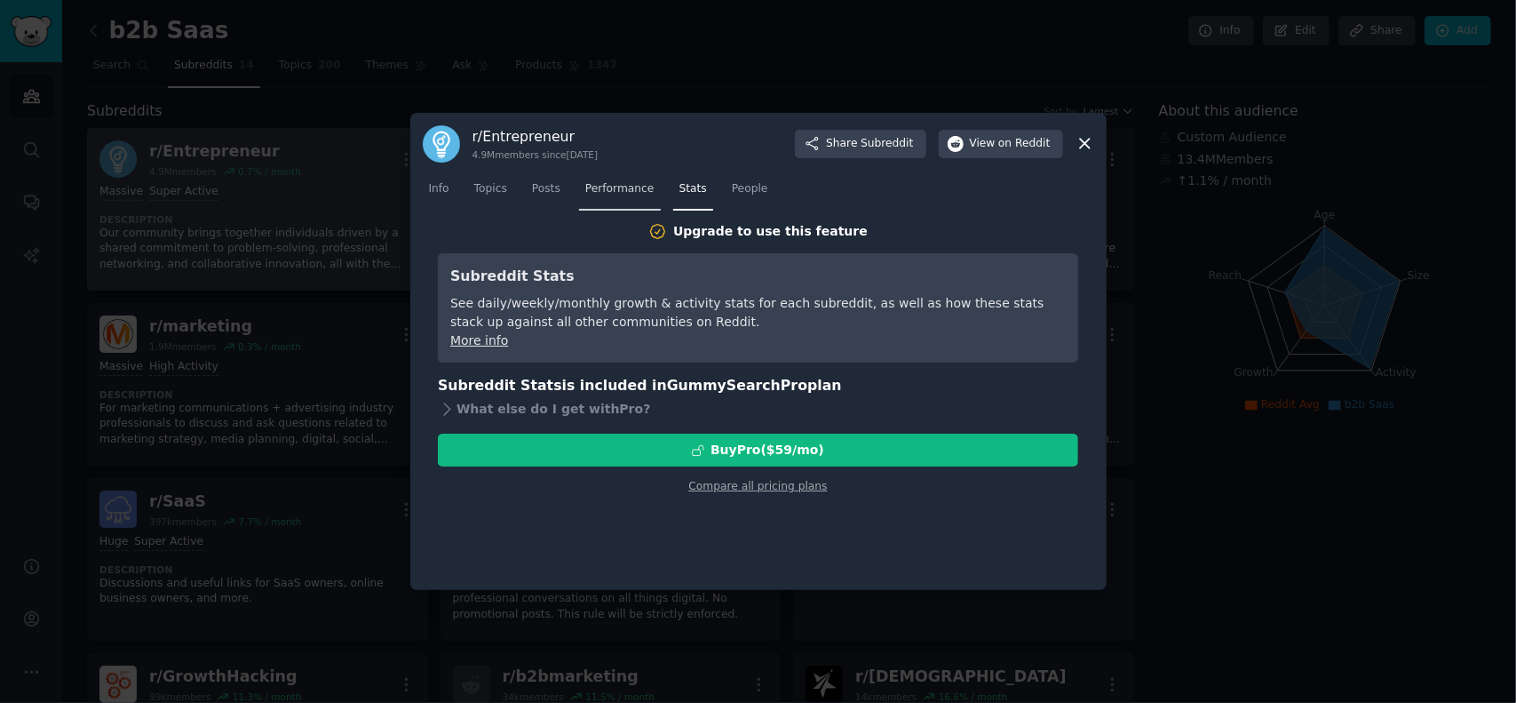
click at [631, 195] on span "Performance" at bounding box center [619, 189] width 69 height 16
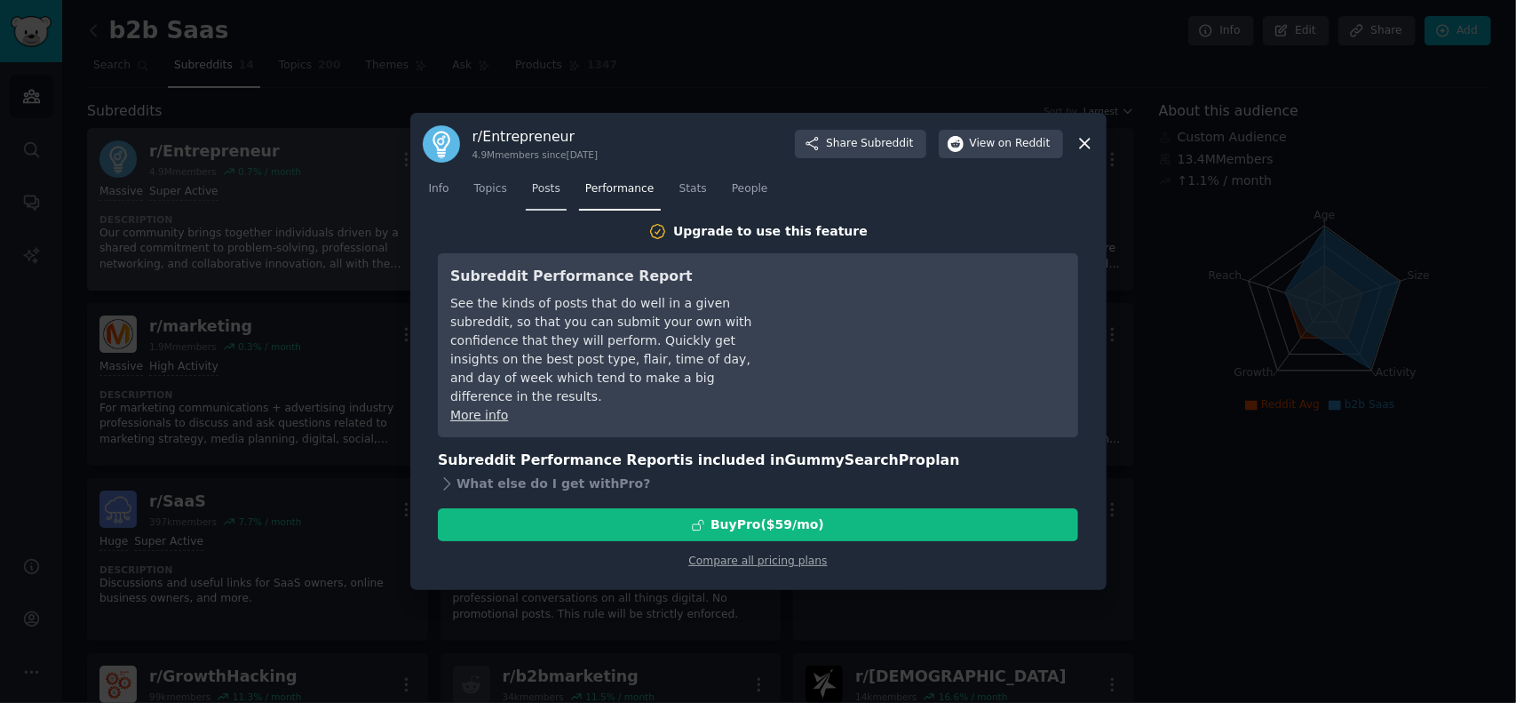
click at [550, 191] on span "Posts" at bounding box center [546, 189] width 28 height 16
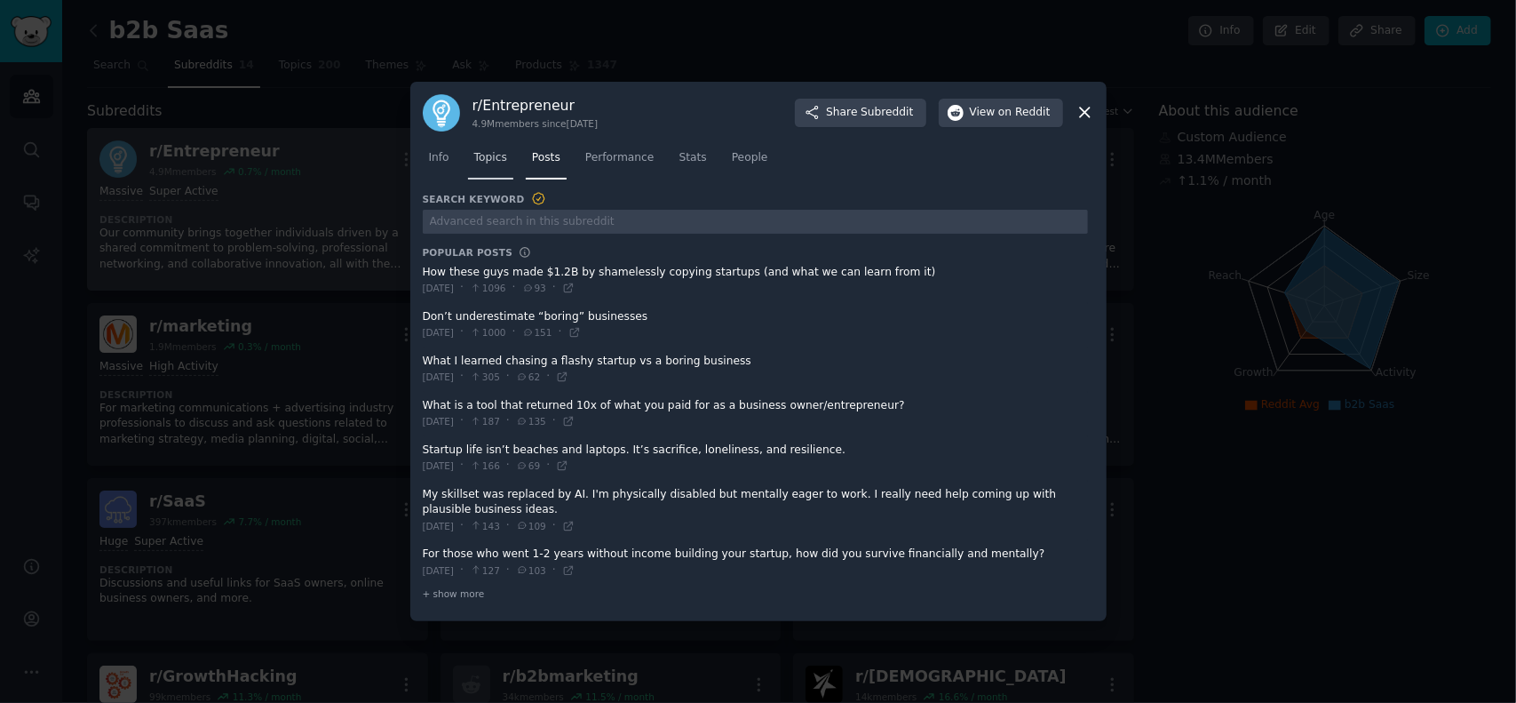
click at [483, 164] on span "Topics" at bounding box center [490, 158] width 33 height 16
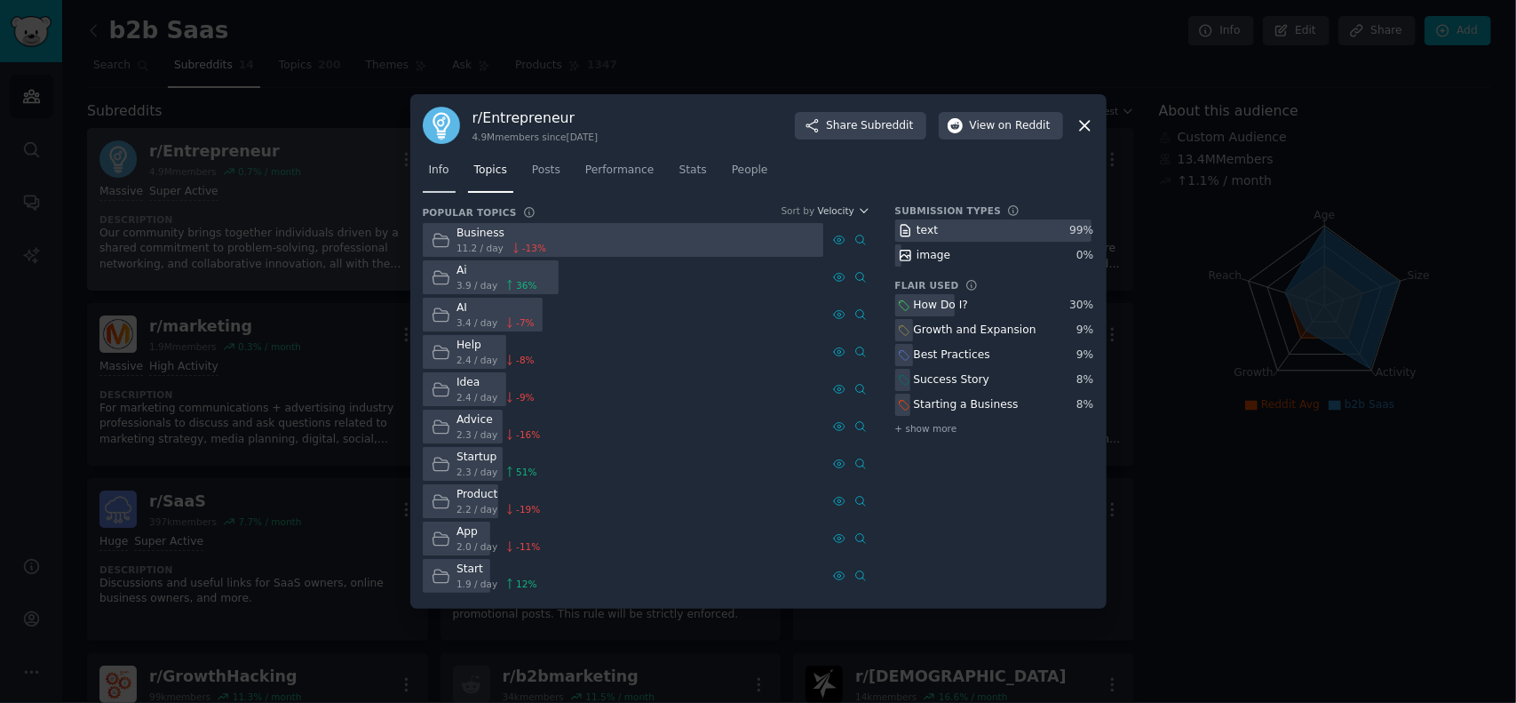
click at [435, 177] on span "Info" at bounding box center [439, 171] width 20 height 16
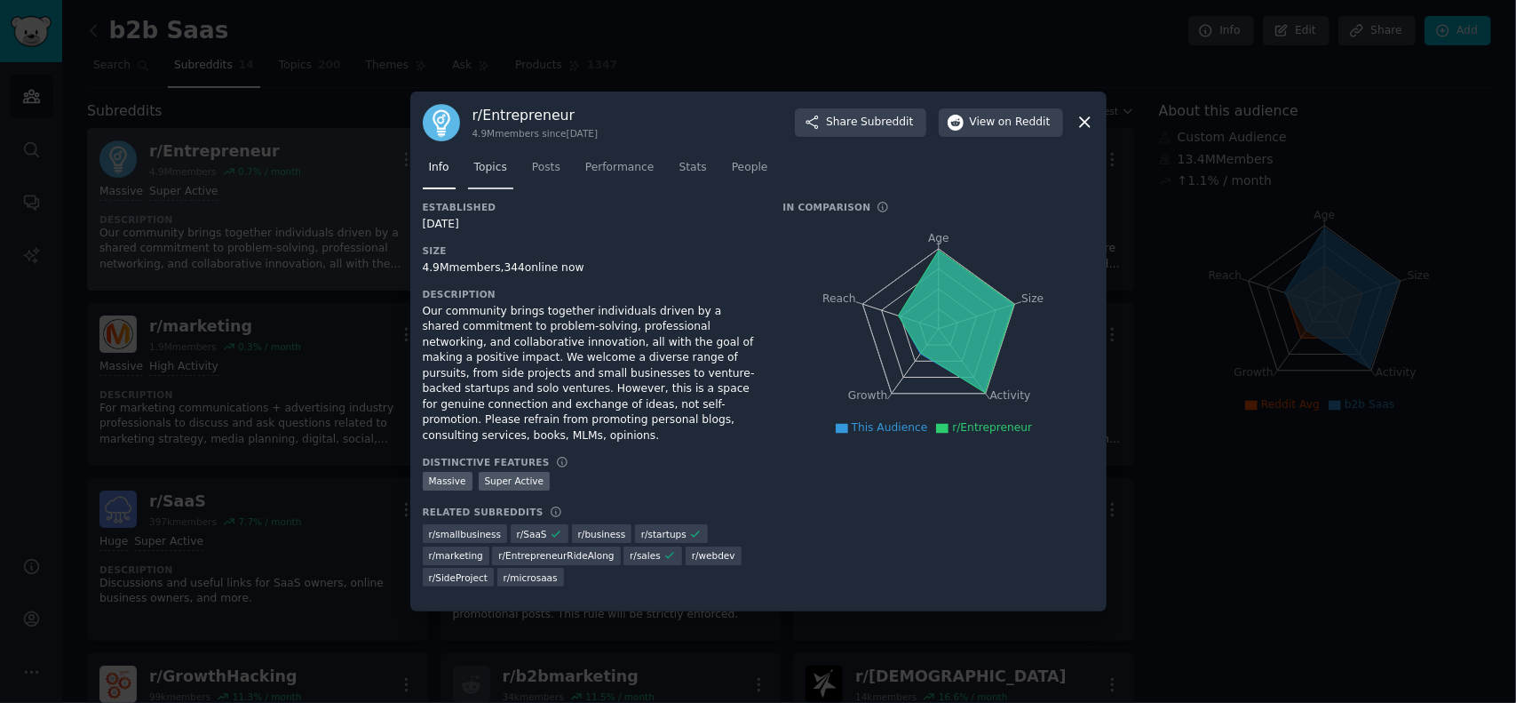
click at [495, 170] on span "Topics" at bounding box center [490, 168] width 33 height 16
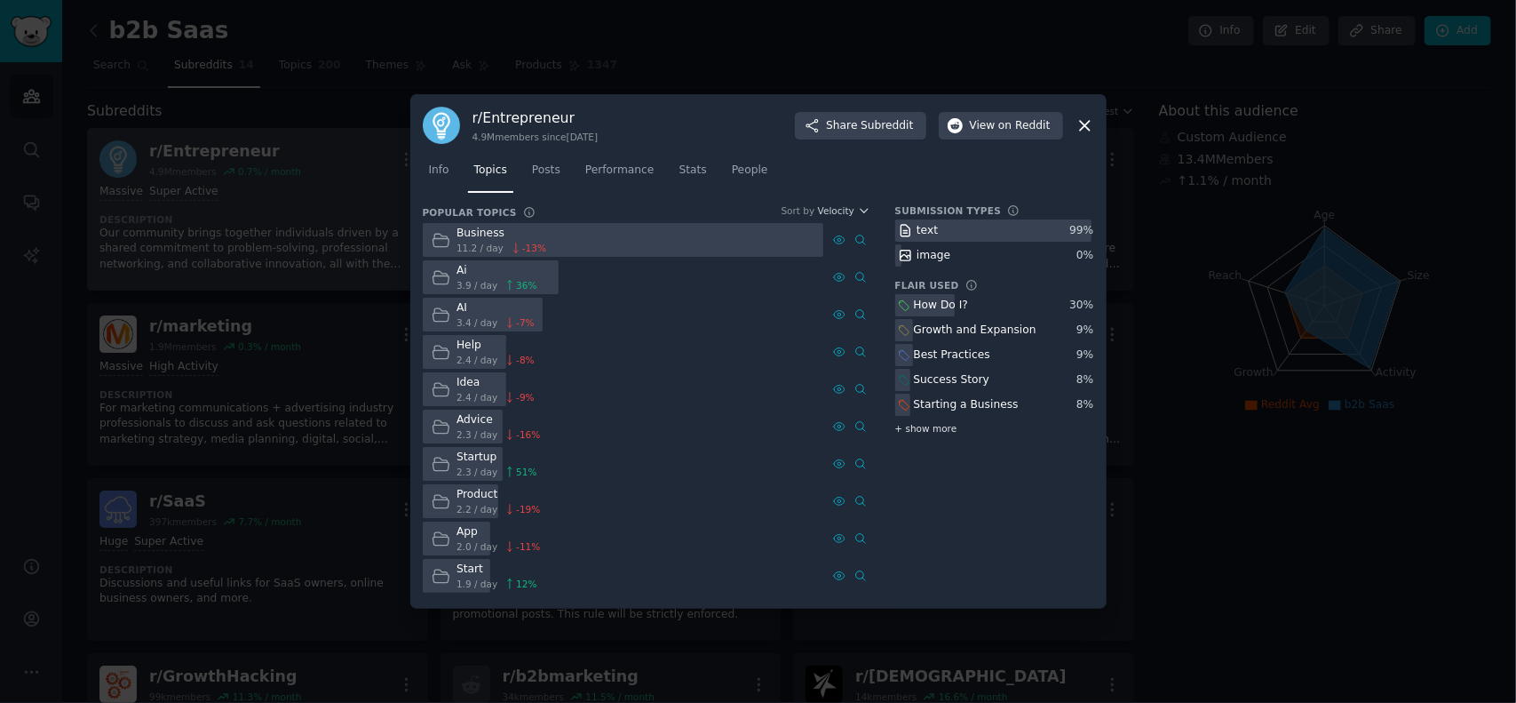
click at [927, 429] on span "+ show more" at bounding box center [926, 428] width 62 height 12
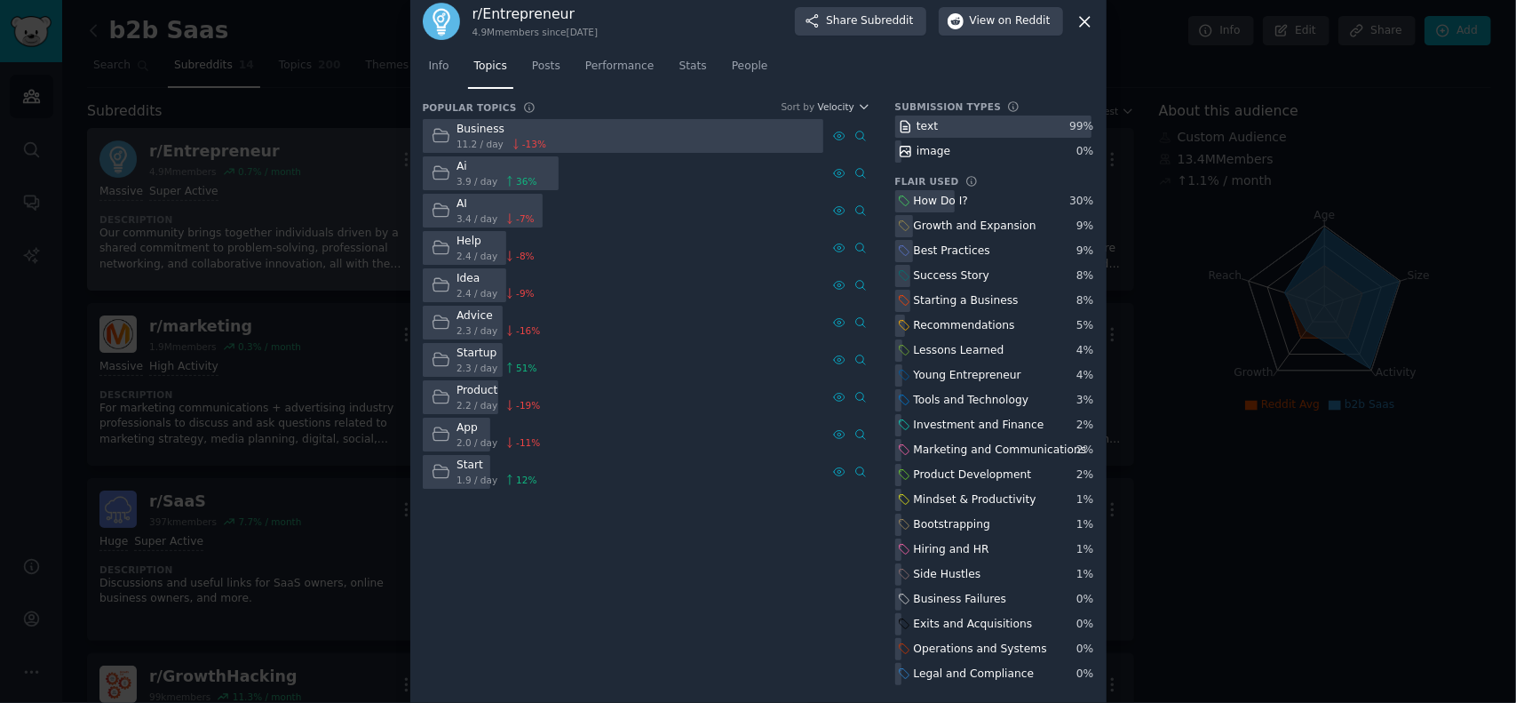
scroll to position [41, 0]
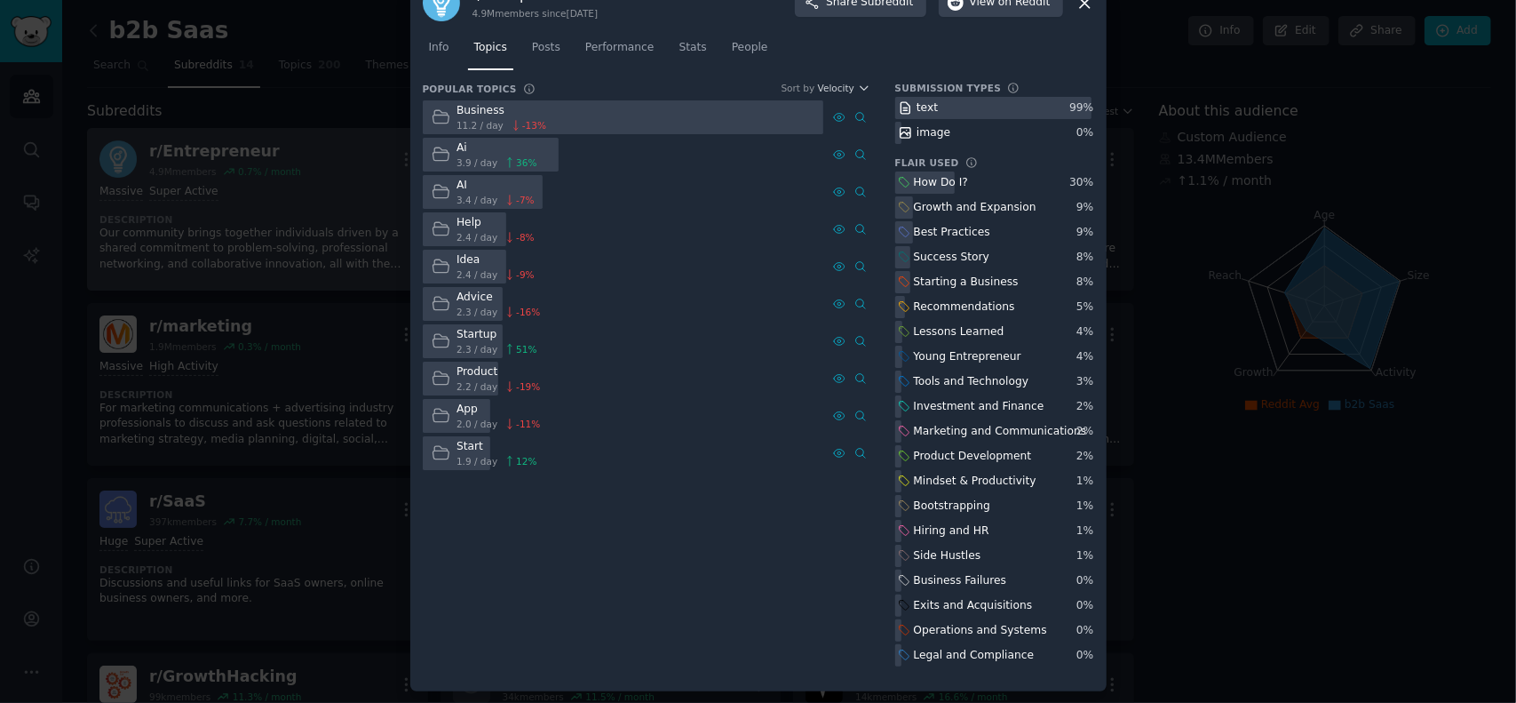
click at [930, 141] on div "image" at bounding box center [924, 133] width 59 height 22
click at [532, 47] on span "Posts" at bounding box center [546, 48] width 28 height 16
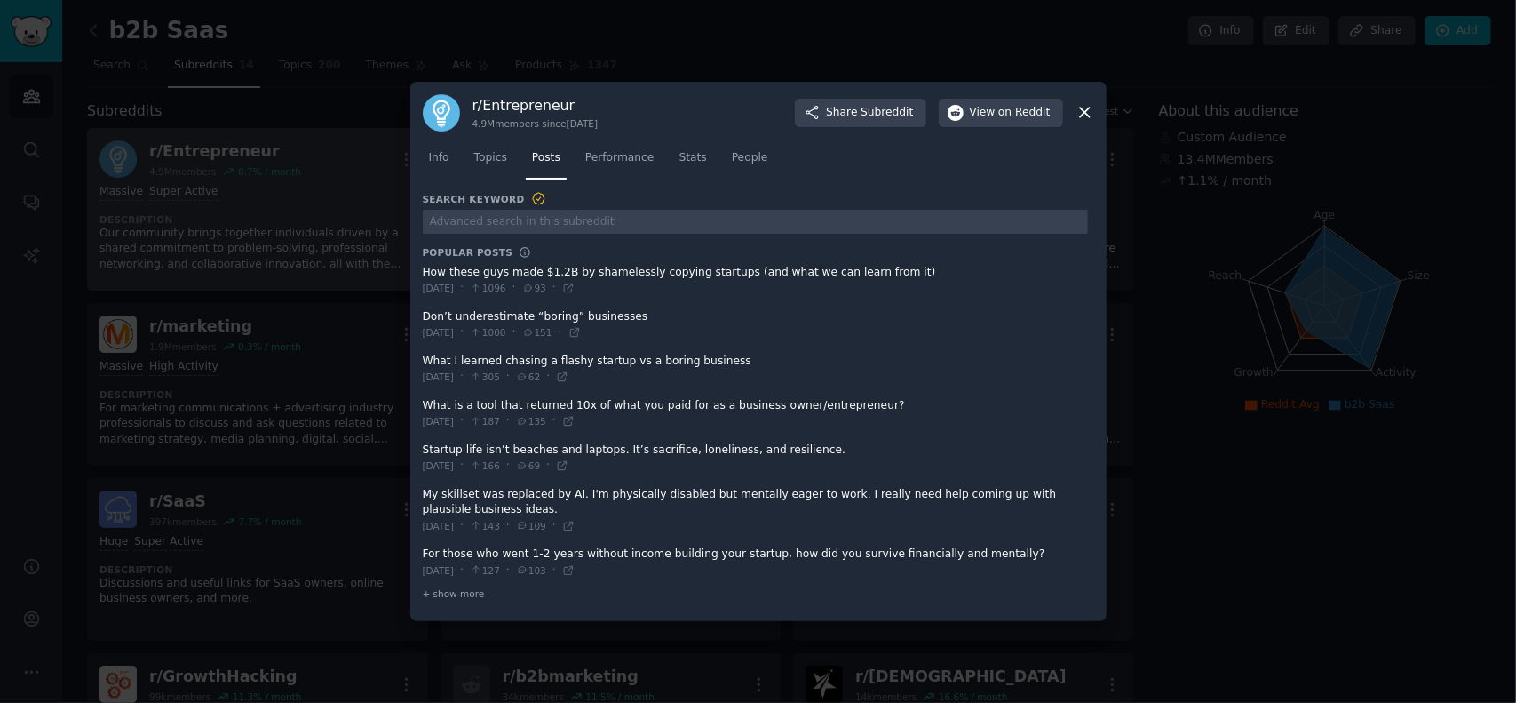
click at [489, 269] on span at bounding box center [755, 281] width 665 height 44
click at [575, 291] on icon at bounding box center [568, 288] width 12 height 12
click at [581, 334] on icon at bounding box center [575, 332] width 12 height 12
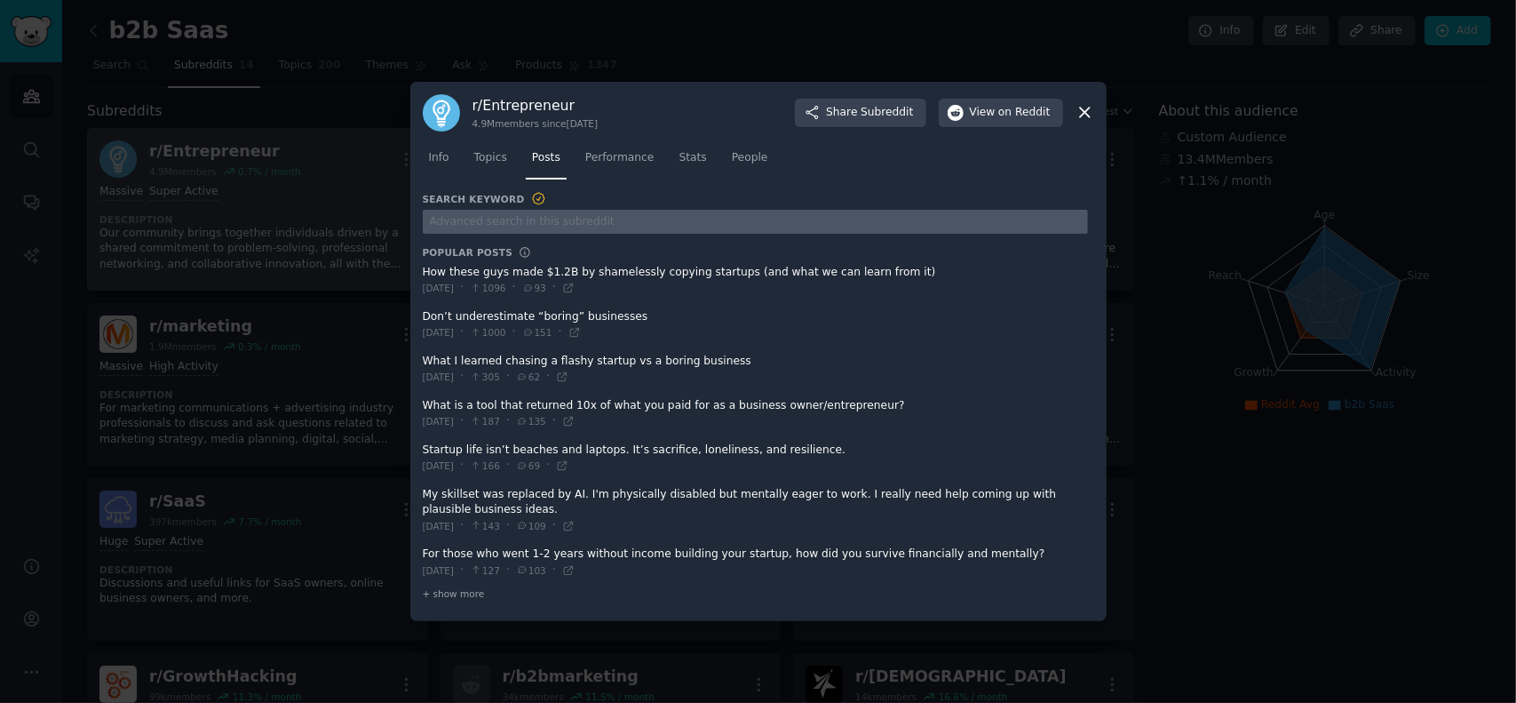
click at [522, 225] on input "text" at bounding box center [755, 222] width 665 height 24
type input "a"
type input "S"
type input "sdfaf"
type input "SEO"
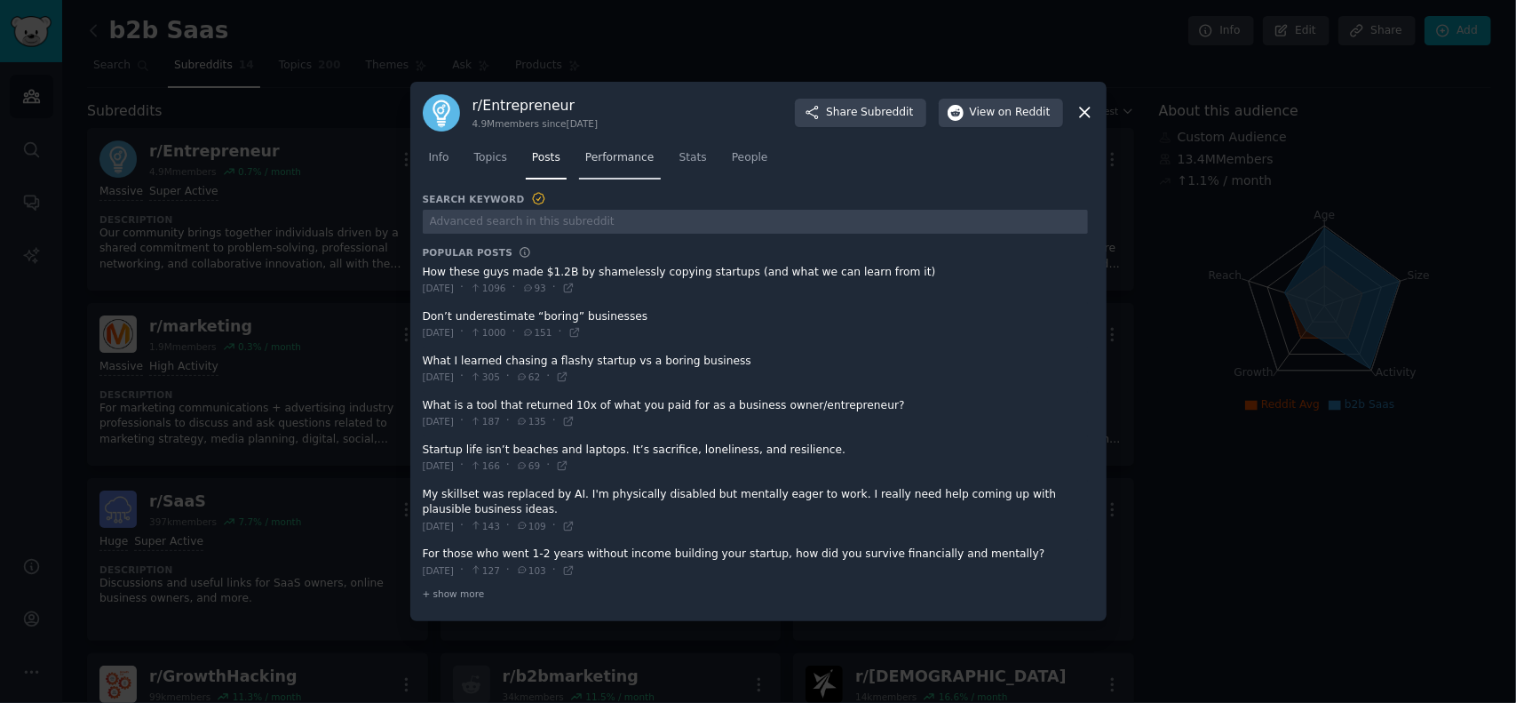
click at [629, 155] on span "Performance" at bounding box center [619, 158] width 69 height 16
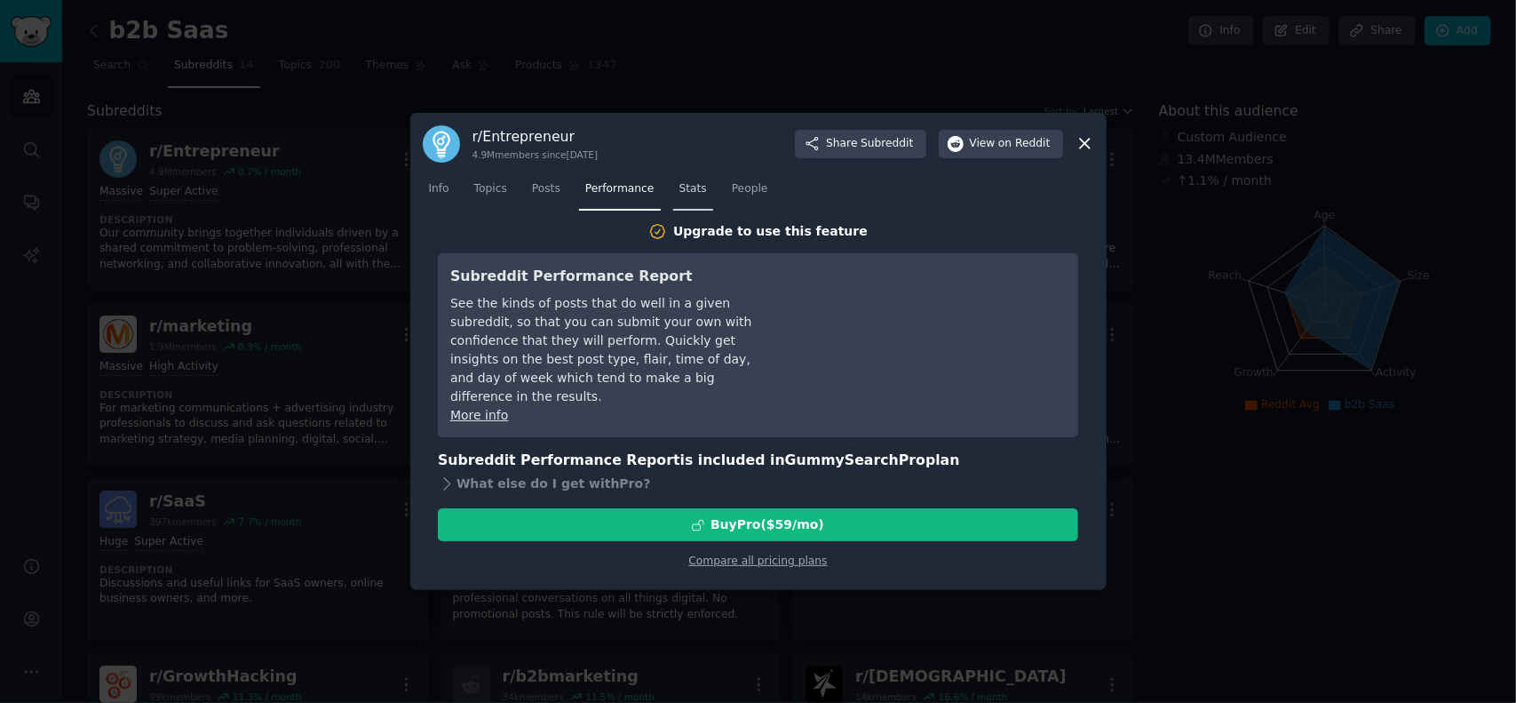
click at [690, 180] on link "Stats" at bounding box center [693, 193] width 40 height 36
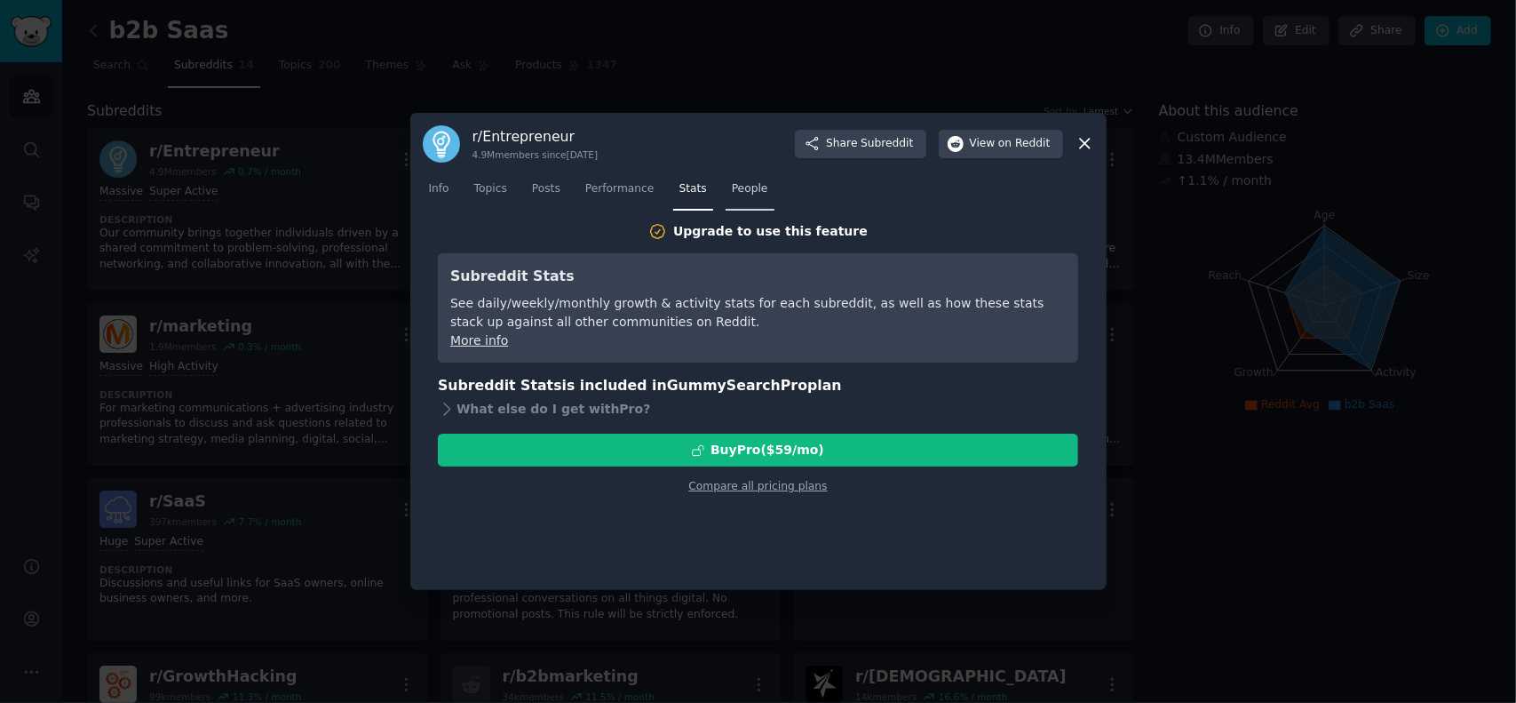
click at [726, 180] on link "People" at bounding box center [750, 193] width 49 height 36
click at [458, 410] on div "What else do I get with Pro ?" at bounding box center [758, 408] width 641 height 25
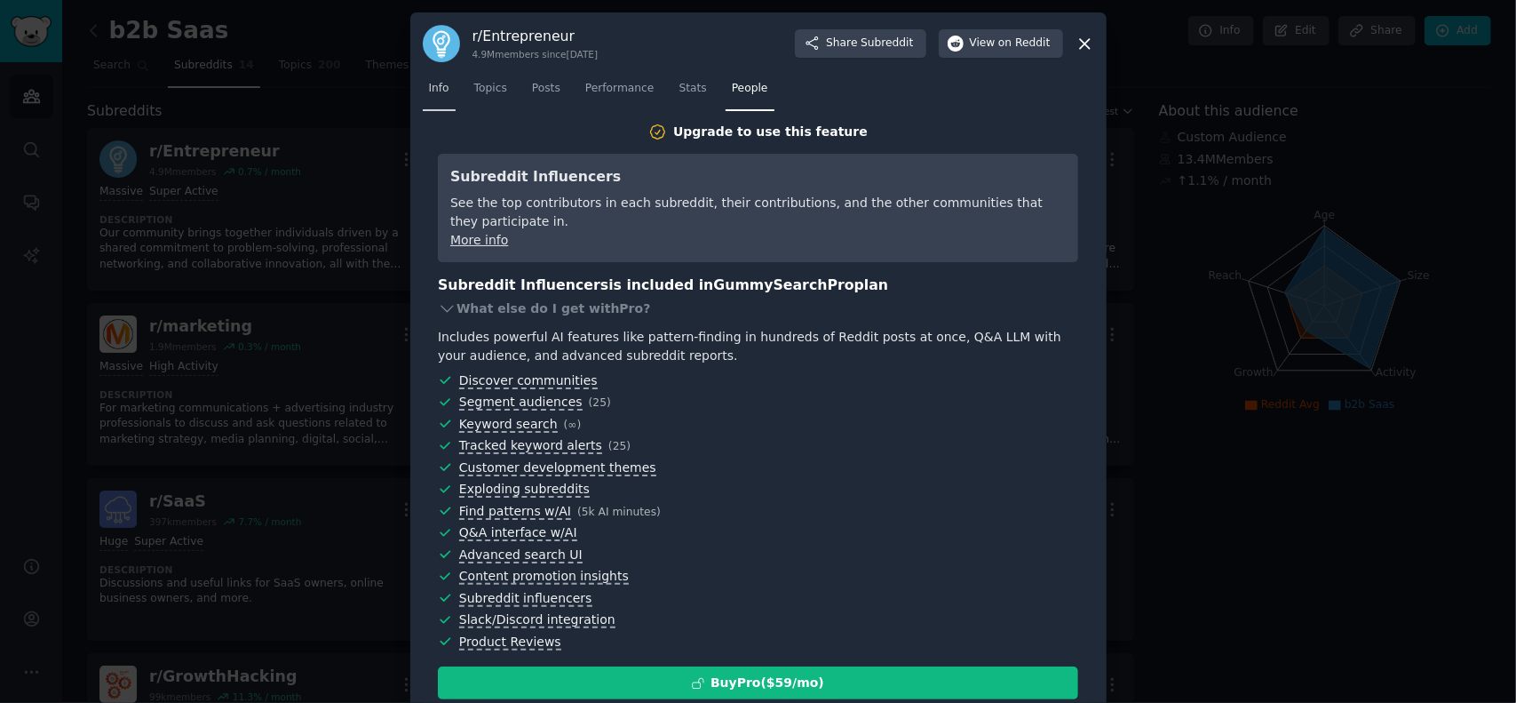
click at [447, 89] on link "Info" at bounding box center [439, 93] width 33 height 36
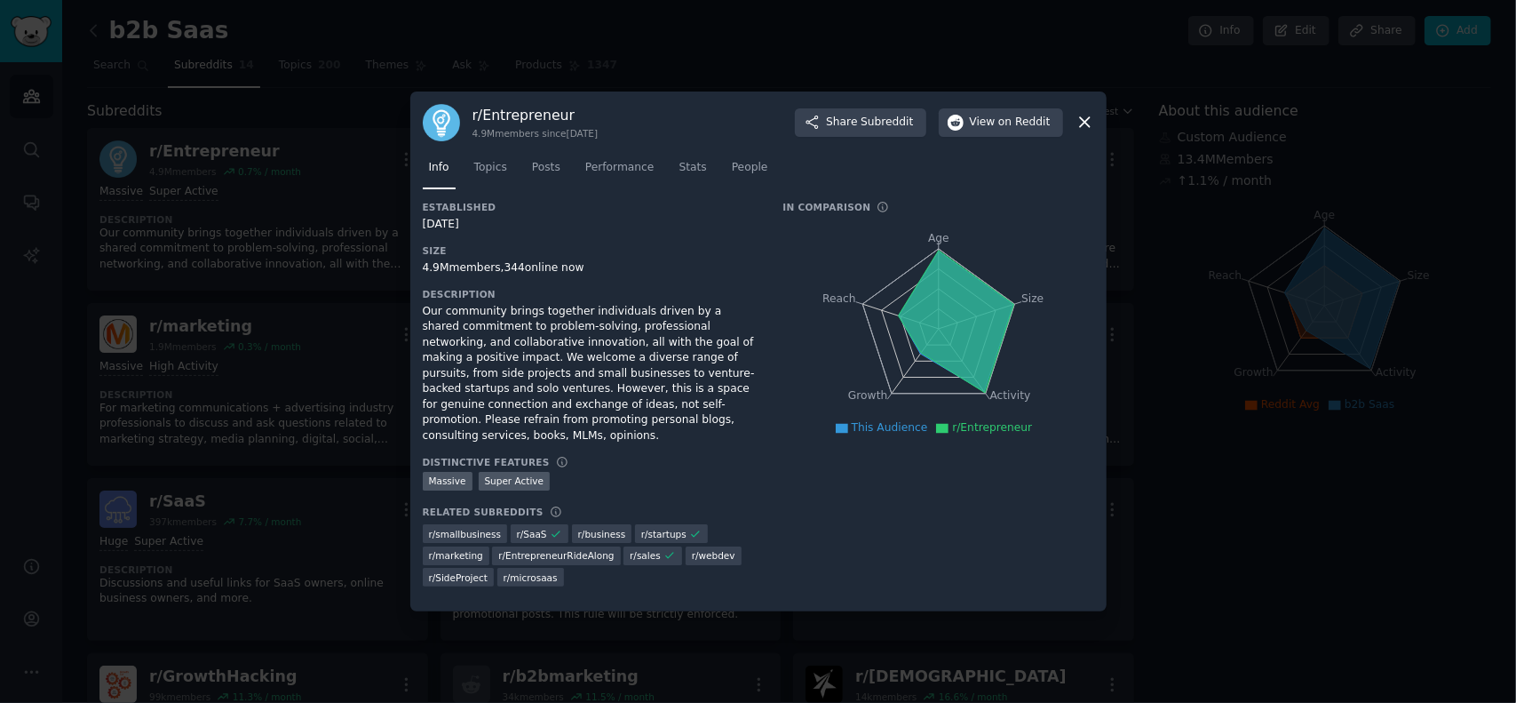
click at [1090, 131] on icon at bounding box center [1085, 122] width 19 height 19
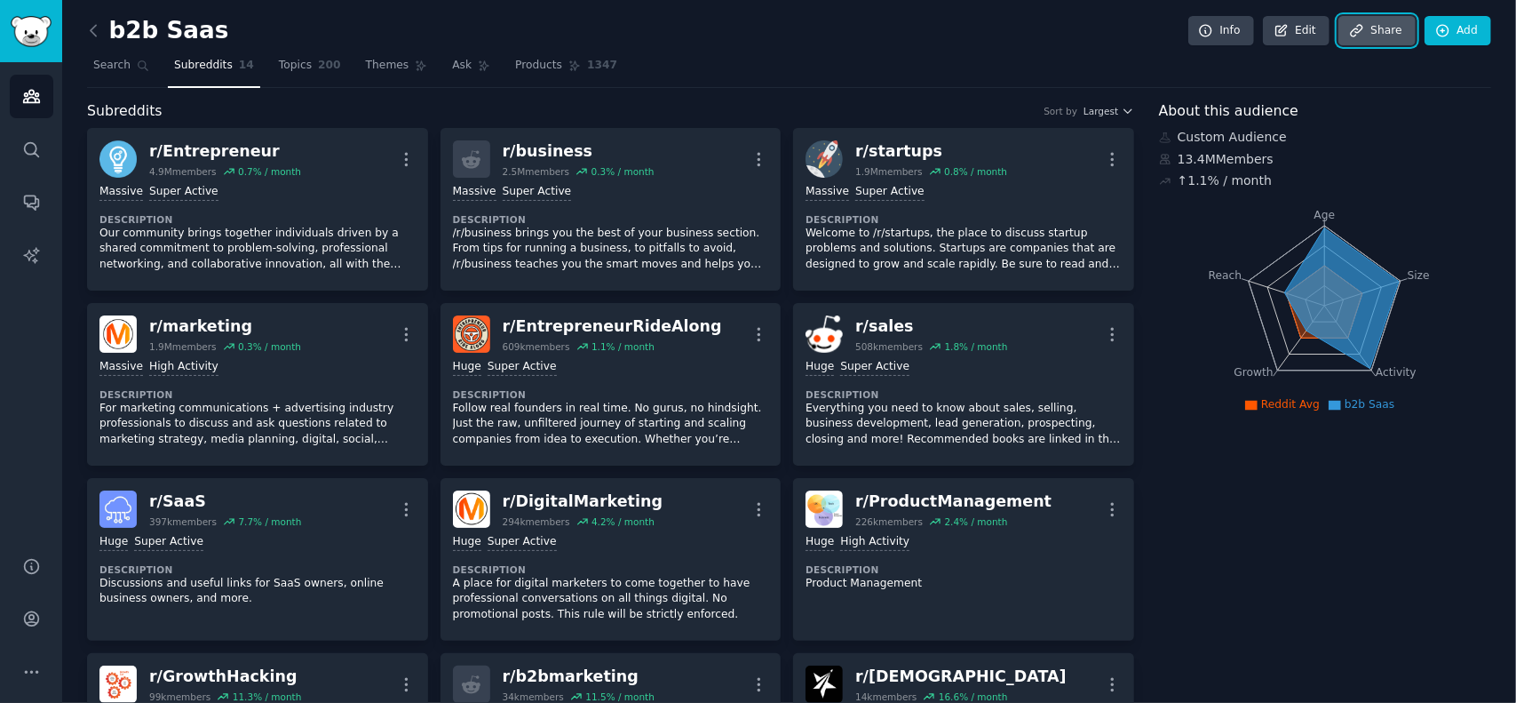
click at [1393, 28] on link "Share" at bounding box center [1377, 31] width 76 height 30
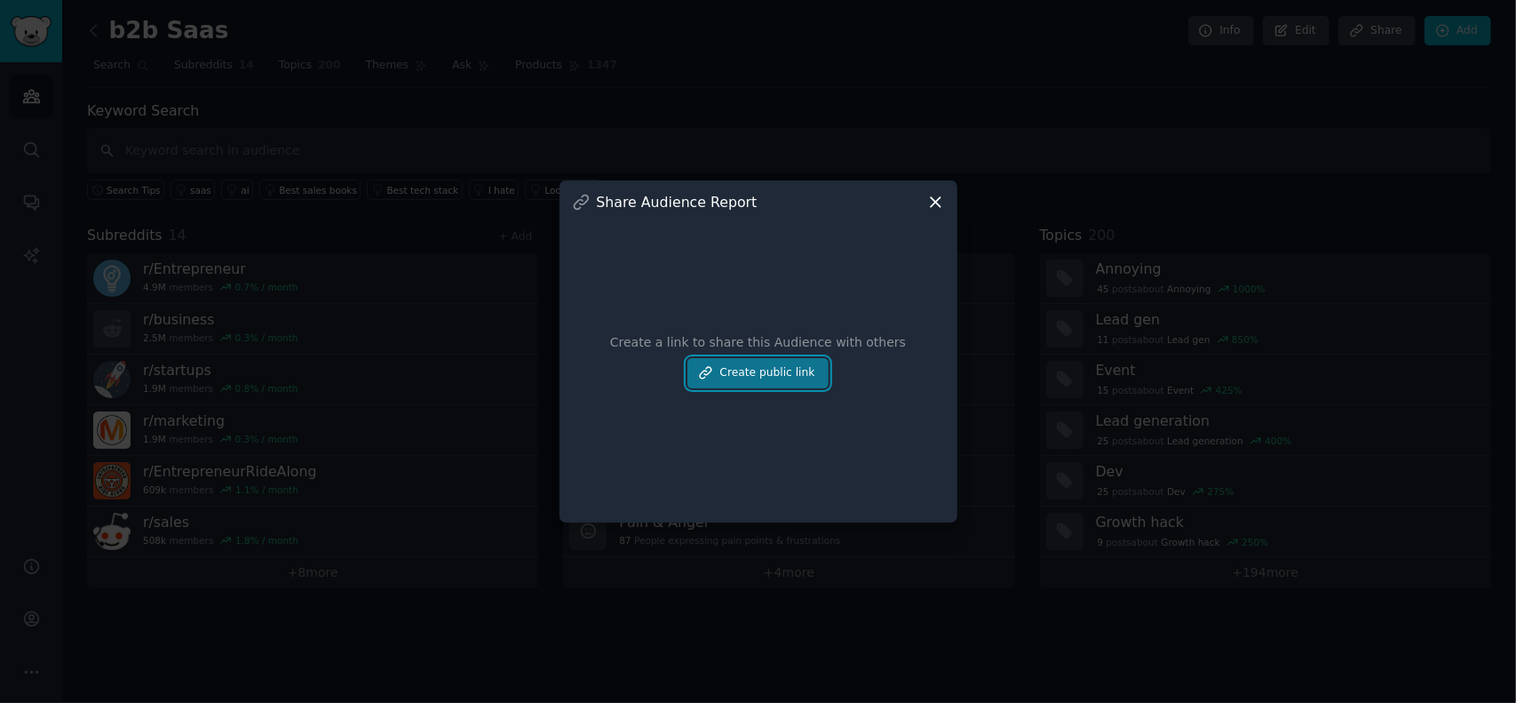
click at [783, 384] on button "Create public link" at bounding box center [758, 373] width 140 height 30
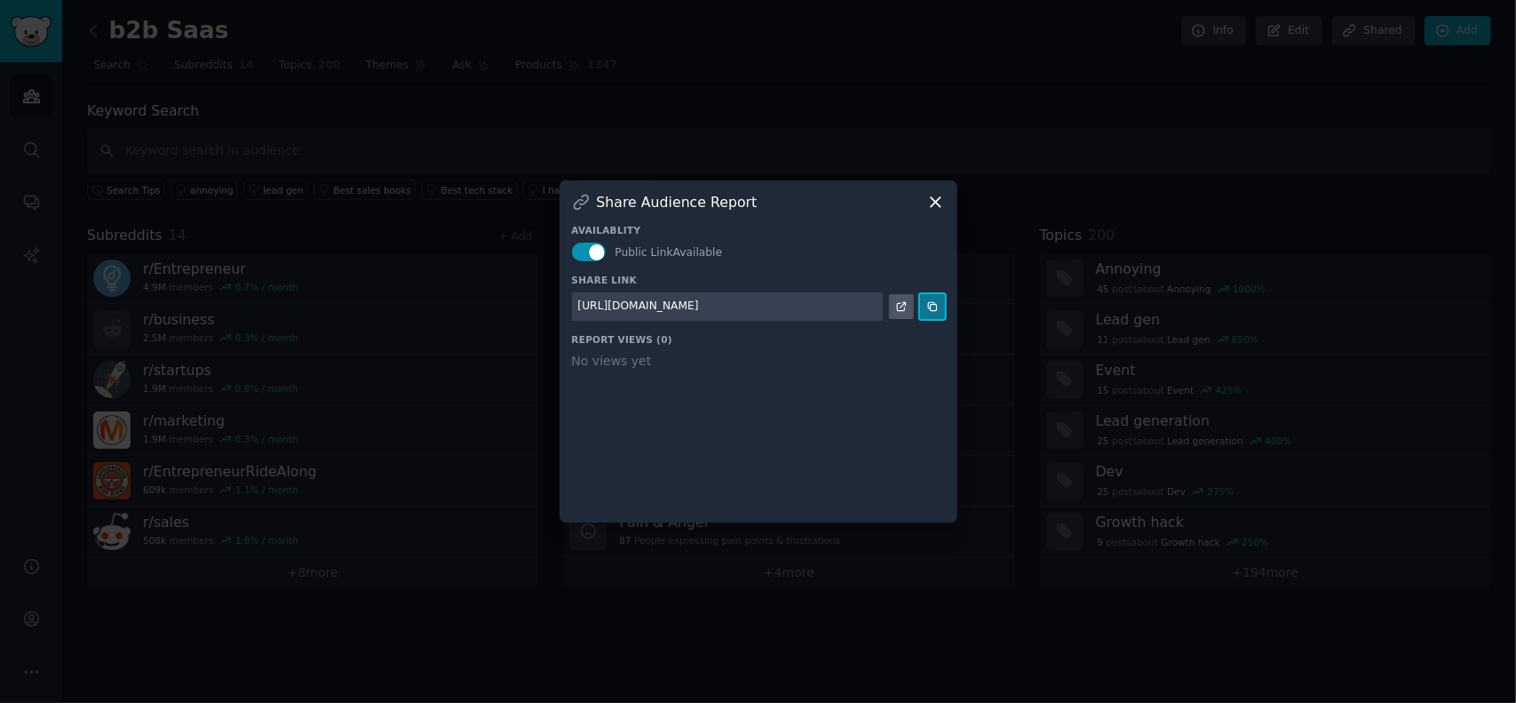
click at [941, 314] on button at bounding box center [932, 306] width 25 height 25
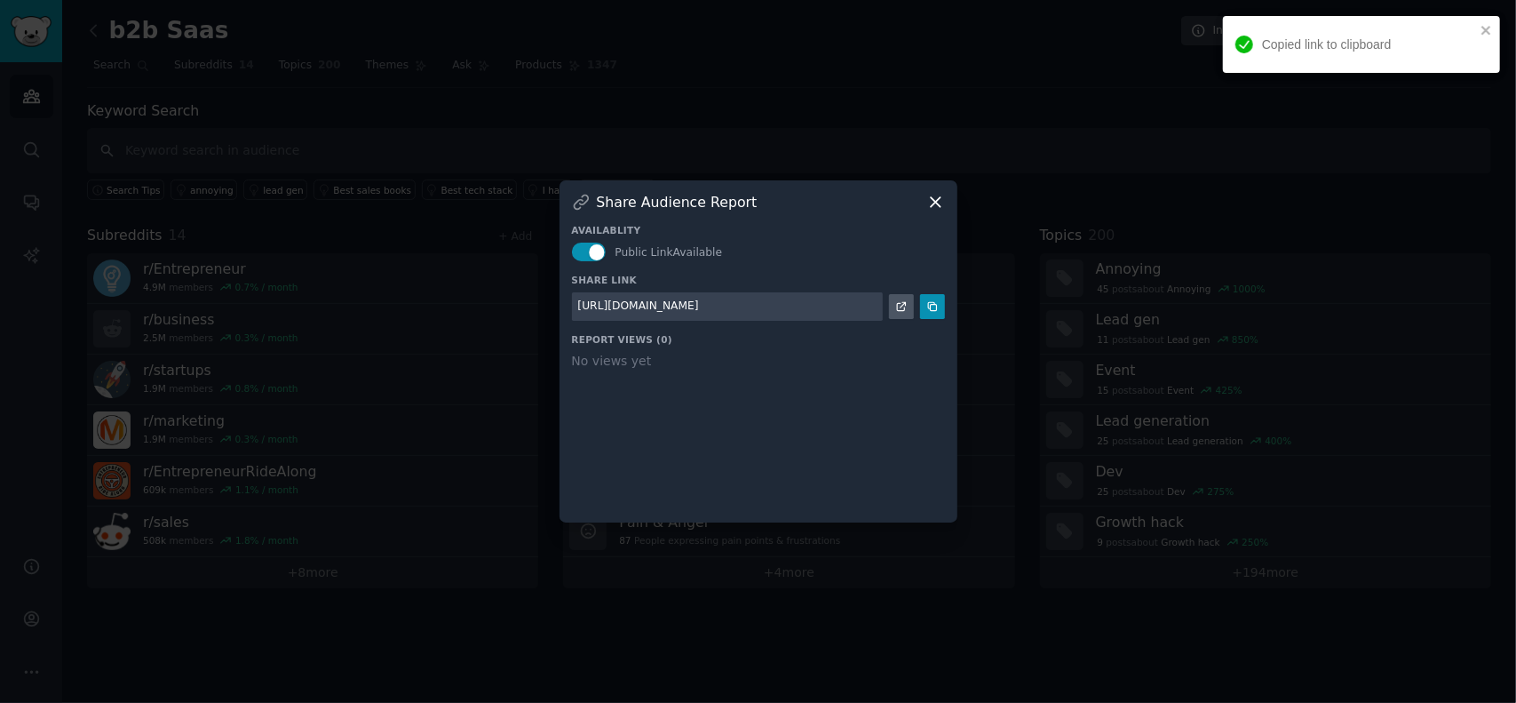
click at [938, 205] on icon at bounding box center [936, 202] width 10 height 10
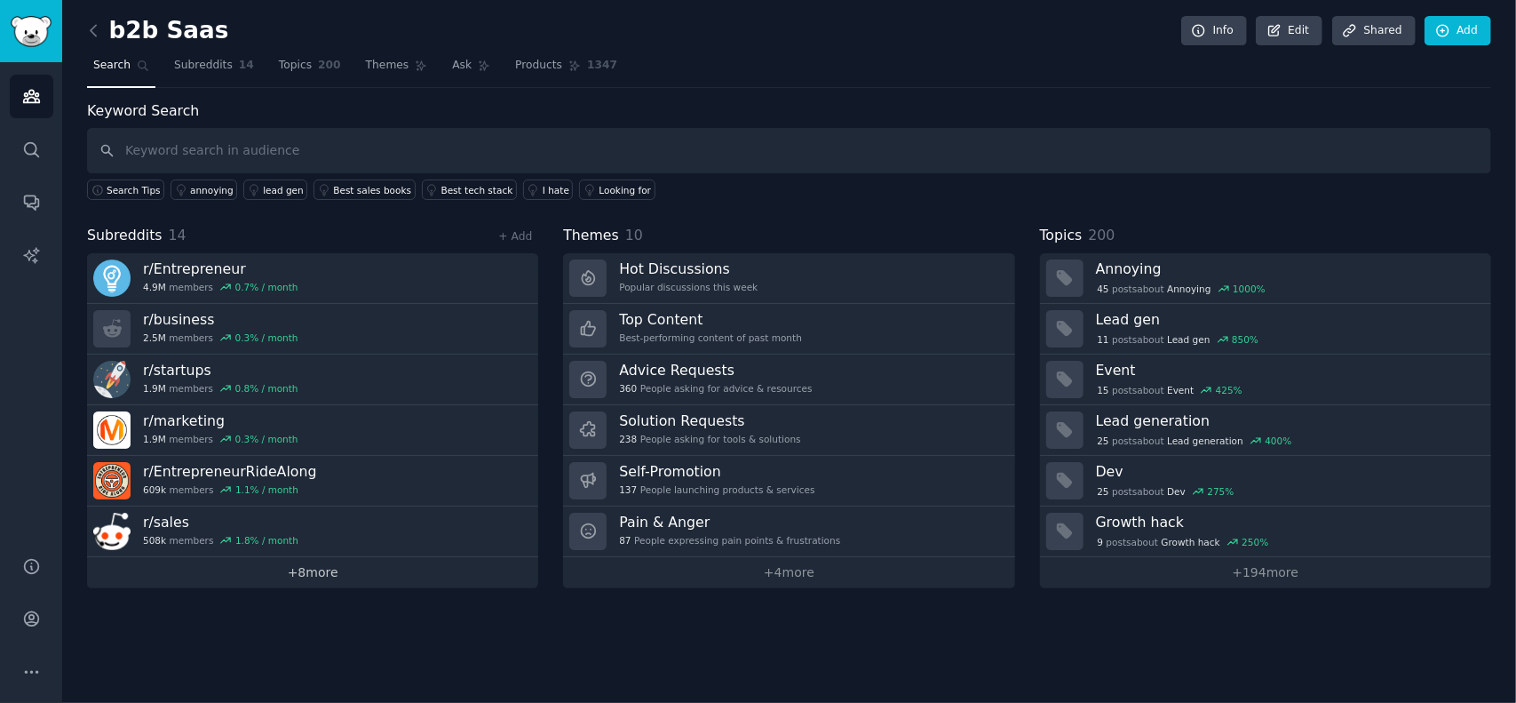
click at [323, 574] on link "+ 8 more" at bounding box center [312, 572] width 451 height 31
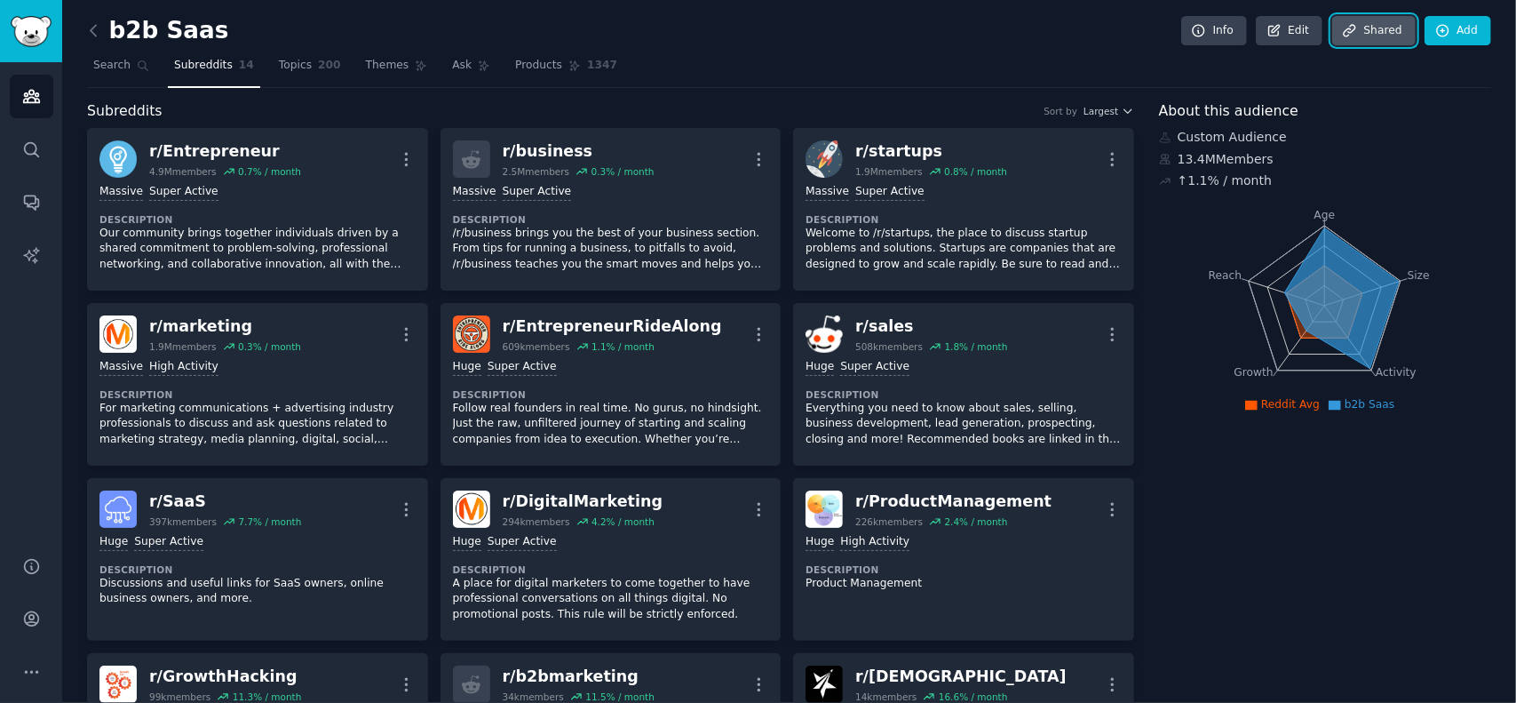
click at [1358, 31] on icon at bounding box center [1350, 31] width 16 height 16
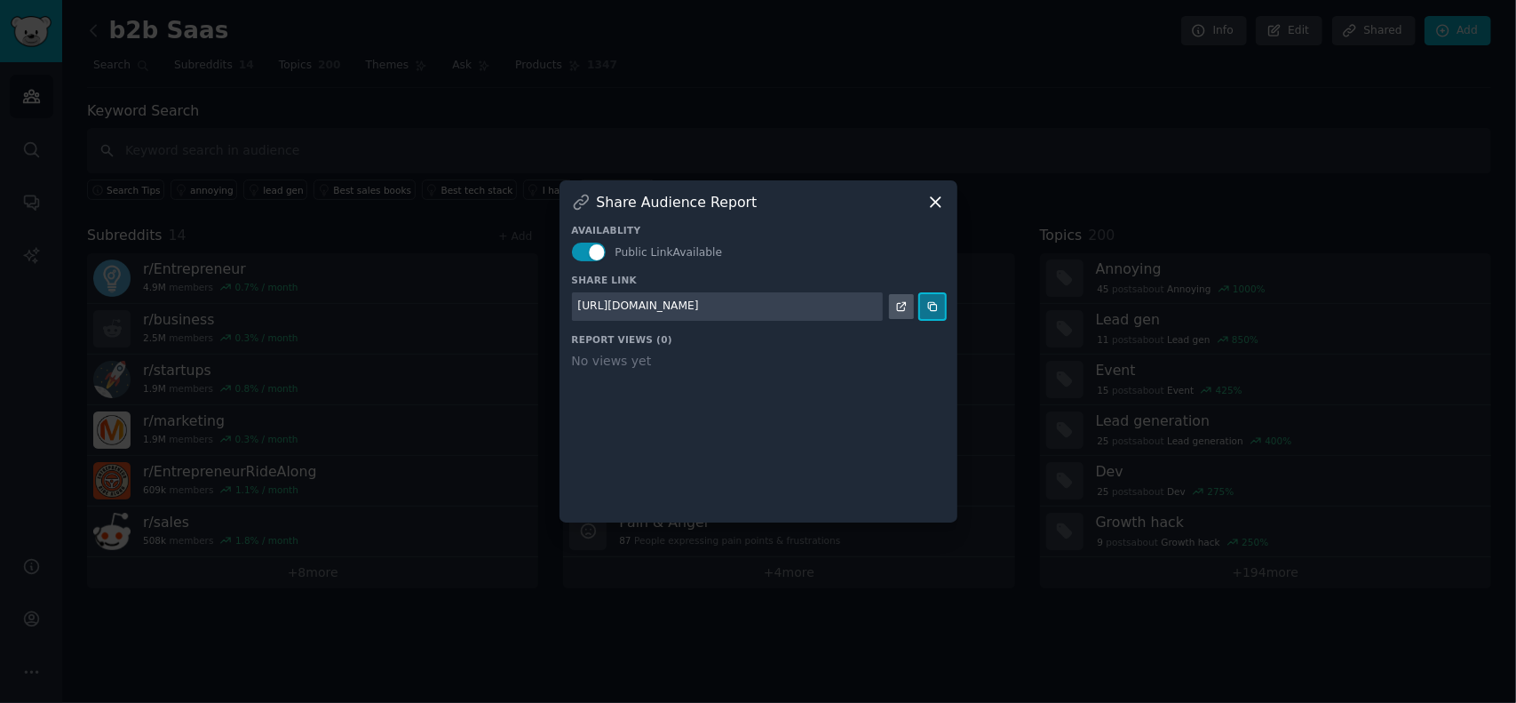
click at [932, 312] on icon at bounding box center [933, 306] width 12 height 12
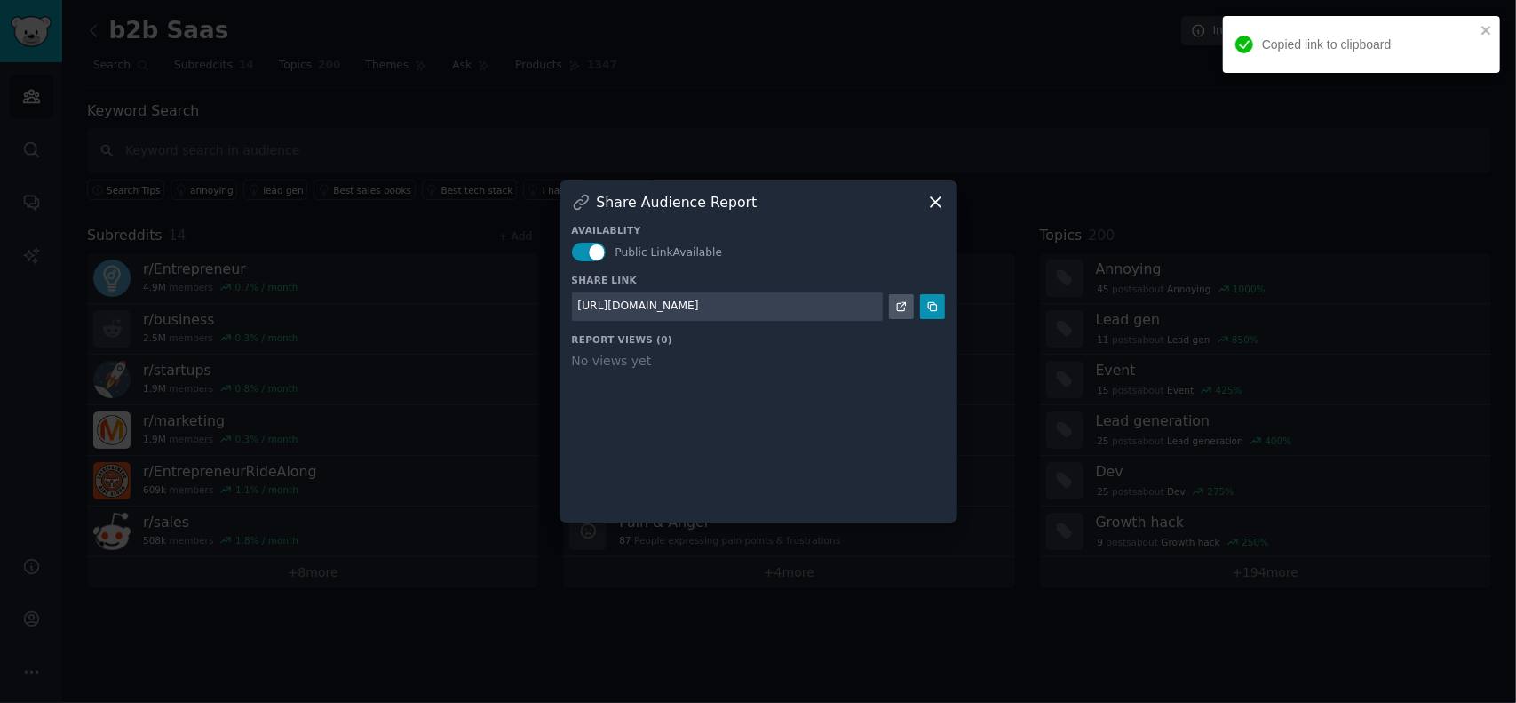
click at [933, 199] on icon at bounding box center [936, 202] width 10 height 10
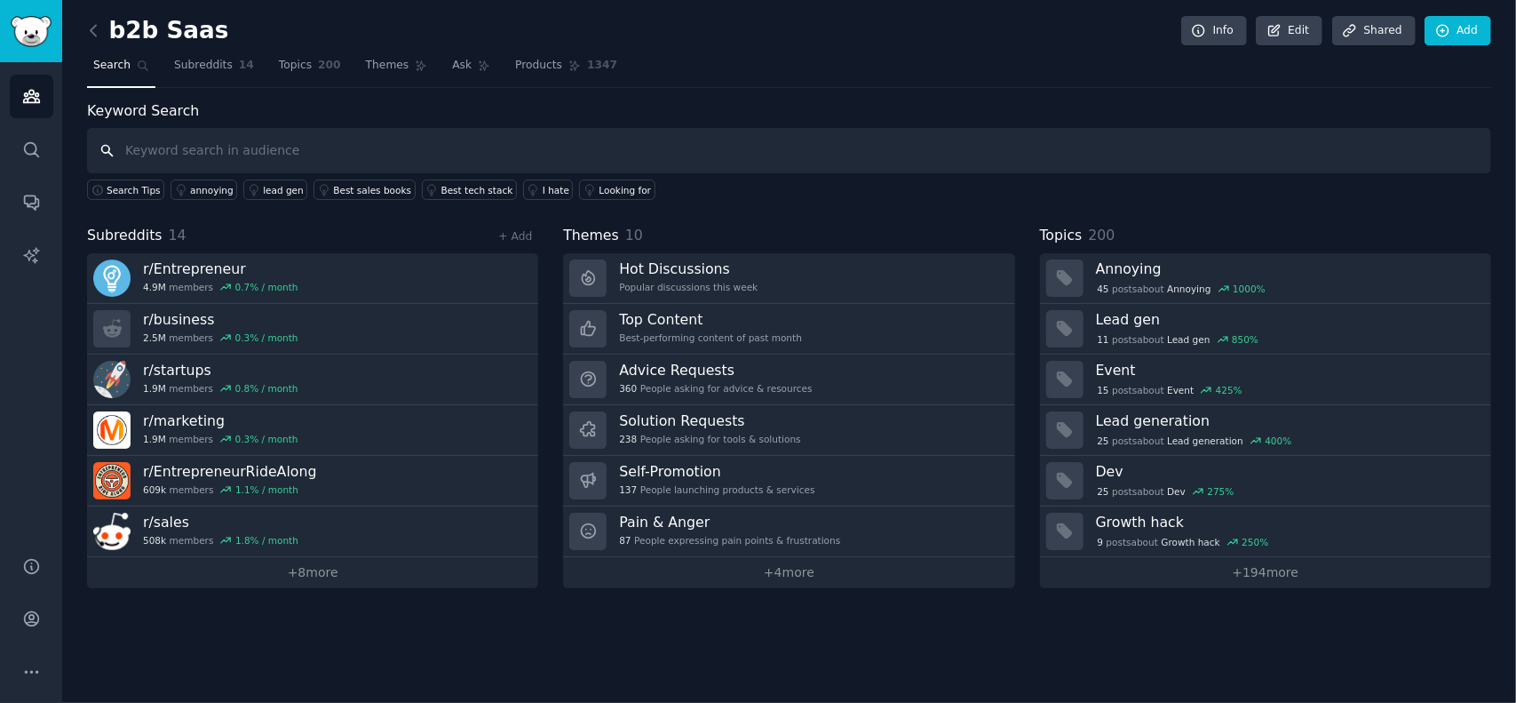
click at [320, 152] on input "text" at bounding box center [789, 150] width 1405 height 45
click at [224, 69] on link "Subreddits 14" at bounding box center [214, 70] width 92 height 36
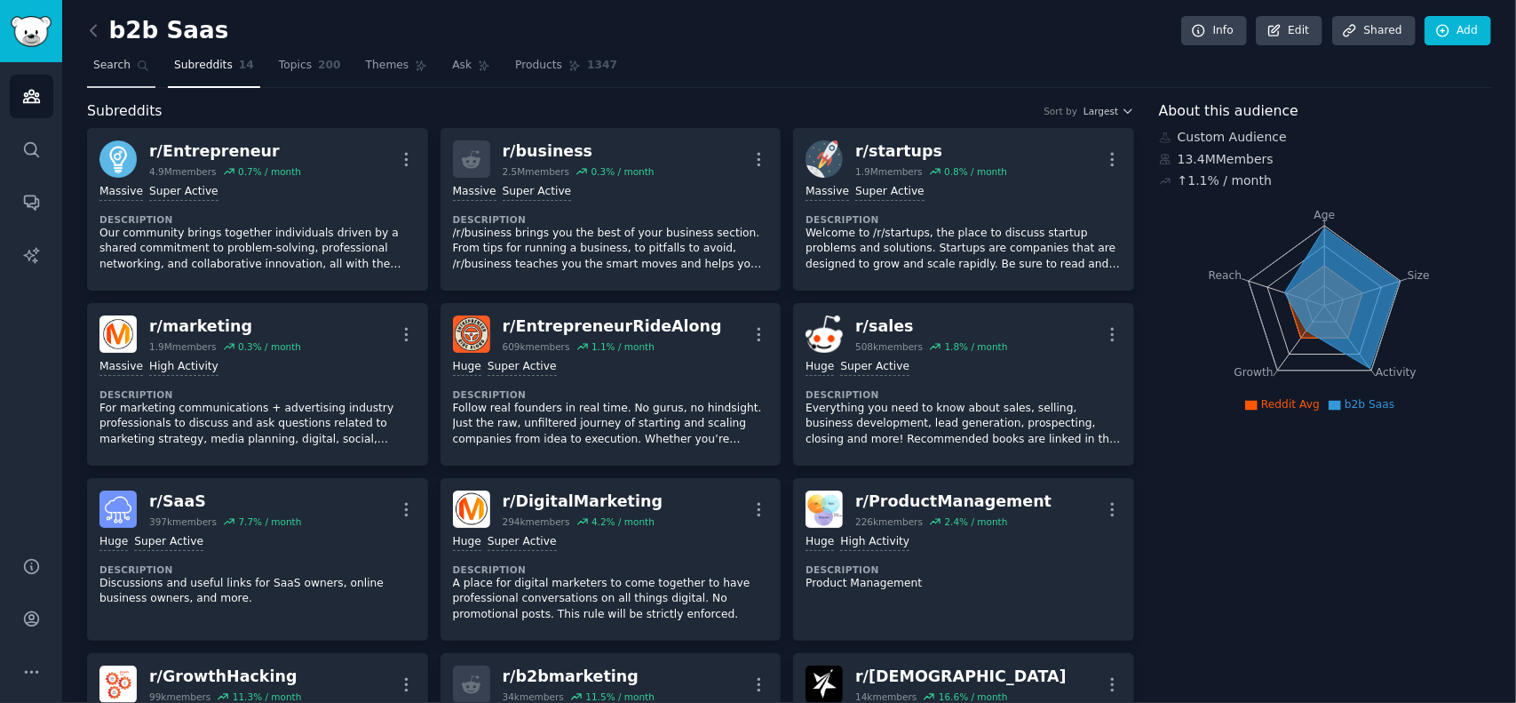
click at [139, 67] on icon at bounding box center [144, 66] width 10 height 10
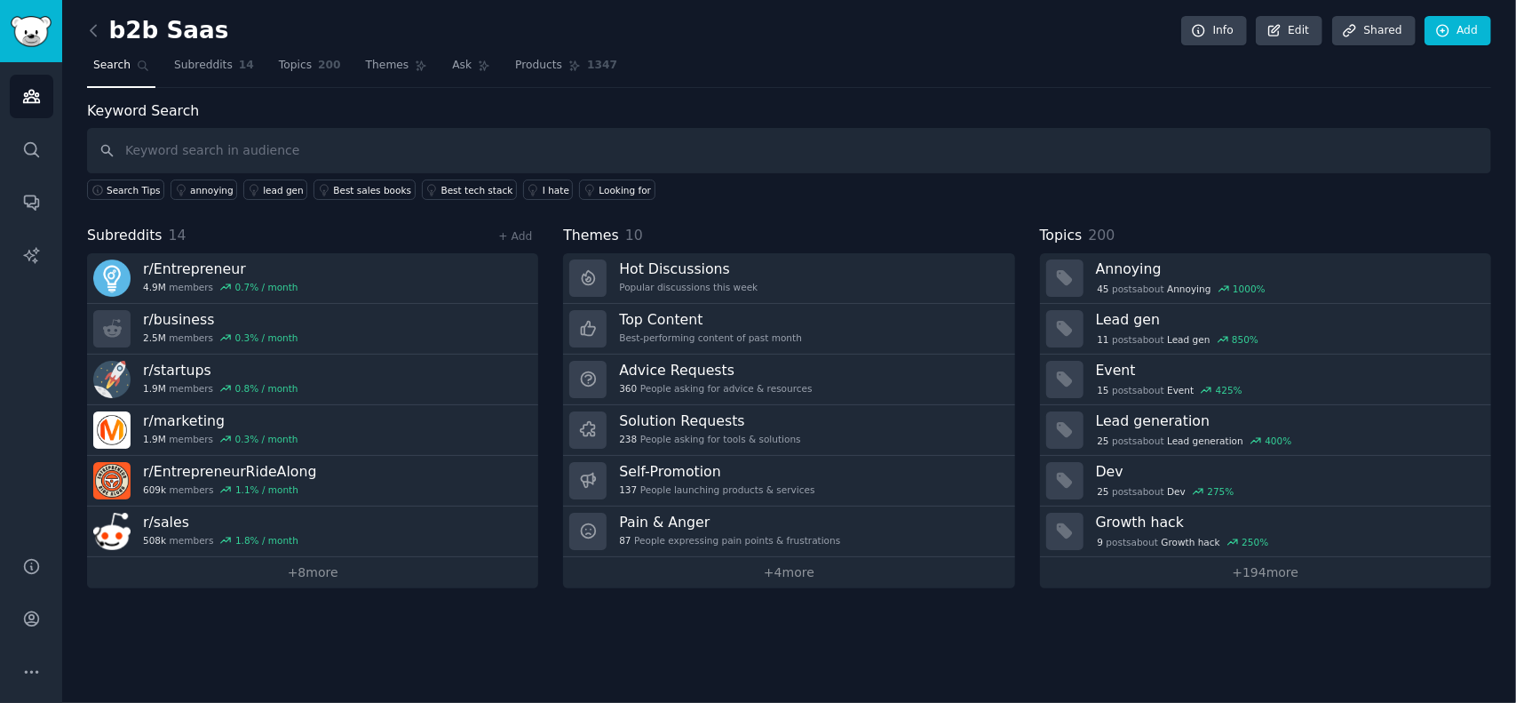
click at [108, 29] on h2 "b2b Saas" at bounding box center [157, 31] width 141 height 28
click at [99, 26] on icon at bounding box center [93, 30] width 19 height 19
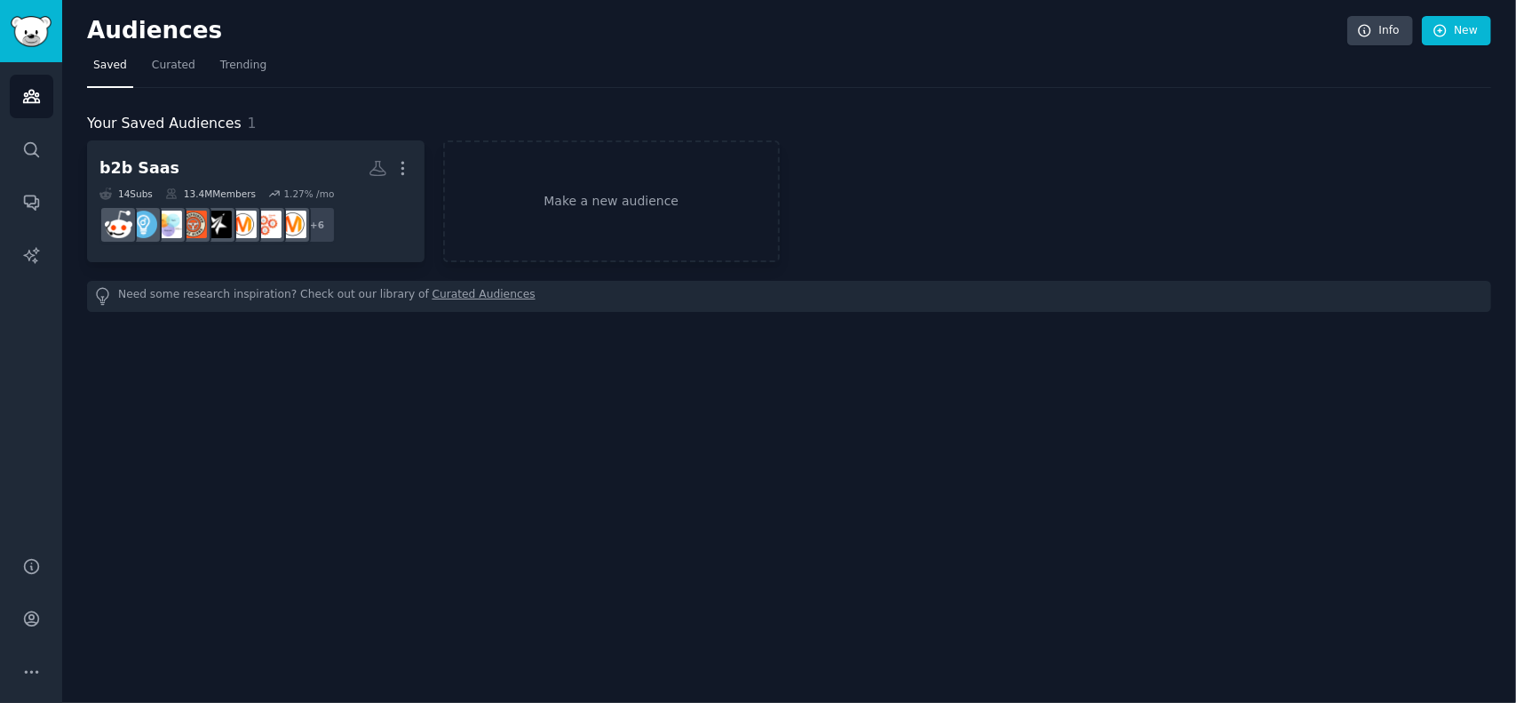
click at [511, 295] on div "Need some research inspiration? Check out our library of Curated Audiences" at bounding box center [789, 296] width 1405 height 31
click at [547, 234] on link "Make a new audience" at bounding box center [612, 201] width 338 height 122
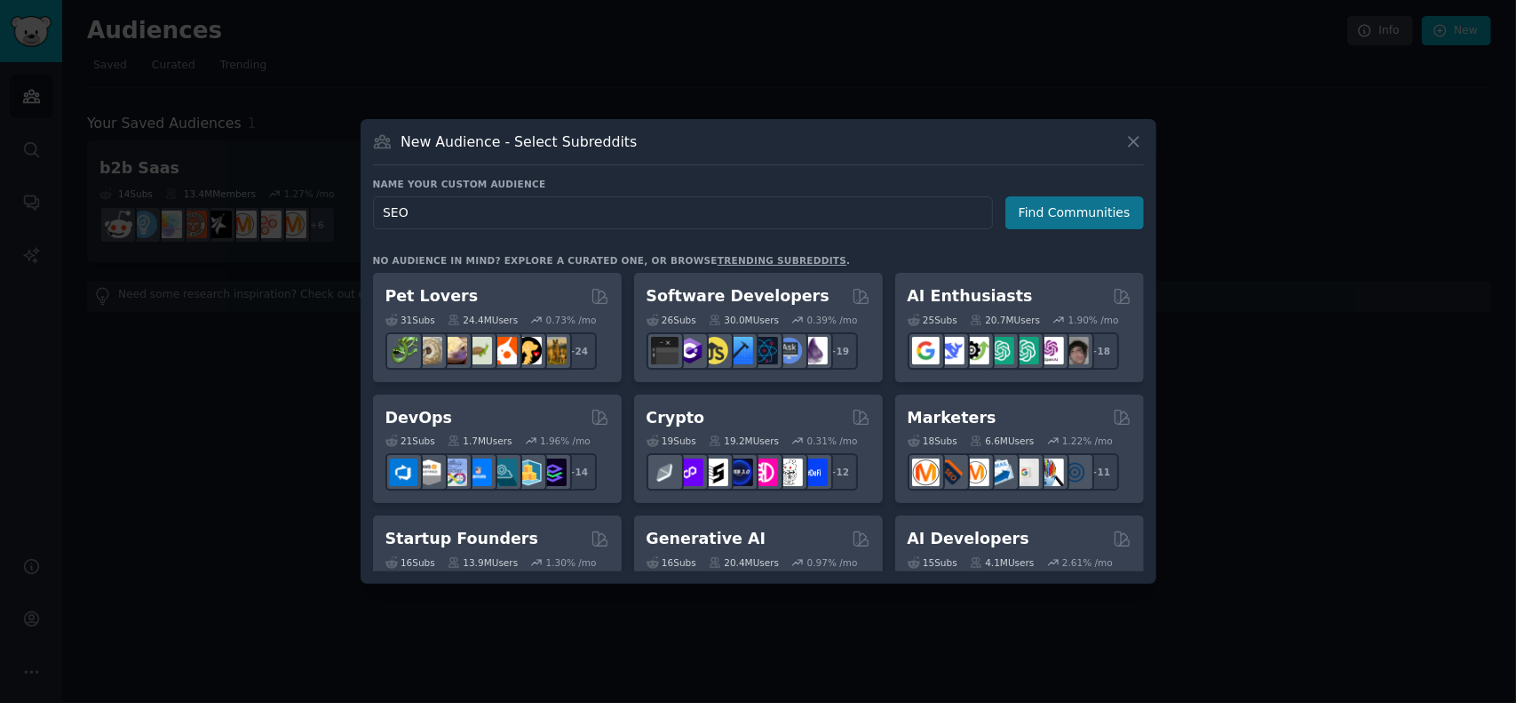
type input "SEO"
click at [1099, 200] on button "Find Communities" at bounding box center [1075, 212] width 139 height 33
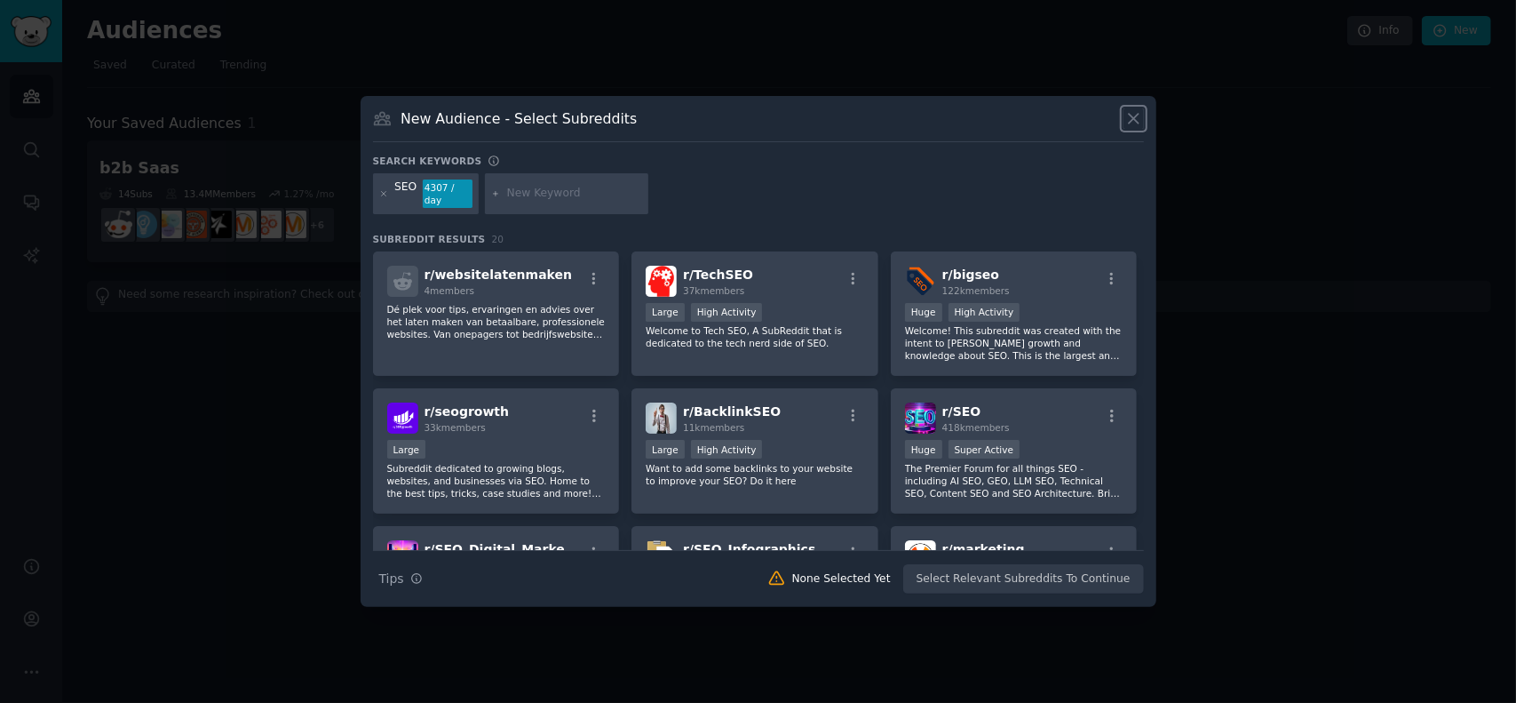
click at [1131, 123] on icon at bounding box center [1134, 120] width 10 height 10
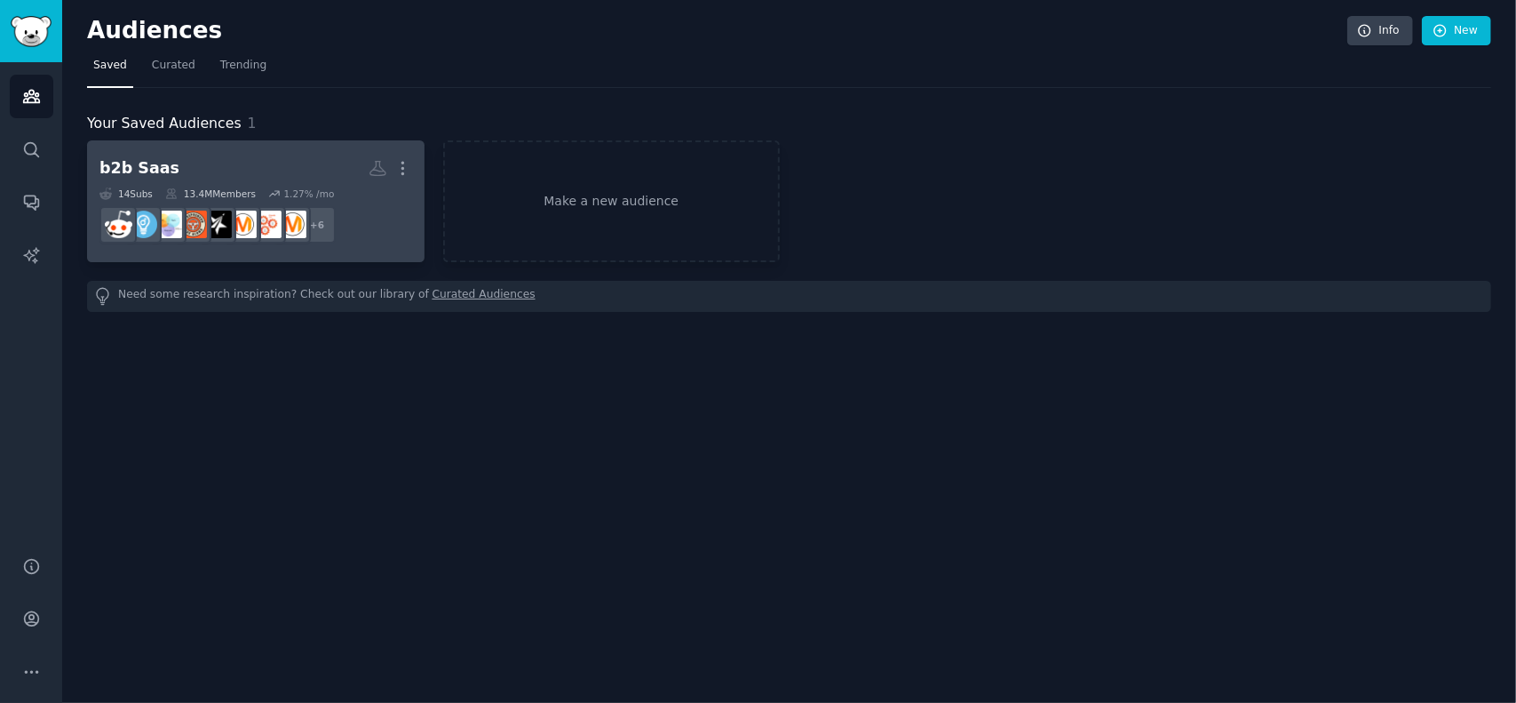
click at [295, 201] on dd "r/sales + 6" at bounding box center [255, 225] width 313 height 50
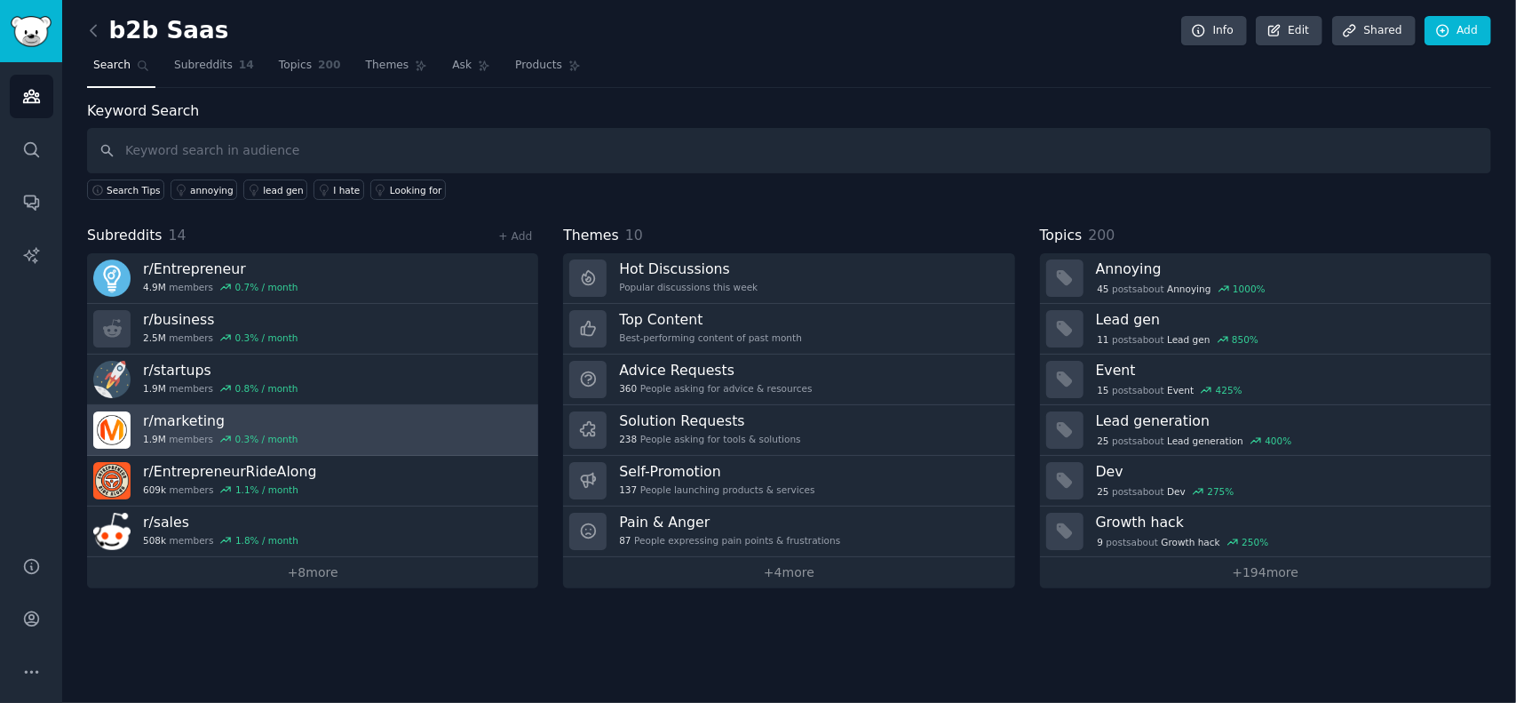
click at [362, 442] on link "r/ marketing 1.9M members 0.3 % / month" at bounding box center [312, 430] width 451 height 51
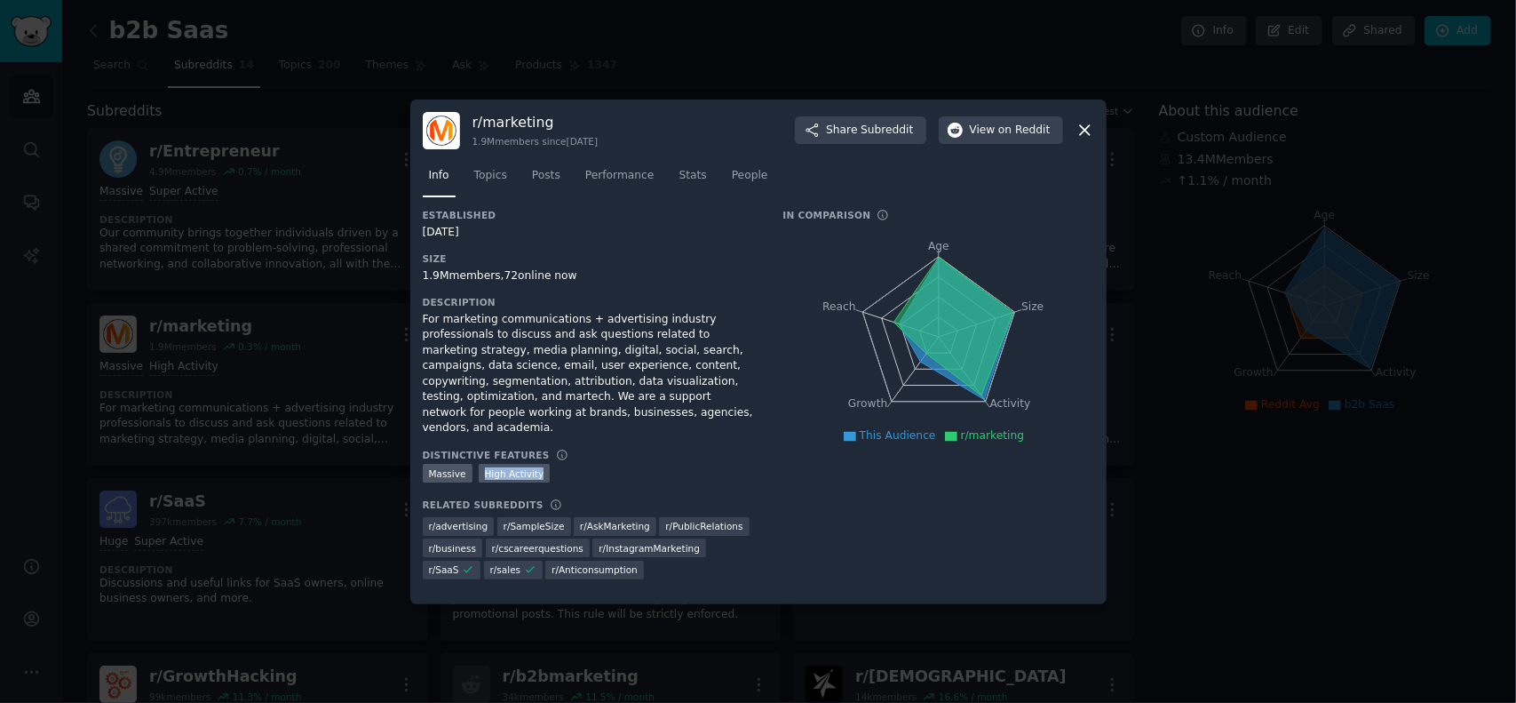
drag, startPoint x: 482, startPoint y: 472, endPoint x: 537, endPoint y: 475, distance: 55.2
click at [537, 475] on div ">= 80th percentile for submissions / day Massive High Activity" at bounding box center [591, 475] width 336 height 22
copy div "High Activity"
click at [631, 47] on div at bounding box center [758, 351] width 1516 height 703
